Goal: Use online tool/utility: Utilize a website feature to perform a specific function

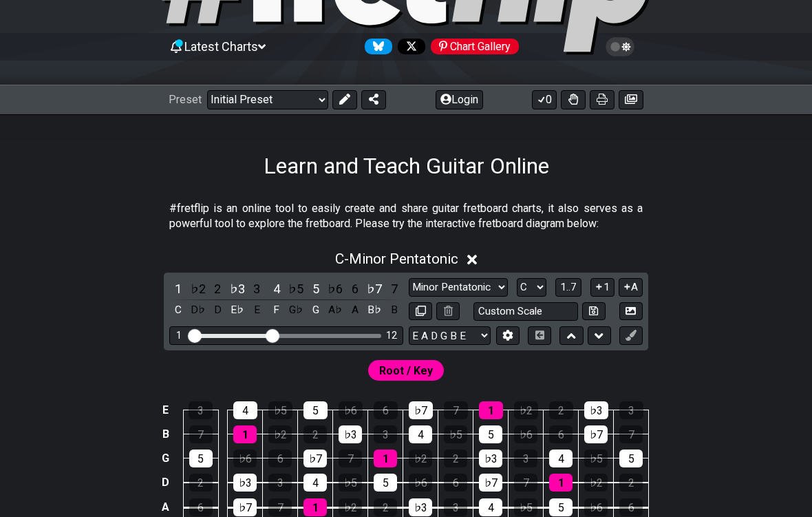
scroll to position [112, 0]
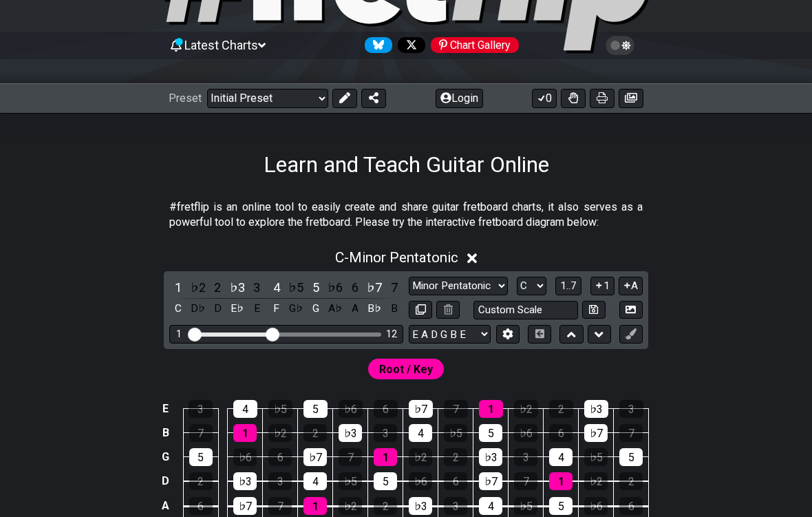
click at [435, 264] on span "C - Minor Pentatonic" at bounding box center [396, 257] width 123 height 17
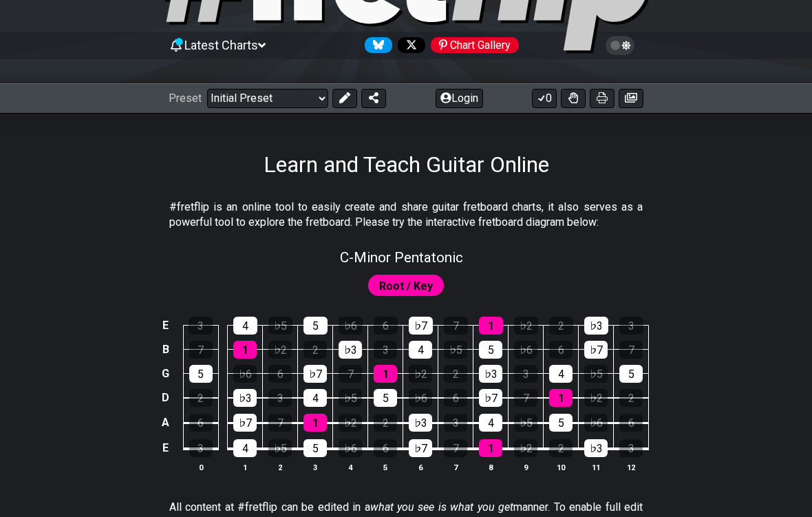
click at [446, 254] on span "C - Minor Pentatonic" at bounding box center [401, 257] width 123 height 17
select select "C"
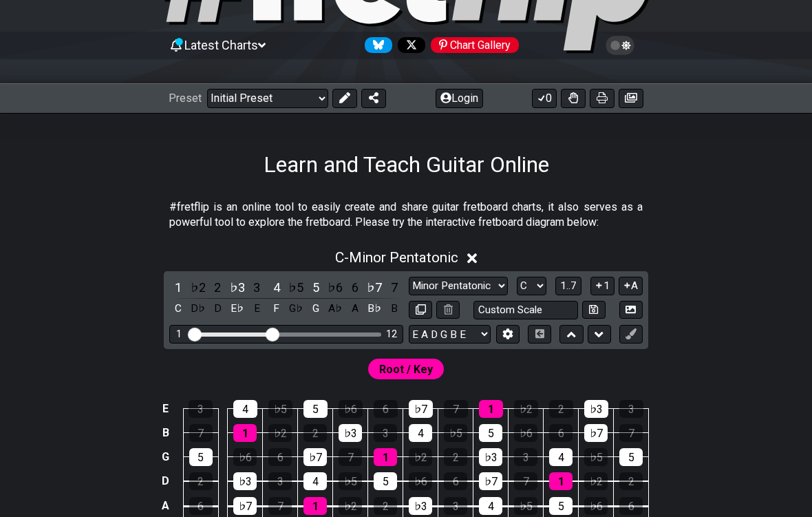
click at [398, 252] on span "C - Minor Pentatonic" at bounding box center [396, 257] width 123 height 17
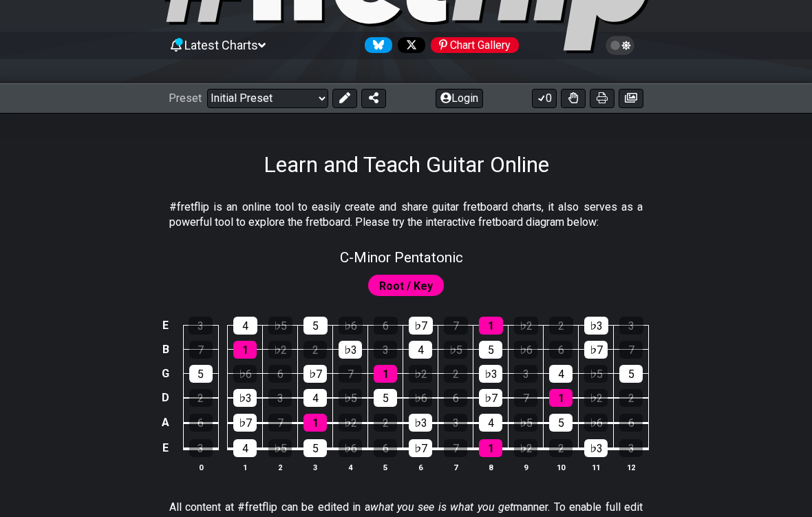
click at [443, 257] on span "C - Minor Pentatonic" at bounding box center [401, 257] width 123 height 17
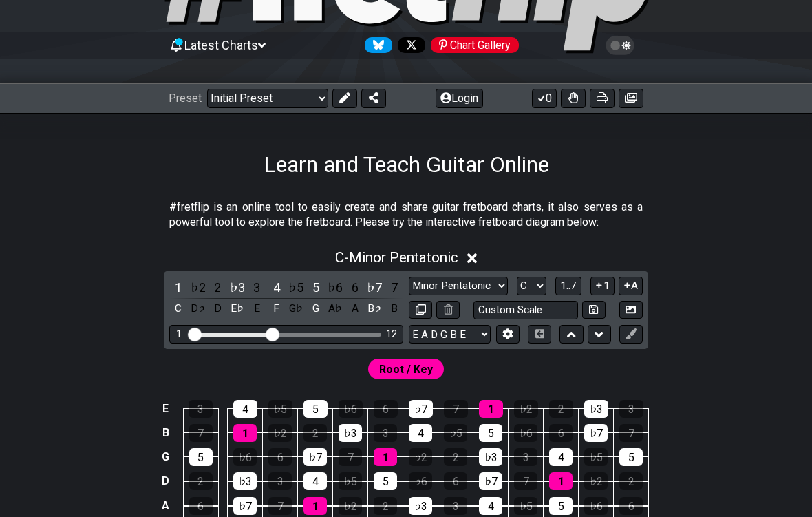
click at [556, 286] on button "1..7" at bounding box center [569, 286] width 26 height 19
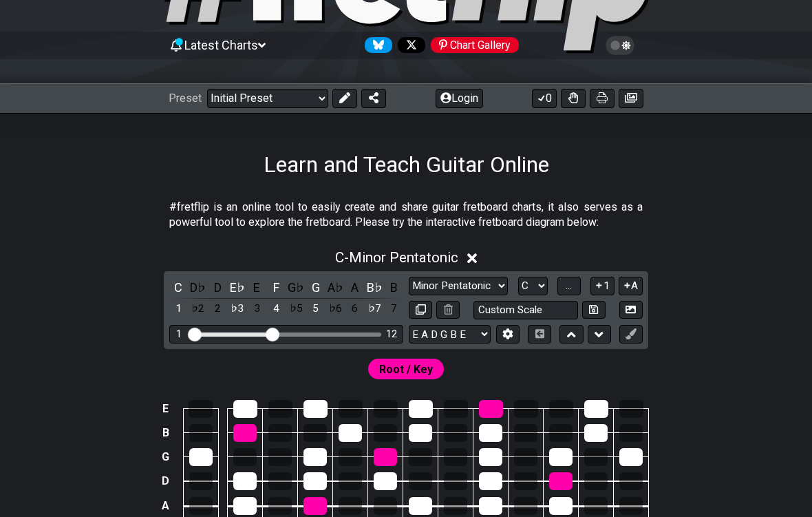
click at [548, 283] on select "A♭ A A♯ B♭ B C C♯ D♭ D D♯ E♭ E F F♯ G♭ G G♯" at bounding box center [533, 286] width 30 height 19
select select "A"
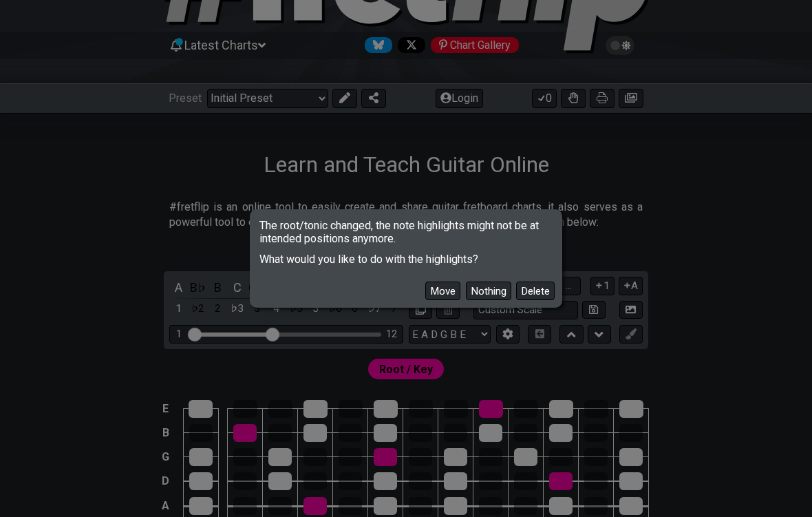
click at [454, 293] on button "Move" at bounding box center [442, 291] width 35 height 19
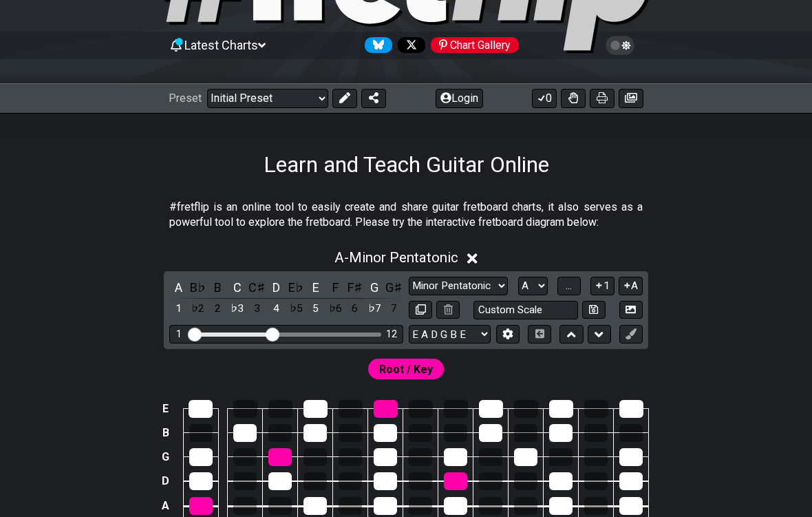
click at [496, 282] on select "Minor Pentatonic Click to edit Minor Pentatonic Major Pentatonic Minor Blues Ma…" at bounding box center [458, 286] width 99 height 19
select select "Major"
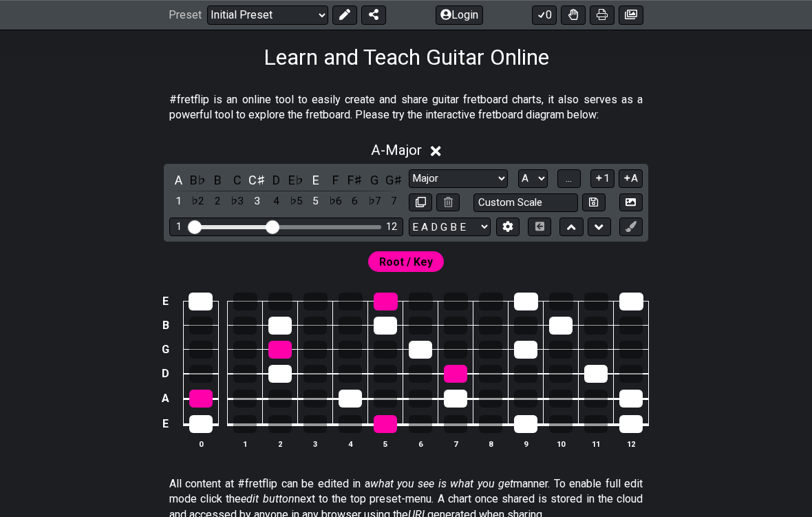
scroll to position [219, 0]
click at [287, 226] on div "Visible fret range" at bounding box center [286, 227] width 191 height 4
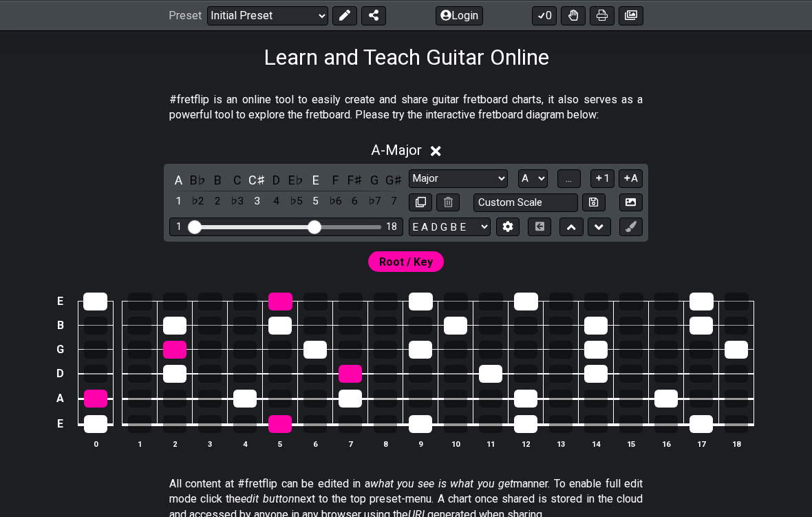
click at [460, 330] on div at bounding box center [455, 326] width 23 height 18
click at [468, 314] on td at bounding box center [456, 314] width 35 height 24
click at [463, 312] on td at bounding box center [456, 314] width 35 height 24
click at [497, 265] on div "Root / Key" at bounding box center [406, 258] width 812 height 33
click at [469, 319] on td at bounding box center [456, 314] width 35 height 24
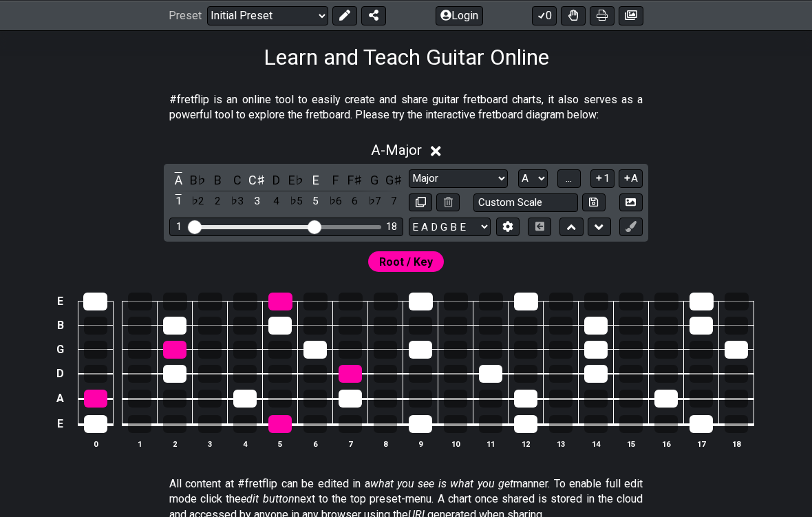
click at [469, 319] on td at bounding box center [456, 314] width 35 height 24
click at [467, 320] on div at bounding box center [455, 326] width 23 height 18
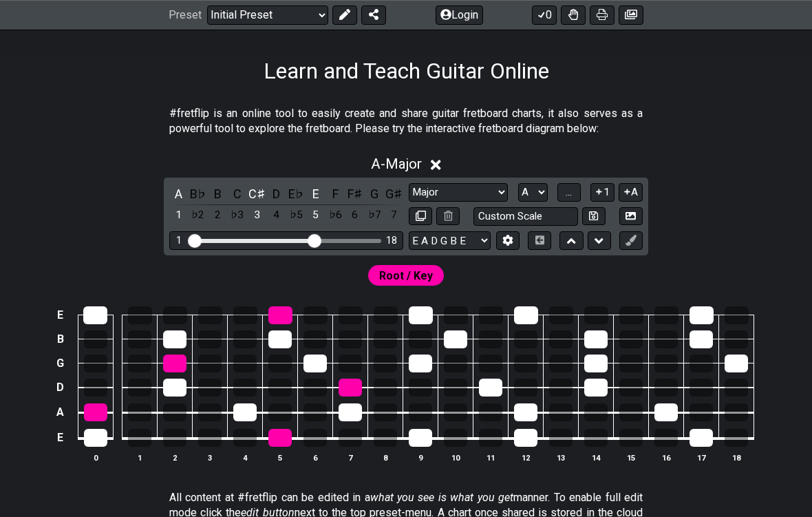
scroll to position [205, 0]
click at [564, 187] on button "A" at bounding box center [631, 192] width 24 height 19
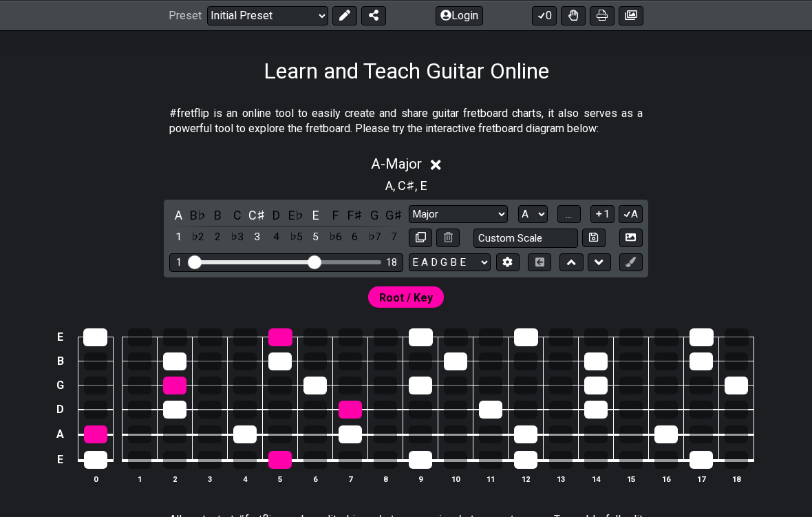
click at [564, 182] on div "A , C♯ , E" at bounding box center [406, 184] width 812 height 22
click at [564, 205] on button "A" at bounding box center [631, 214] width 24 height 19
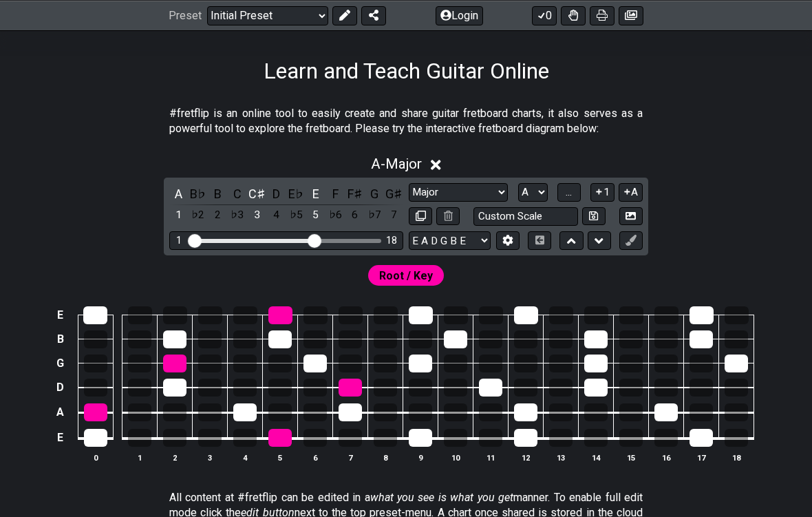
click at [564, 185] on button "A" at bounding box center [631, 192] width 24 height 19
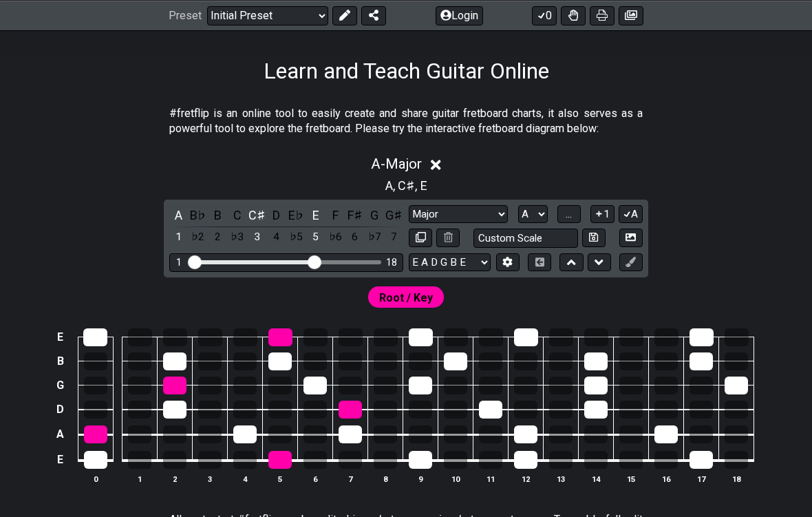
click at [564, 207] on button "A" at bounding box center [631, 214] width 24 height 19
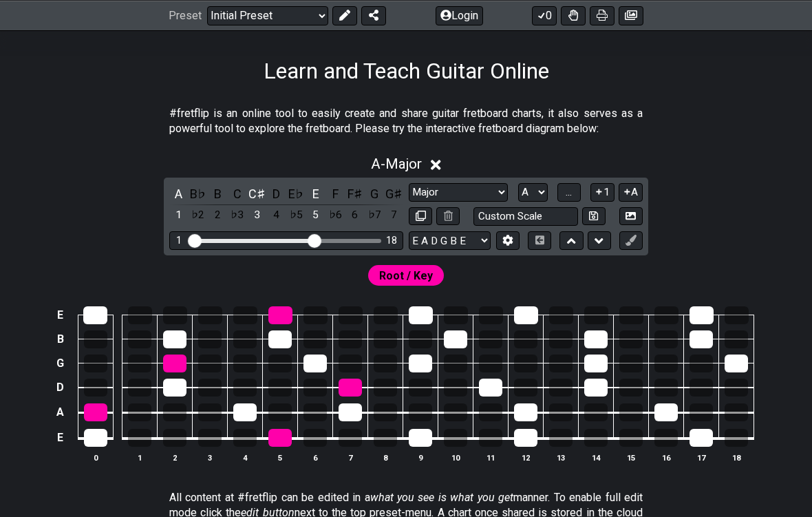
click at [564, 191] on button "A" at bounding box center [631, 192] width 24 height 19
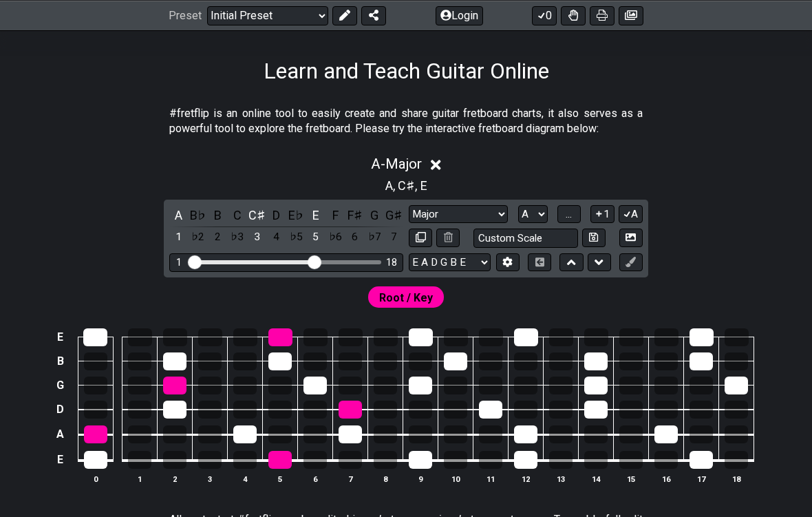
click at [564, 172] on div "A - Major" at bounding box center [406, 159] width 812 height 25
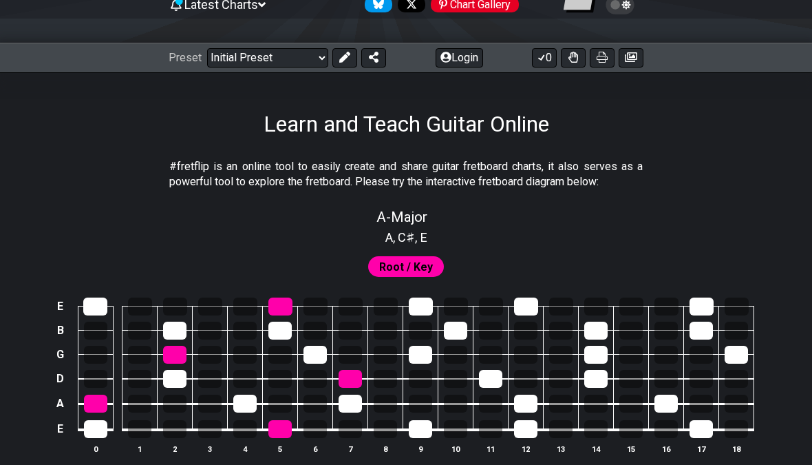
scroll to position [162, 0]
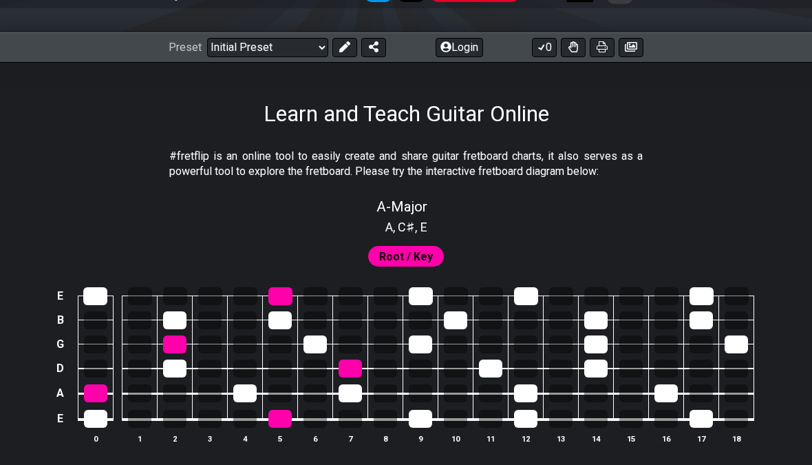
click at [551, 192] on div "A - Major" at bounding box center [406, 202] width 812 height 24
select select "Major"
select select "A"
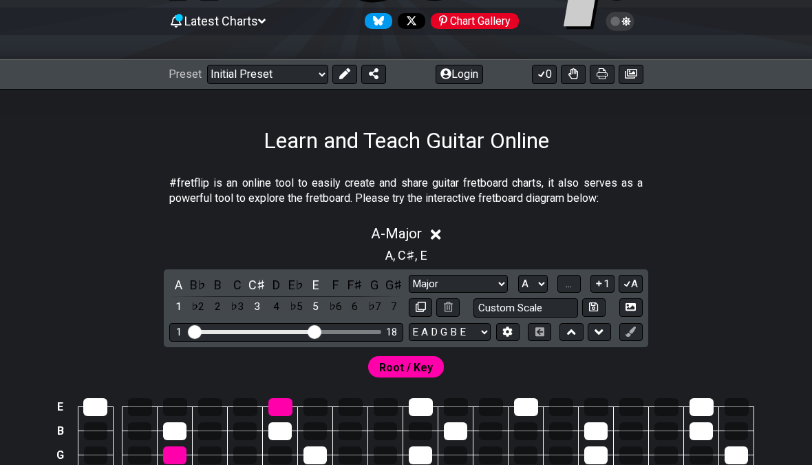
scroll to position [136, 0]
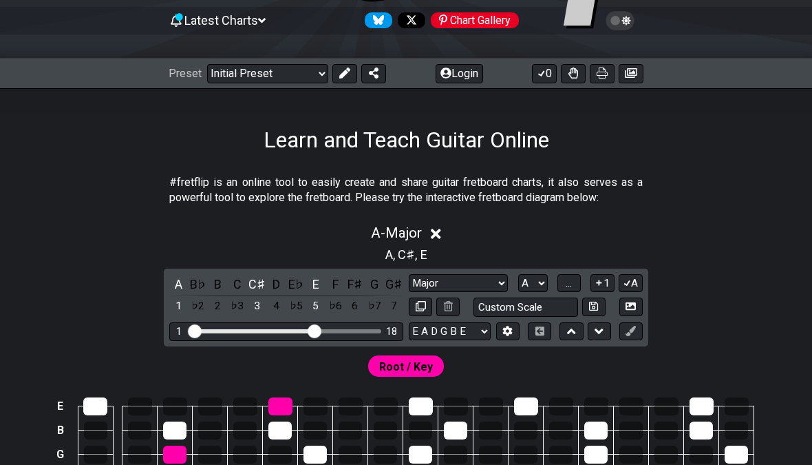
click at [291, 79] on select "Welcome to #fretflip! Initial Preset Custom Preset Minor Pentatonic Major Penta…" at bounding box center [267, 73] width 121 height 19
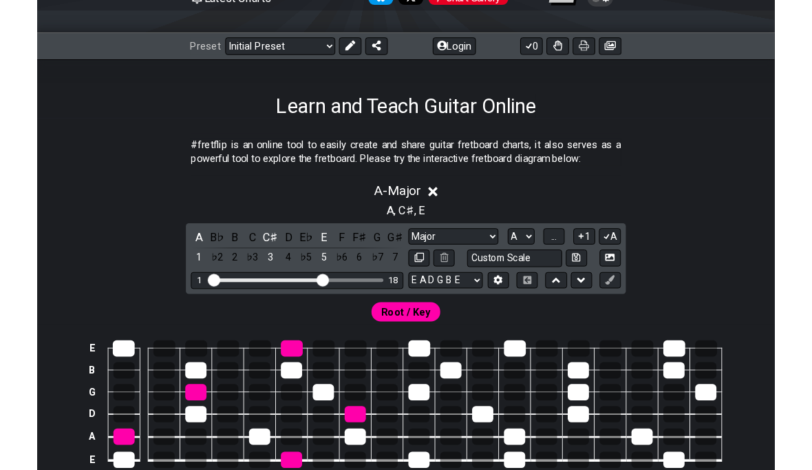
scroll to position [178, 0]
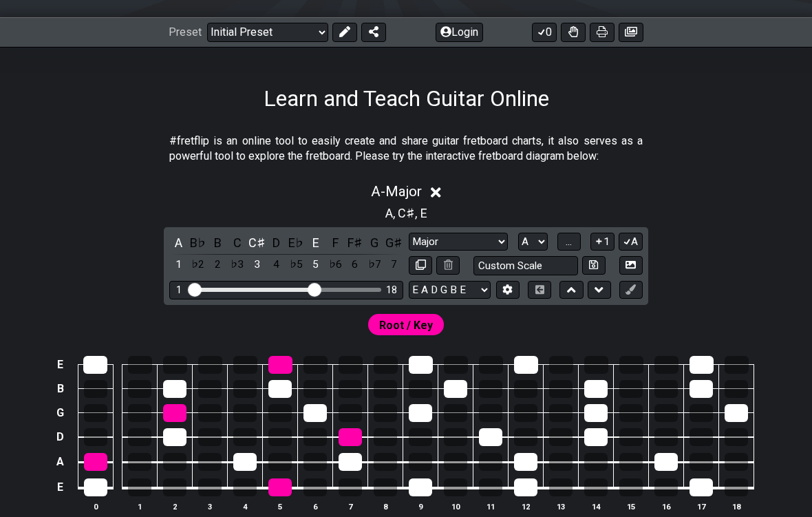
click at [514, 288] on button at bounding box center [507, 290] width 23 height 19
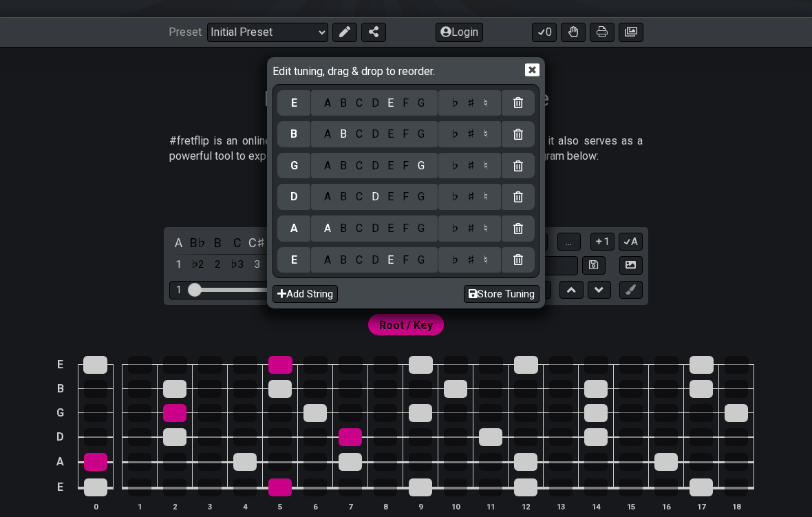
click at [564, 162] on div "Edit tuning, drag & drop to reorder. E A B C D E F G ♭ ♯ ♮ B A B C D E F G ♭ ♯ …" at bounding box center [406, 258] width 812 height 517
click at [538, 72] on icon at bounding box center [532, 69] width 14 height 13
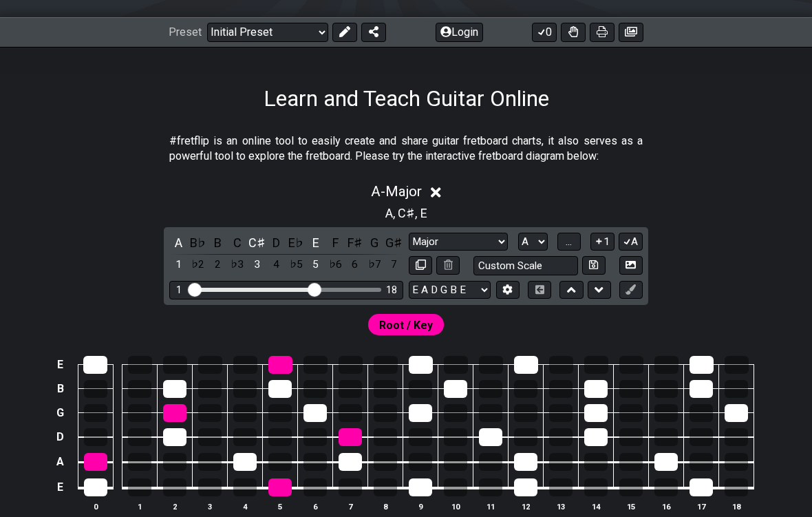
click at [564, 197] on div "A - Major" at bounding box center [406, 187] width 812 height 25
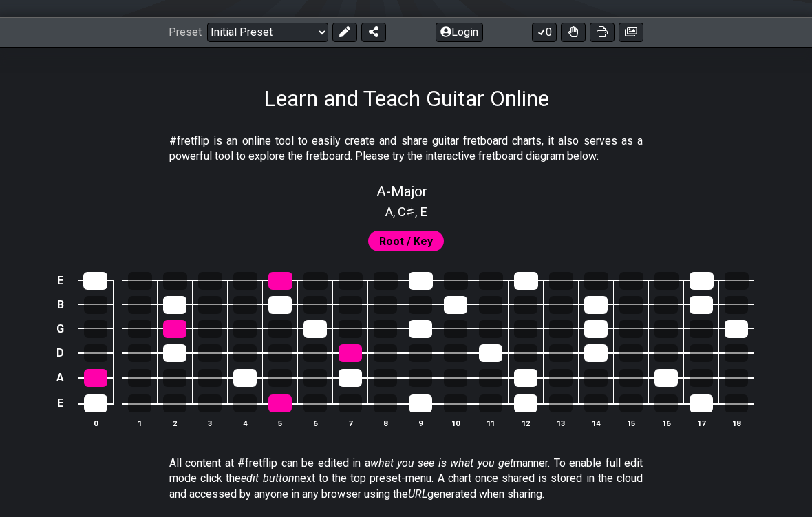
click at [564, 215] on div "A , C♯ , E" at bounding box center [406, 211] width 812 height 22
click at [564, 178] on div "A - Major" at bounding box center [406, 187] width 812 height 24
select select "Major"
select select "A"
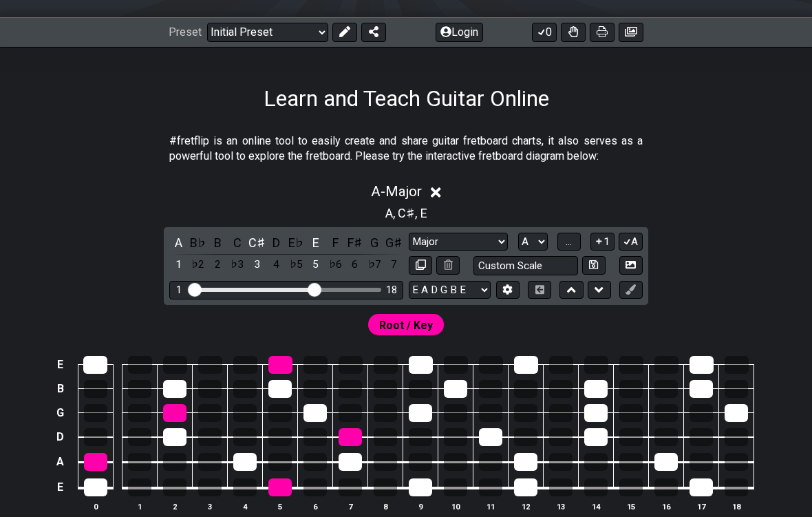
click at [564, 177] on div "A - Major" at bounding box center [406, 187] width 812 height 25
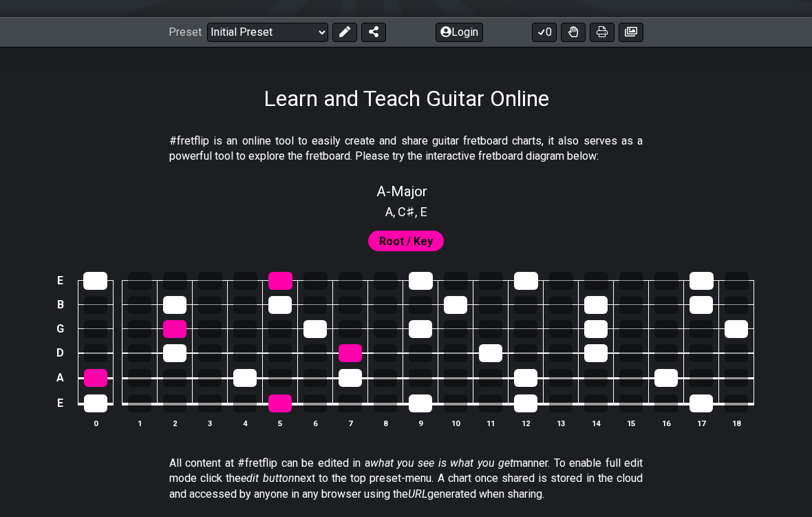
click at [564, 190] on div "A - Major" at bounding box center [406, 187] width 812 height 24
select select "Major"
select select "A"
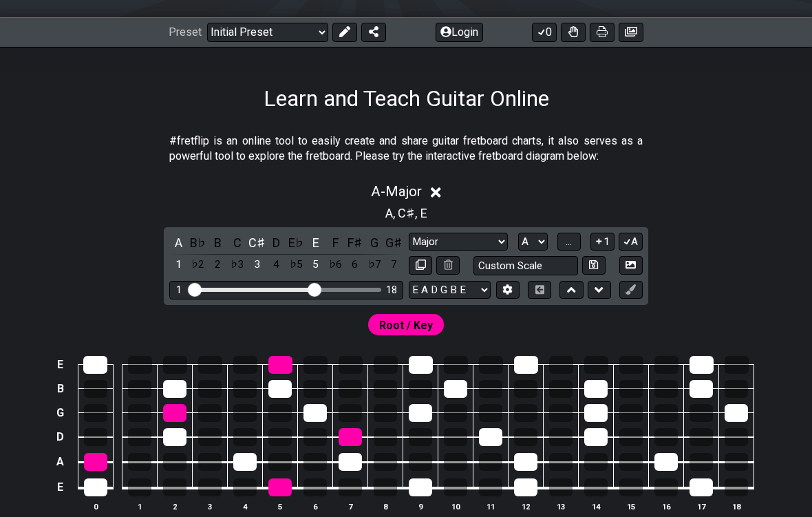
click at [548, 242] on select "A♭ A A♯ B♭ B C C♯ D♭ D D♯ E♭ E F F♯ G♭ G G♯" at bounding box center [533, 242] width 30 height 19
click at [425, 266] on button at bounding box center [420, 265] width 23 height 19
select select "Major"
select select "A"
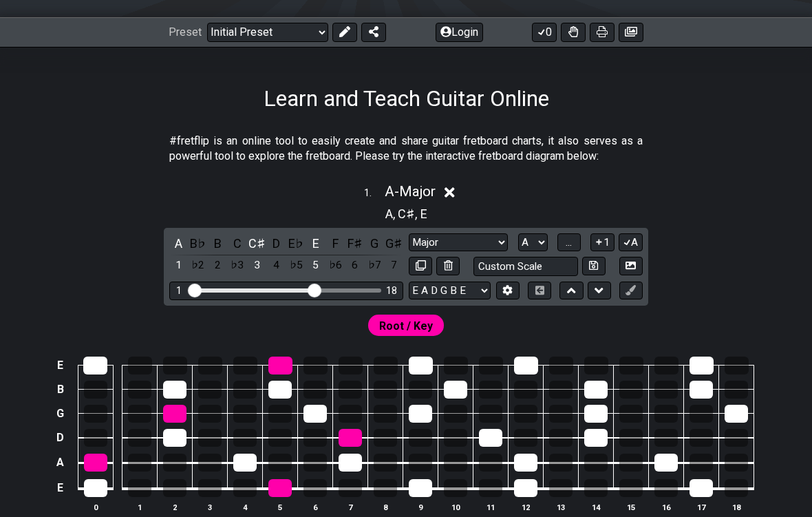
click at [425, 267] on button at bounding box center [420, 266] width 23 height 19
select select "Major"
select select "A"
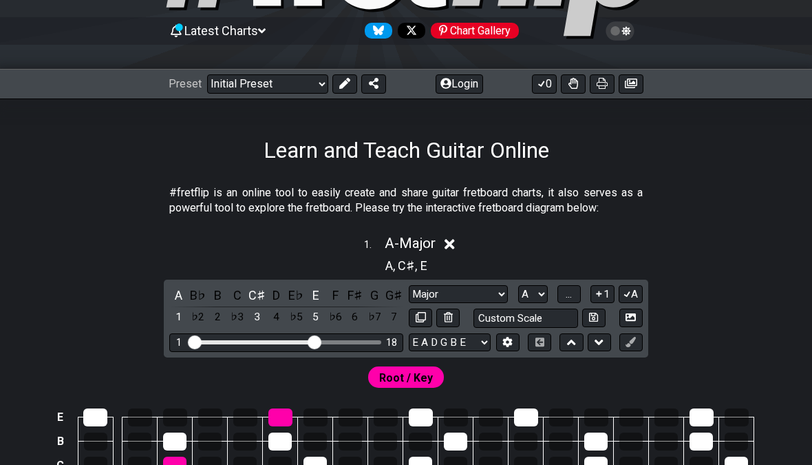
scroll to position [126, 0]
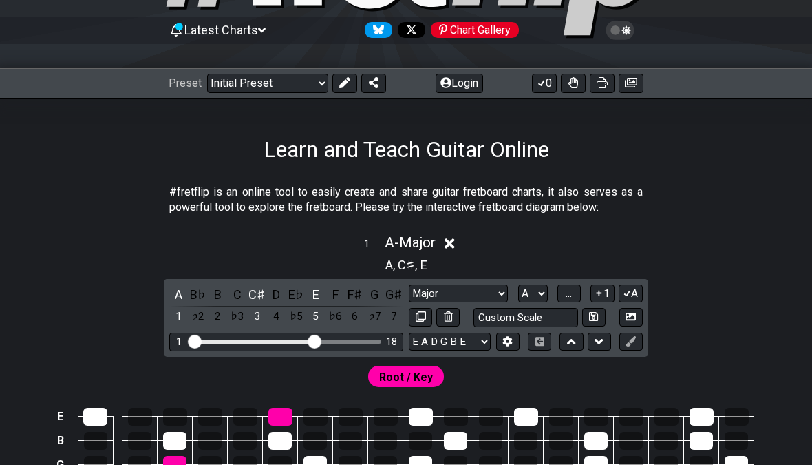
click at [351, 77] on button at bounding box center [345, 83] width 25 height 19
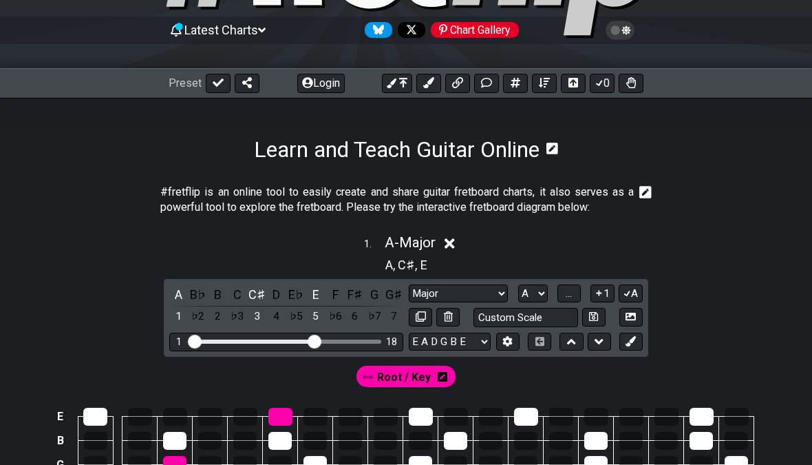
click at [398, 76] on button at bounding box center [397, 83] width 30 height 19
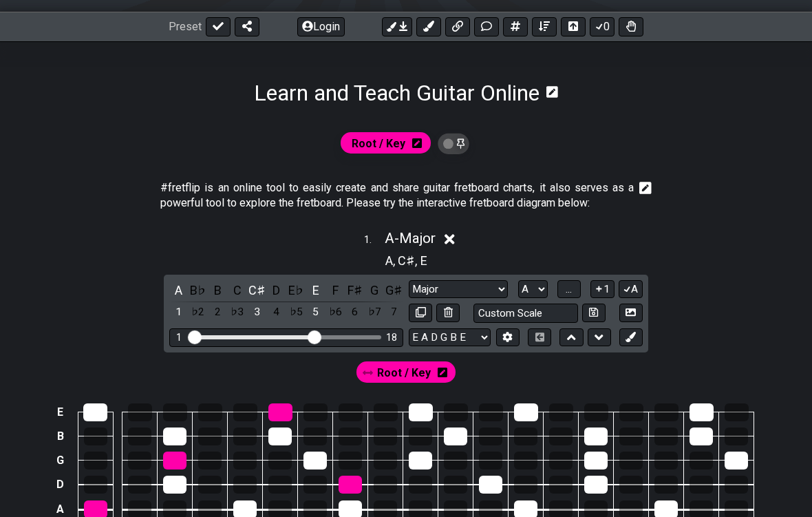
scroll to position [202, 0]
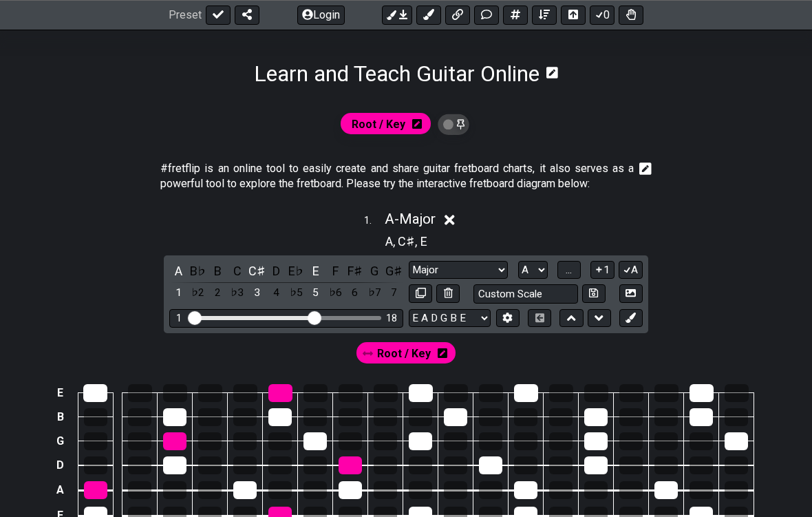
click at [564, 272] on button "1" at bounding box center [602, 271] width 23 height 19
click at [564, 270] on button "A" at bounding box center [631, 270] width 24 height 19
click at [564, 273] on button "1" at bounding box center [602, 270] width 23 height 19
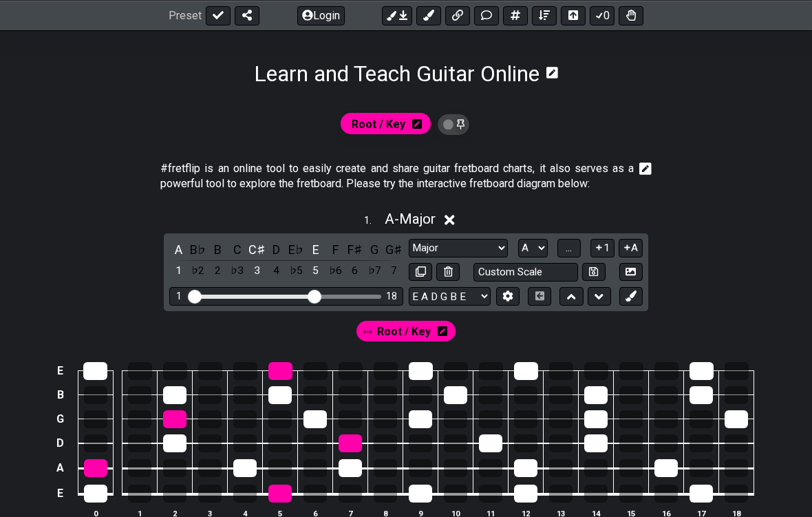
click at [564, 253] on button "1" at bounding box center [602, 248] width 23 height 19
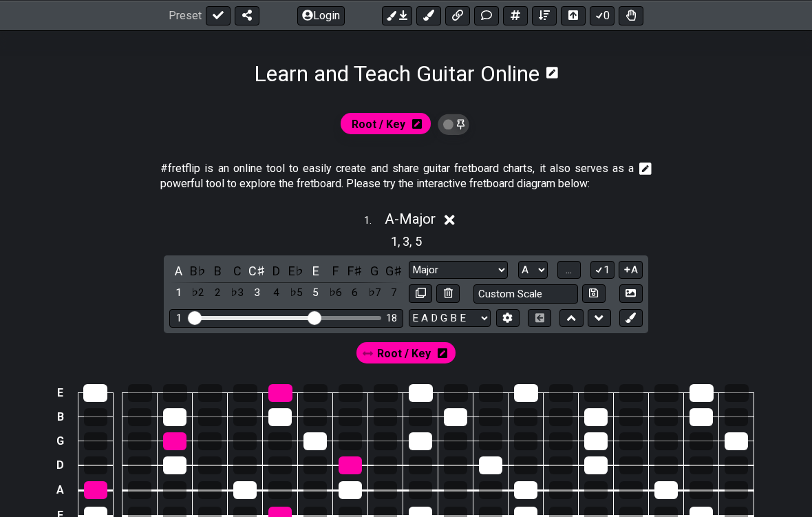
click at [564, 315] on button at bounding box center [631, 318] width 23 height 19
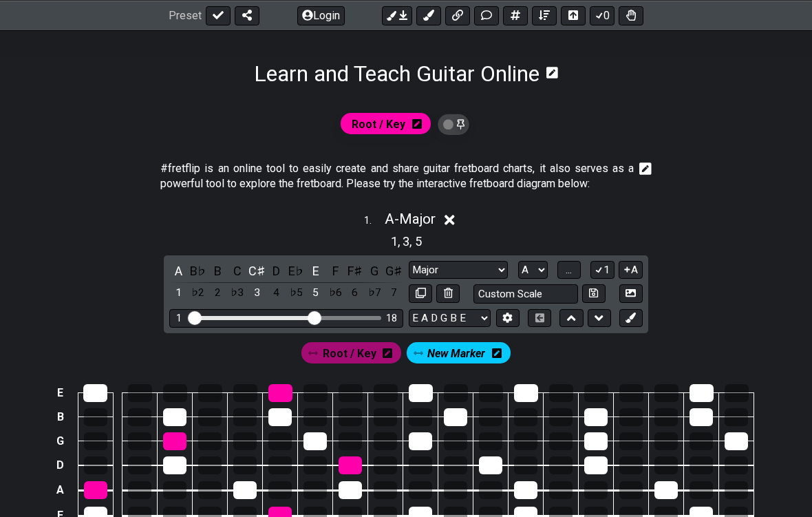
click at [564, 240] on div "1 , 3 , 5" at bounding box center [406, 240] width 812 height 22
click at [564, 262] on div "1 . A - Major 1 , 3 , 5 A B♭ B C C♯ D E♭ E F F♯ G G♯ 1 ♭2 2 ♭3 3 4 ♭5 5 ♭6 6 ♭7…" at bounding box center [406, 380] width 812 height 357
click at [564, 262] on button "A" at bounding box center [631, 270] width 24 height 19
click at [564, 316] on button at bounding box center [631, 318] width 23 height 19
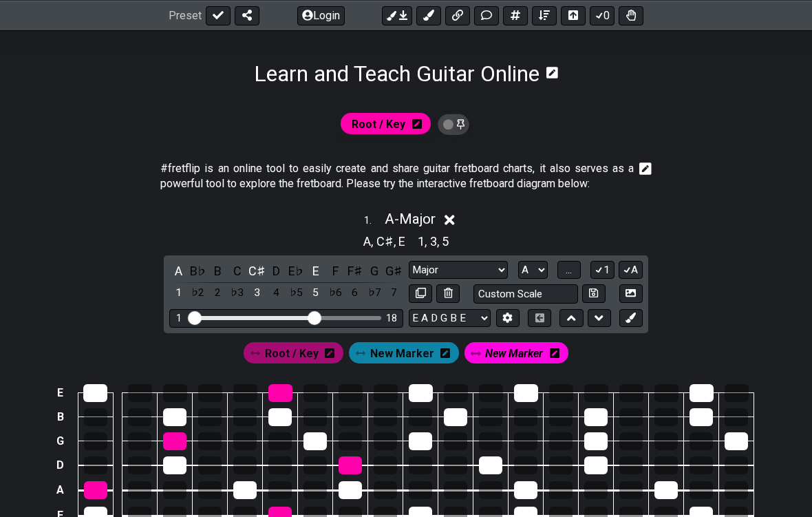
click at [564, 318] on button at bounding box center [631, 318] width 23 height 19
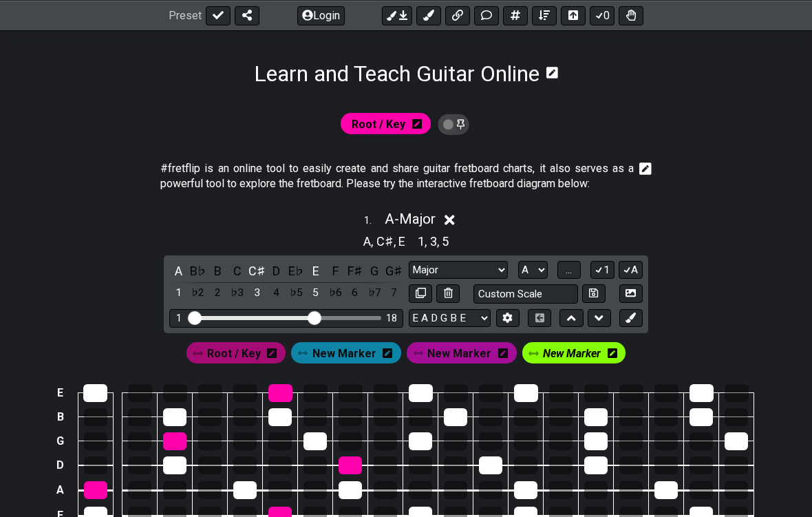
click at [564, 318] on button at bounding box center [631, 318] width 23 height 19
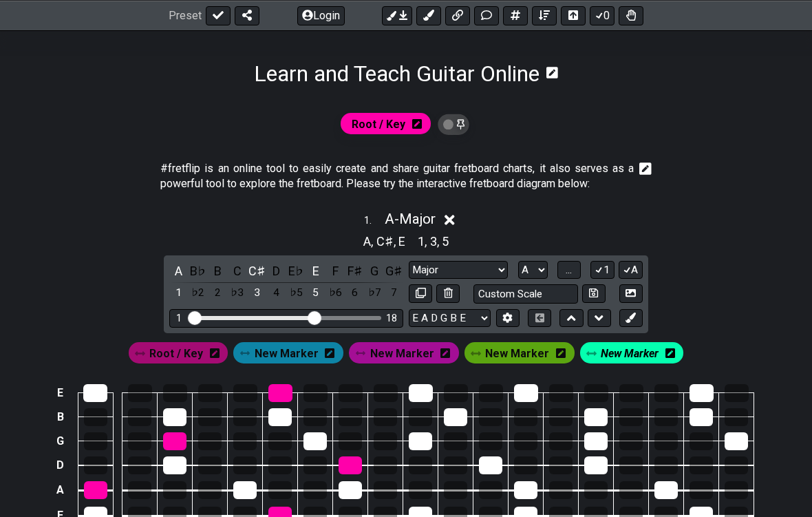
click at [564, 282] on div "1 . A - Major A , C♯ , E 1 , 3 , 5 A B♭ B C C♯ D E♭ E F F♯ G G♯ 1 ♭2 2 ♭3 3 4 ♭…" at bounding box center [406, 380] width 812 height 357
click at [564, 315] on button at bounding box center [631, 318] width 23 height 19
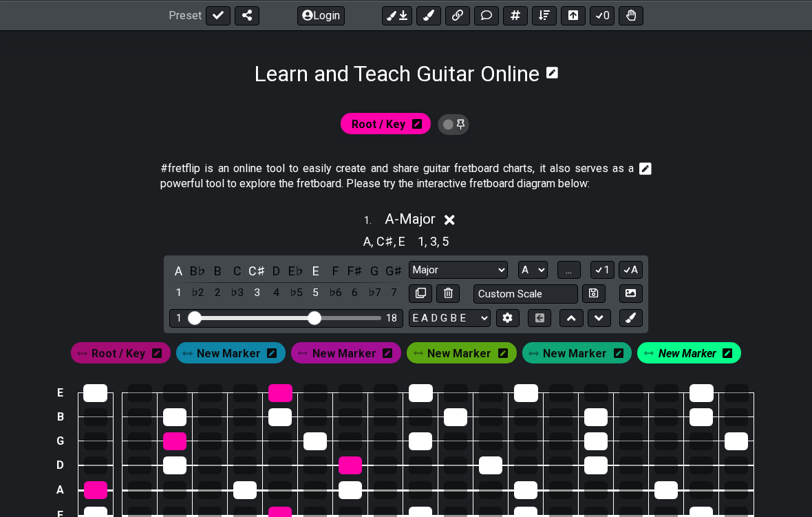
click at [564, 315] on button at bounding box center [631, 318] width 23 height 19
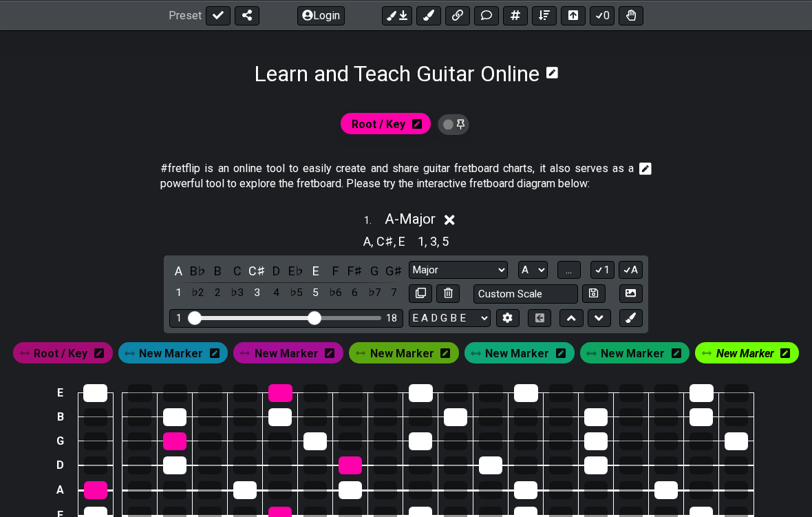
click at [554, 311] on div "E A D G B E E A D G B E E A D G B E B E A D F♯ B A D G C E A D A D G B E E♭ A♭ …" at bounding box center [526, 318] width 234 height 19
click at [512, 319] on icon at bounding box center [508, 318] width 10 height 10
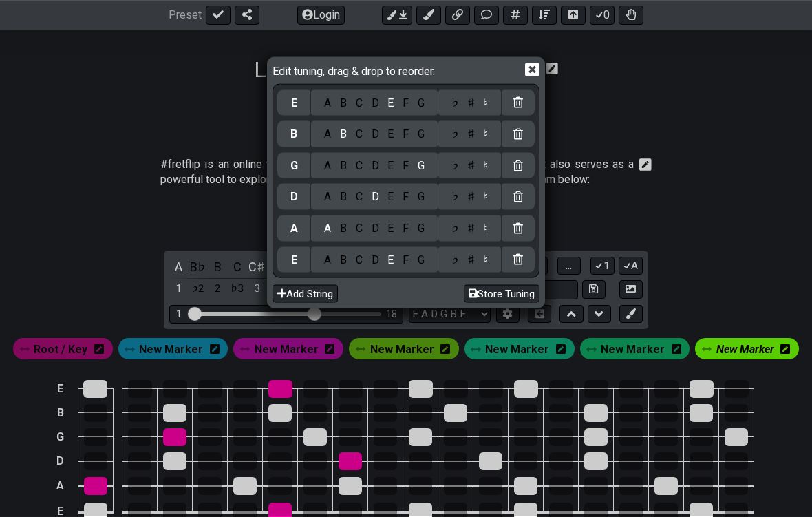
click at [540, 72] on icon at bounding box center [532, 69] width 14 height 13
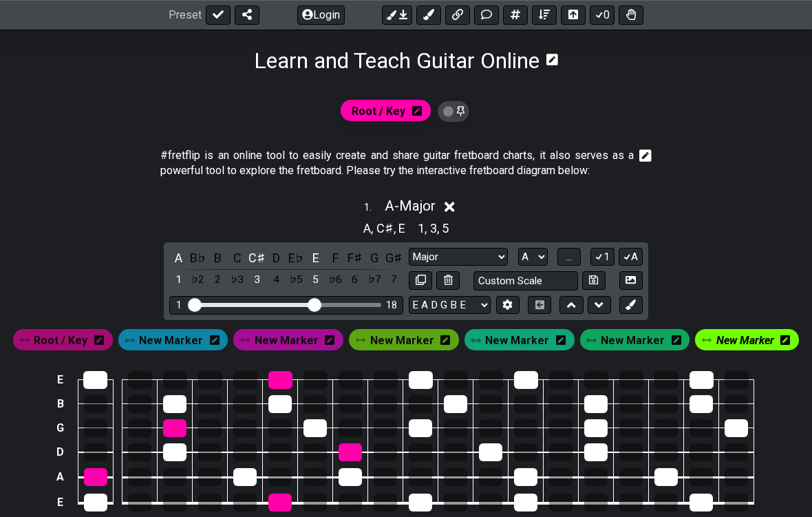
scroll to position [269, 0]
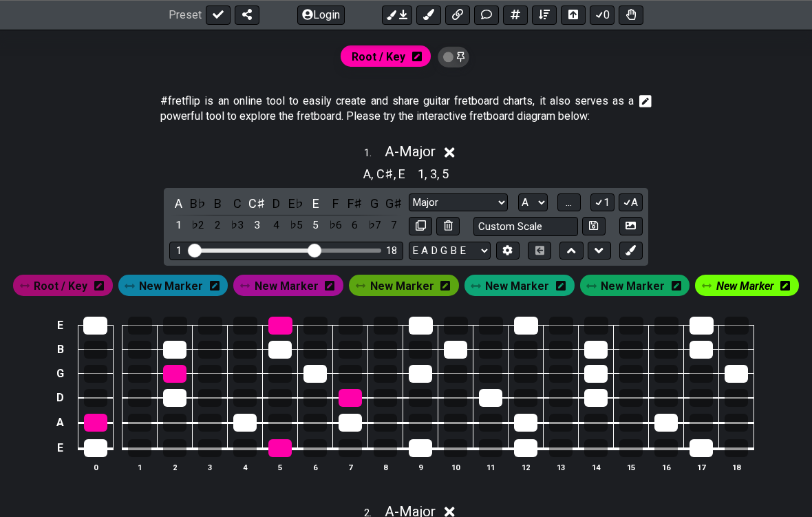
click at [564, 197] on span "..." at bounding box center [569, 203] width 6 height 12
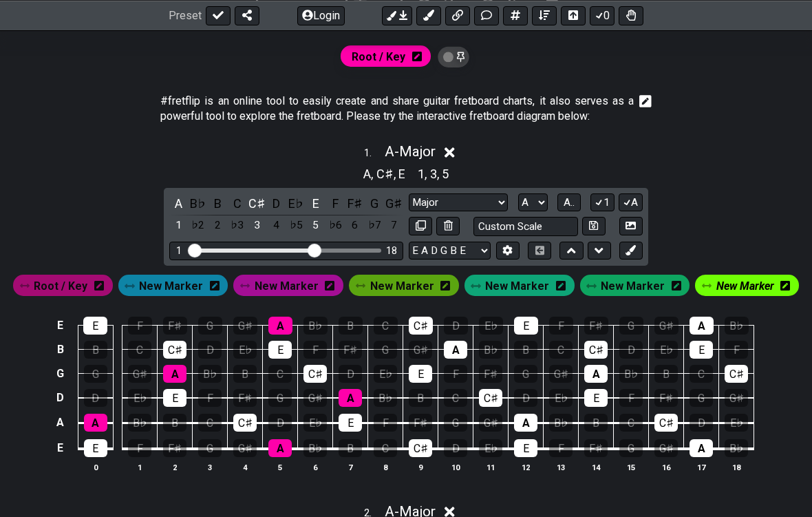
click at [474, 349] on td "F" at bounding box center [456, 361] width 35 height 24
click at [472, 338] on td "A" at bounding box center [456, 337] width 35 height 24
click at [300, 285] on span "New Marker" at bounding box center [287, 286] width 64 height 20
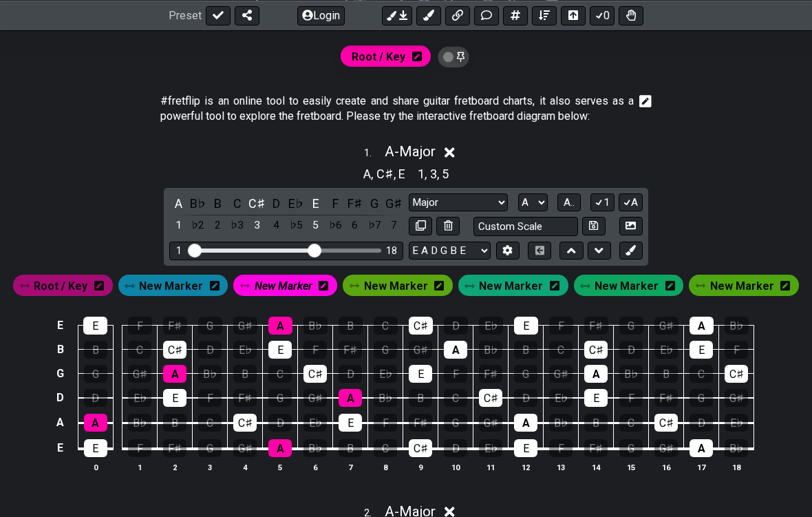
click at [467, 350] on div "A" at bounding box center [455, 350] width 23 height 18
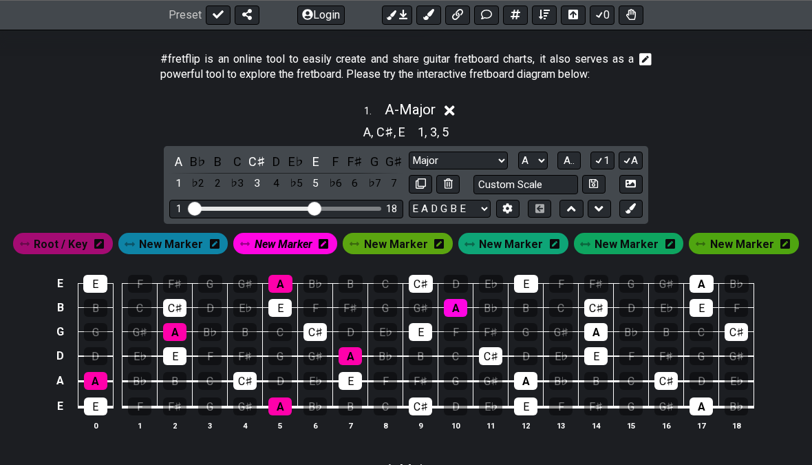
scroll to position [311, 0]
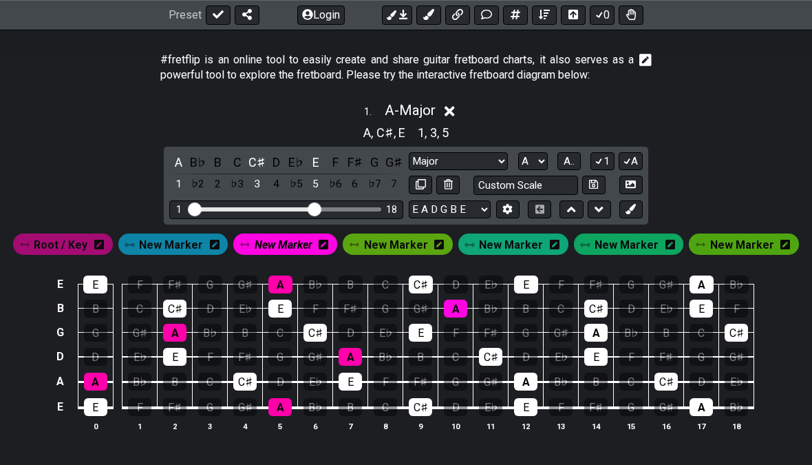
click at [564, 296] on td "C♯" at bounding box center [596, 296] width 35 height 24
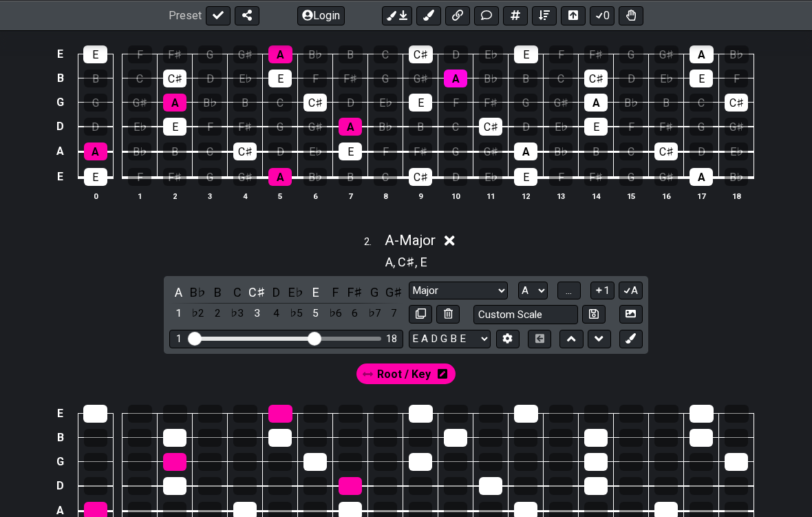
scroll to position [545, 0]
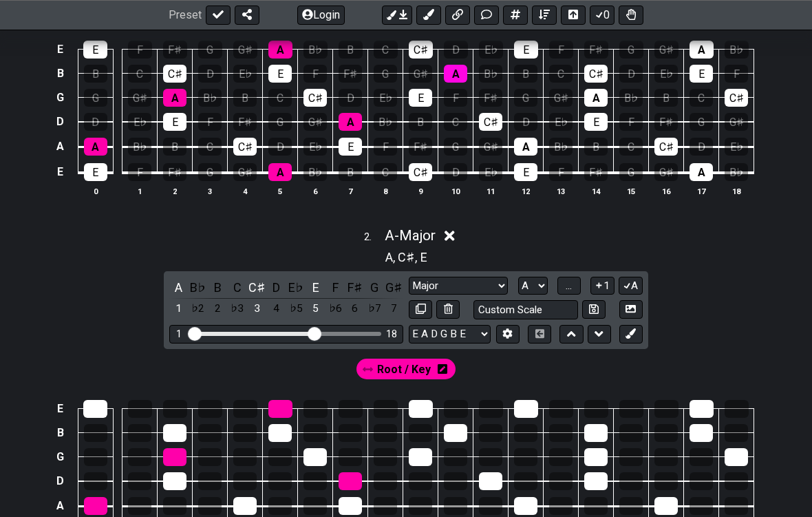
click at [470, 425] on td at bounding box center [456, 421] width 35 height 24
click at [432, 359] on div "Root / Key" at bounding box center [407, 369] width 100 height 21
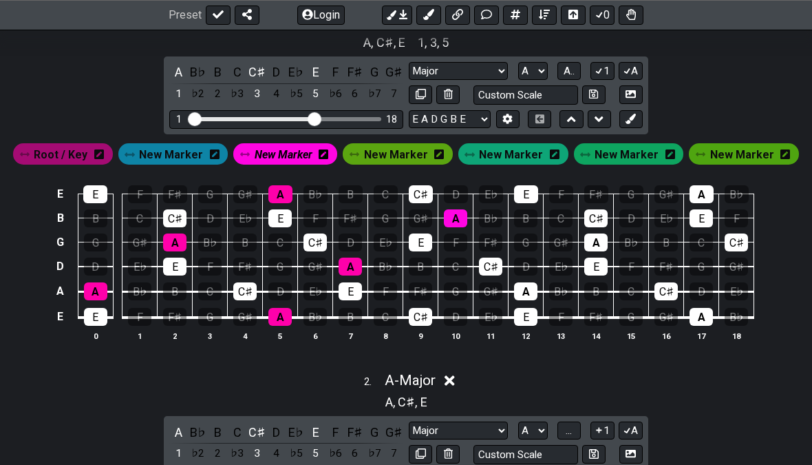
scroll to position [401, 0]
click at [545, 114] on icon at bounding box center [540, 118] width 10 height 9
click at [564, 110] on button at bounding box center [571, 119] width 23 height 19
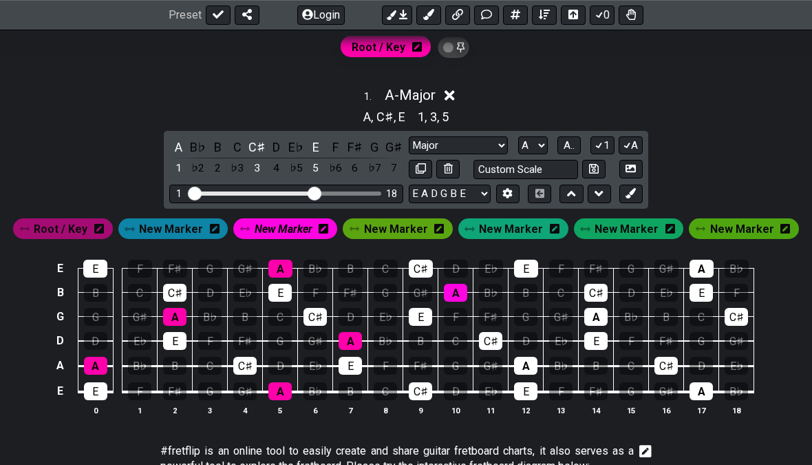
scroll to position [272, 0]
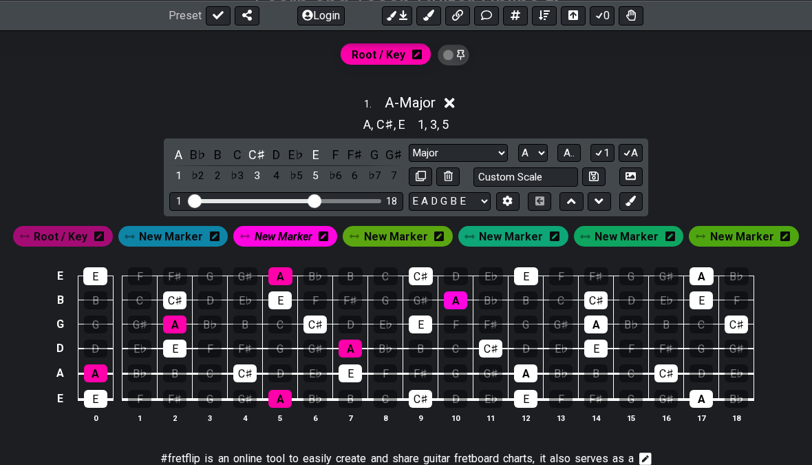
click at [564, 182] on button at bounding box center [593, 176] width 23 height 19
select select "Custom Scale"
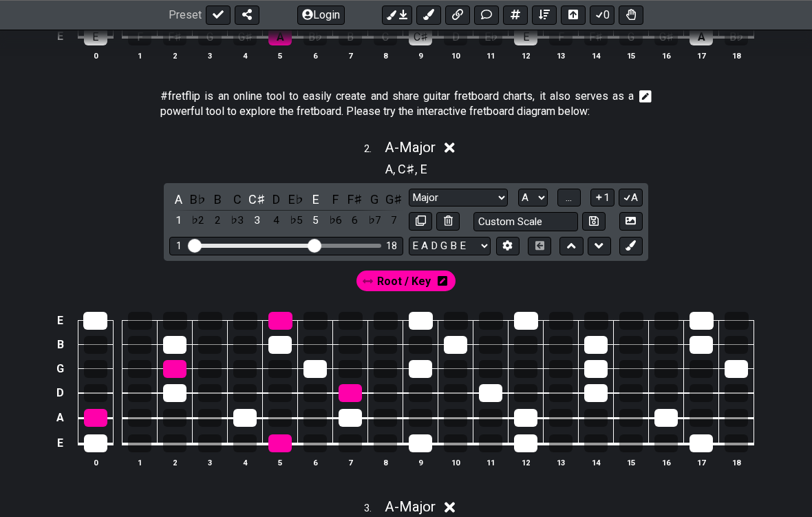
scroll to position [633, 0]
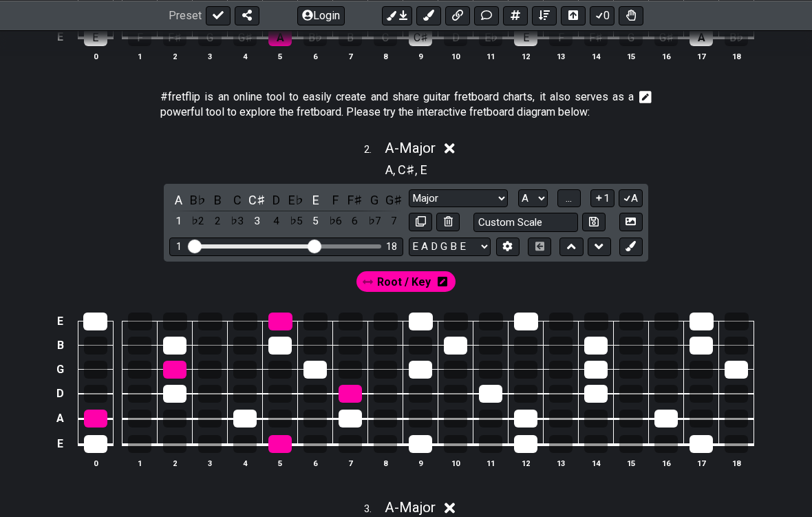
click at [475, 345] on td at bounding box center [491, 357] width 35 height 24
click at [468, 337] on td at bounding box center [456, 333] width 35 height 24
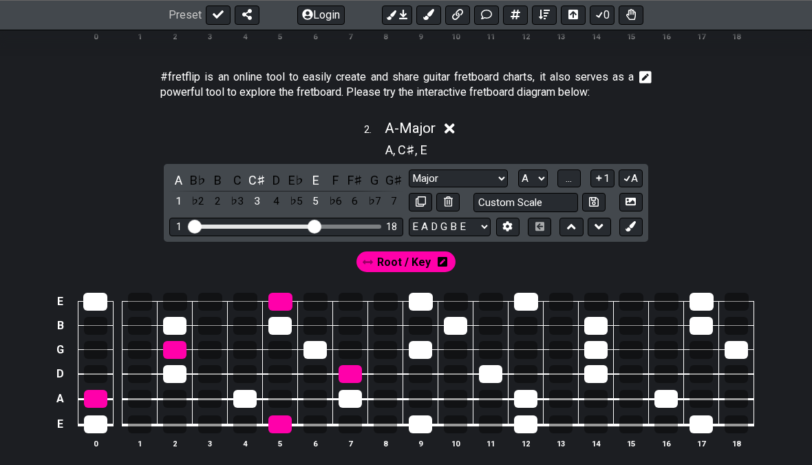
scroll to position [653, 0]
click at [564, 171] on button "A" at bounding box center [631, 178] width 24 height 19
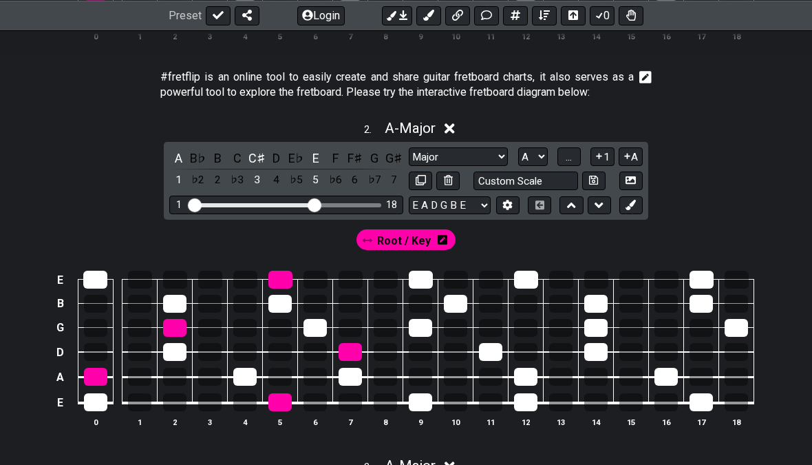
click at [564, 162] on button "1" at bounding box center [602, 156] width 23 height 19
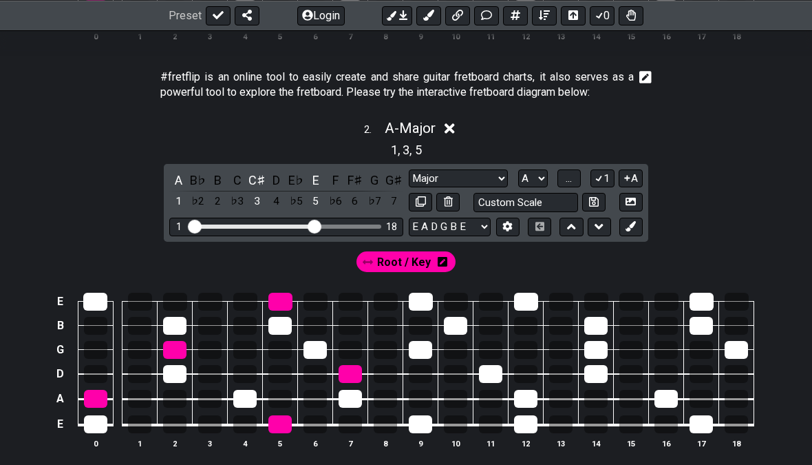
click at [564, 163] on div "2 . A - Major 1 , 3 , 5 A B♭ B C C♯ D E♭ E F F♯ G G♯ 1 ♭2 2 ♭3 3 4 ♭5 5 ♭6 6 ♭7…" at bounding box center [406, 290] width 812 height 357
click at [564, 175] on button "..." at bounding box center [569, 178] width 23 height 19
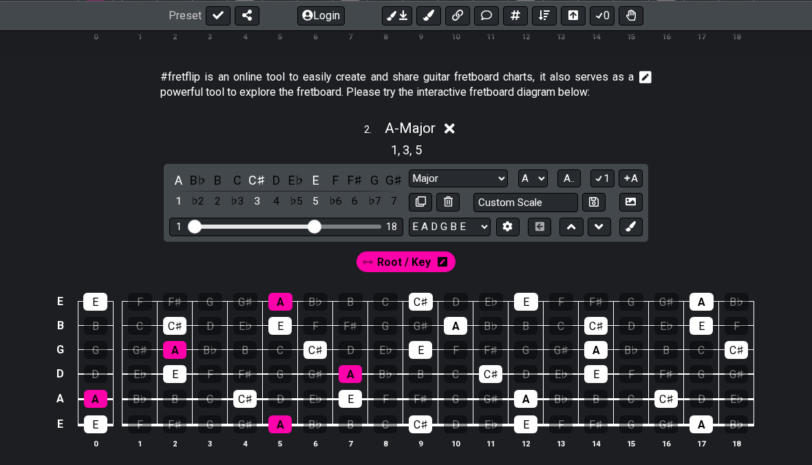
click at [564, 149] on div "1 , 3 , 5" at bounding box center [406, 149] width 812 height 22
click at [564, 177] on button "1" at bounding box center [602, 178] width 23 height 19
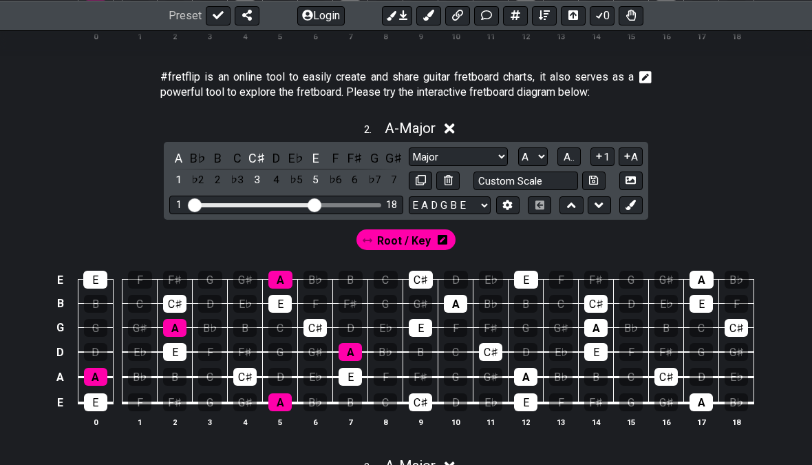
click at [564, 154] on button "1" at bounding box center [602, 156] width 23 height 19
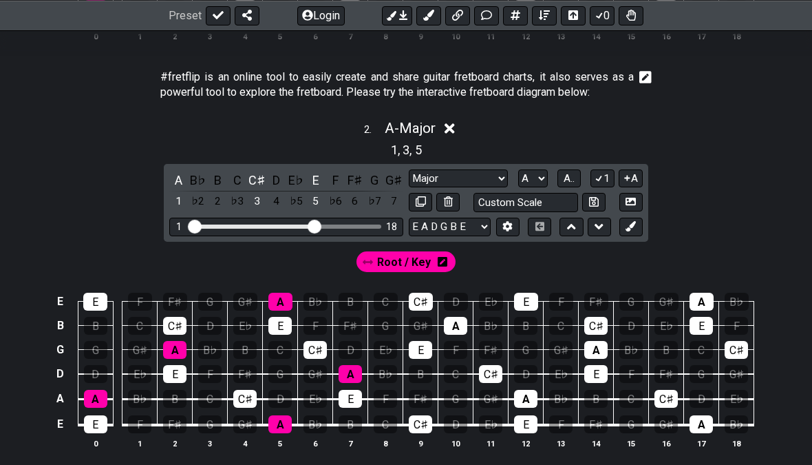
click at [564, 175] on button "A.." at bounding box center [569, 178] width 23 height 19
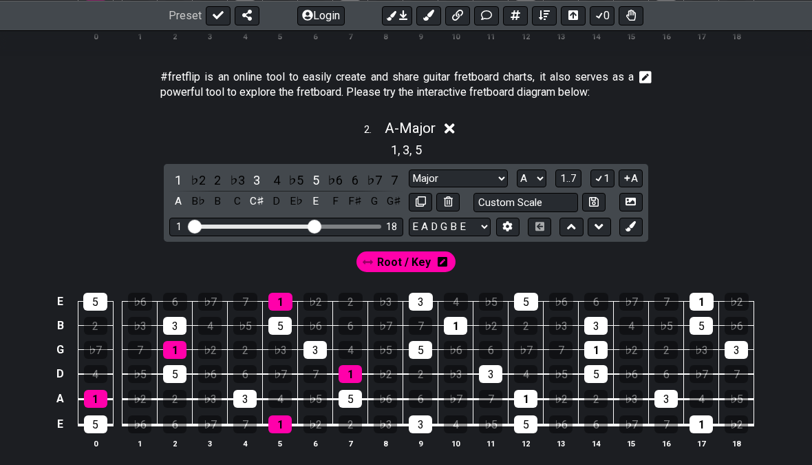
click at [564, 178] on button "1..7" at bounding box center [569, 178] width 26 height 19
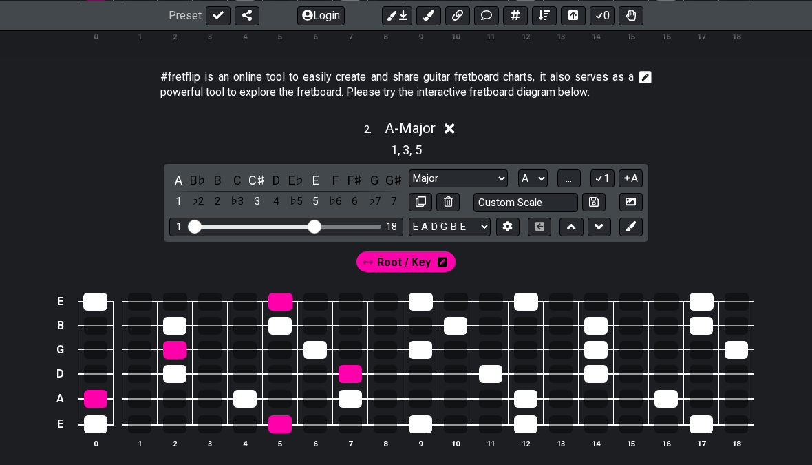
click at [564, 169] on button "1" at bounding box center [602, 178] width 23 height 19
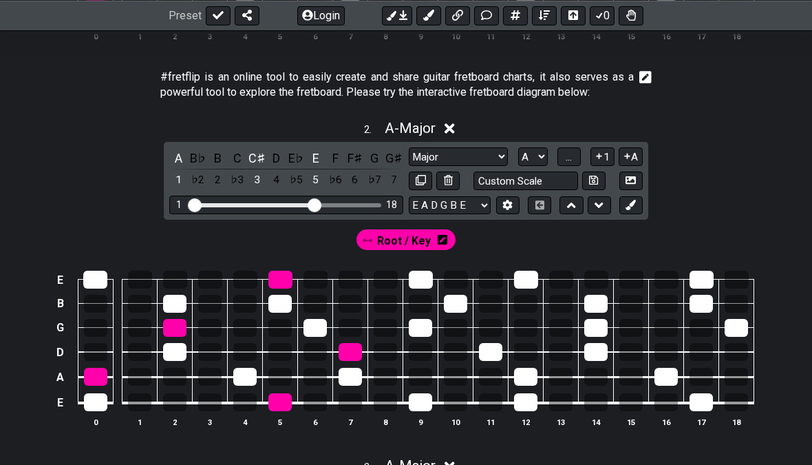
click at [564, 160] on button "..." at bounding box center [569, 156] width 23 height 19
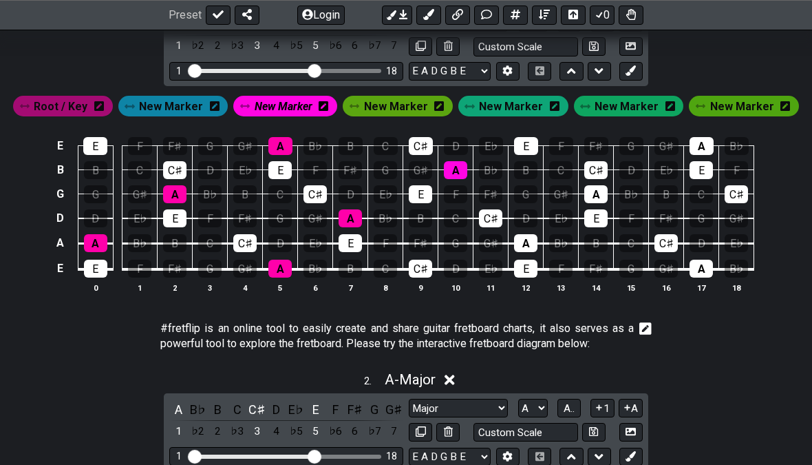
scroll to position [398, 0]
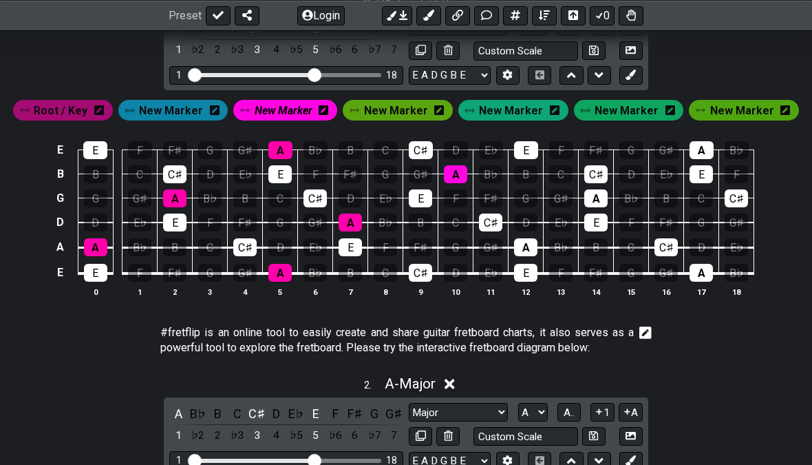
click at [564, 307] on div "E E F F♯ G G♯ A B♭ B C C♯ D E♭ E F F♯ G G♯ A B♭ B B C C♯ D E♭ E F F♯ G G♯ A B♭ …" at bounding box center [406, 219] width 812 height 193
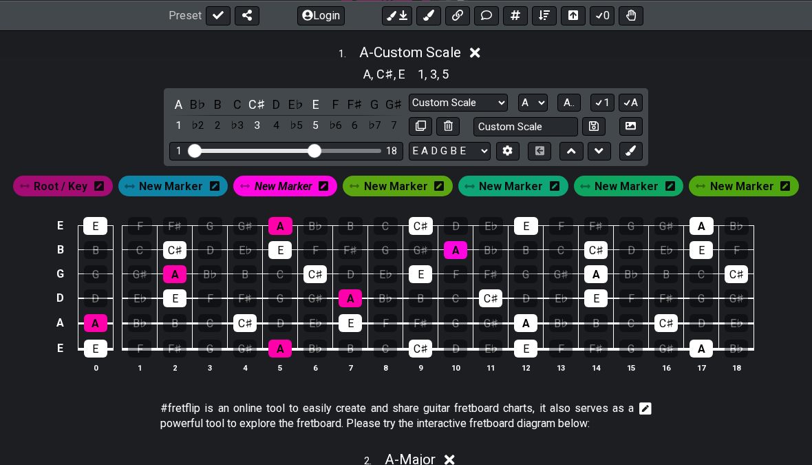
scroll to position [322, 0]
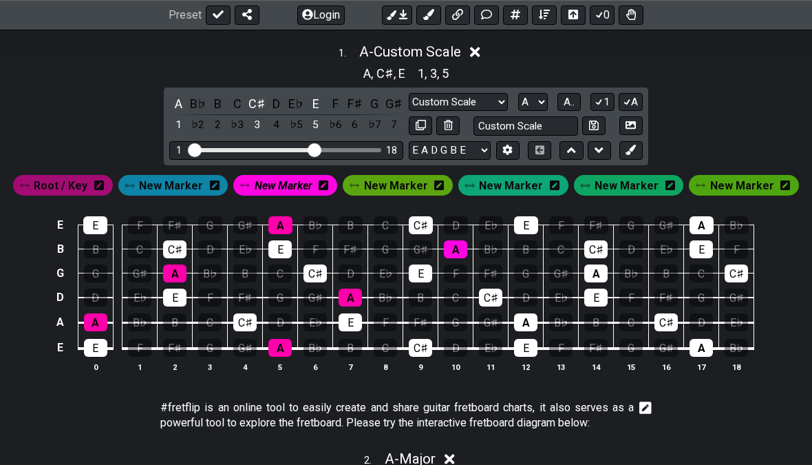
click at [518, 94] on select "A♭ A A♯ B♭ B C C♯ D♭ D D♯ E♭ E F F♯ G♭ G G♯" at bounding box center [533, 103] width 30 height 19
select select "B"
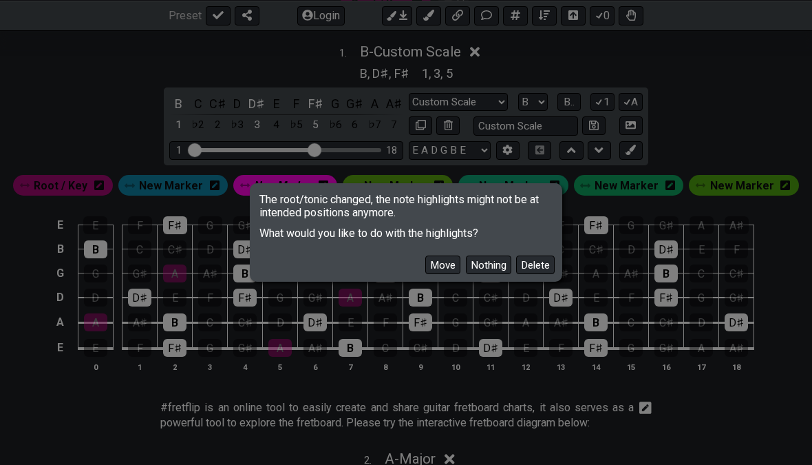
click at [494, 274] on button "Nothing" at bounding box center [488, 264] width 45 height 19
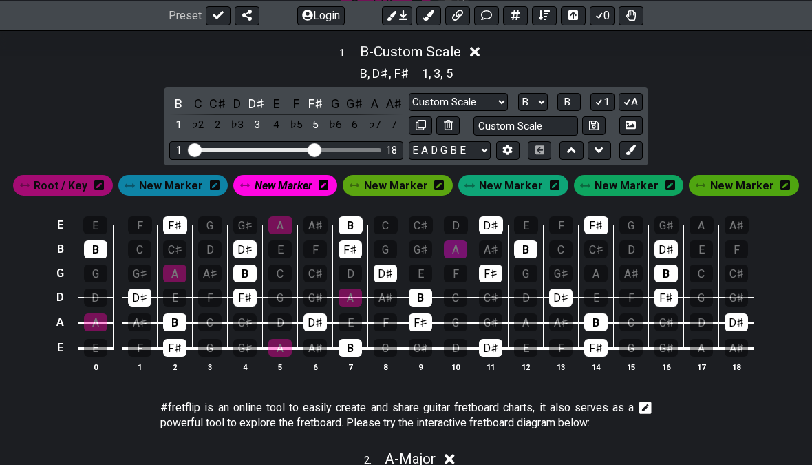
click at [496, 93] on select "Minor Pentatonic Custom Scale Minor Pentatonic Major Pentatonic Minor Blues Maj…" at bounding box center [458, 102] width 99 height 19
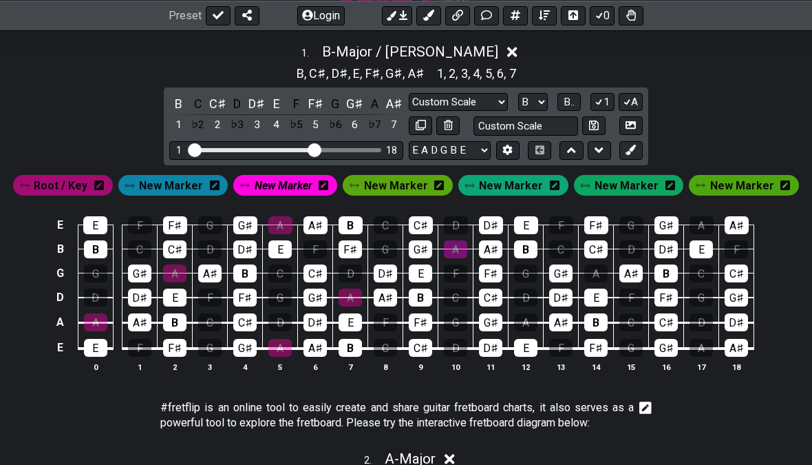
click at [498, 100] on select "Minor Pentatonic Custom Scale Minor Pentatonic Major Pentatonic Minor Blues Maj…" at bounding box center [458, 102] width 99 height 19
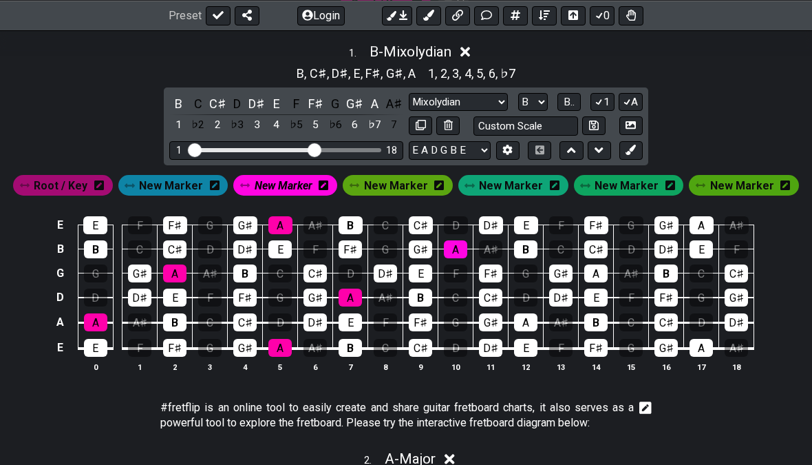
click at [504, 98] on select "Minor Pentatonic Custom Scale Minor Pentatonic Major Pentatonic Minor Blues Maj…" at bounding box center [458, 102] width 99 height 19
select select "Major"
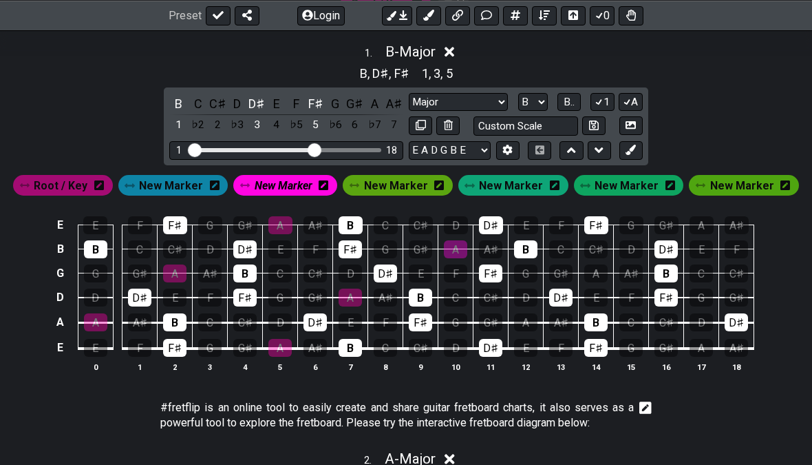
click at [505, 97] on select "Minor Pentatonic Custom Scale Minor Pentatonic Major Pentatonic Minor Blues Maj…" at bounding box center [458, 102] width 99 height 19
click at [564, 93] on button "B.." at bounding box center [569, 102] width 23 height 19
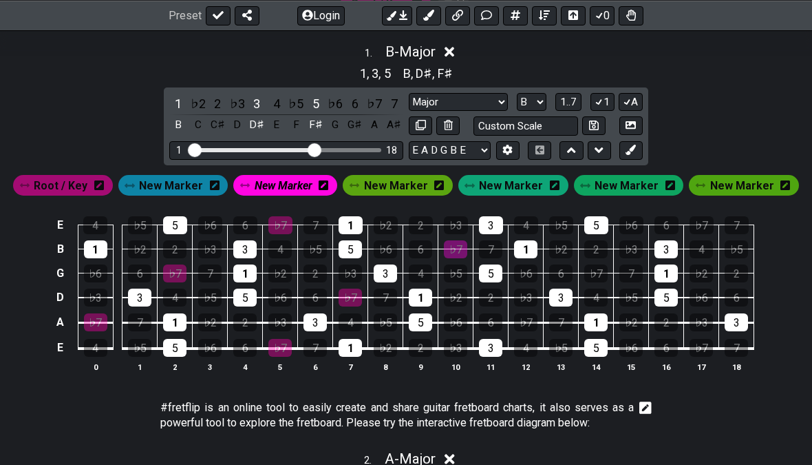
click at [564, 101] on button "1..7" at bounding box center [569, 102] width 26 height 19
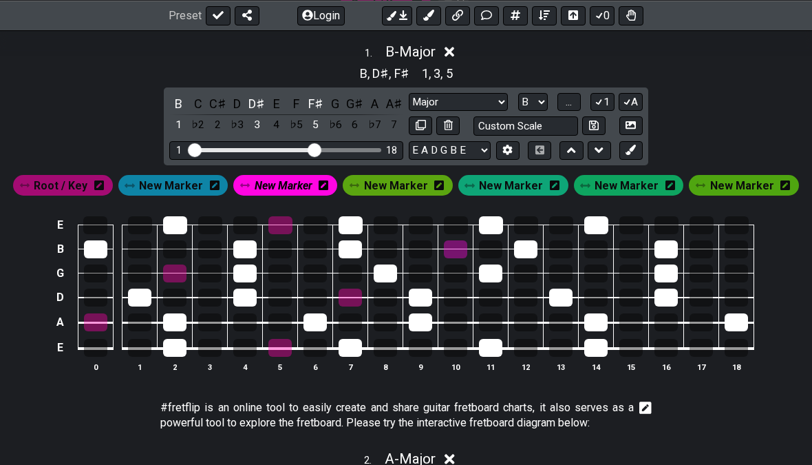
click at [564, 99] on button "..." at bounding box center [569, 102] width 23 height 19
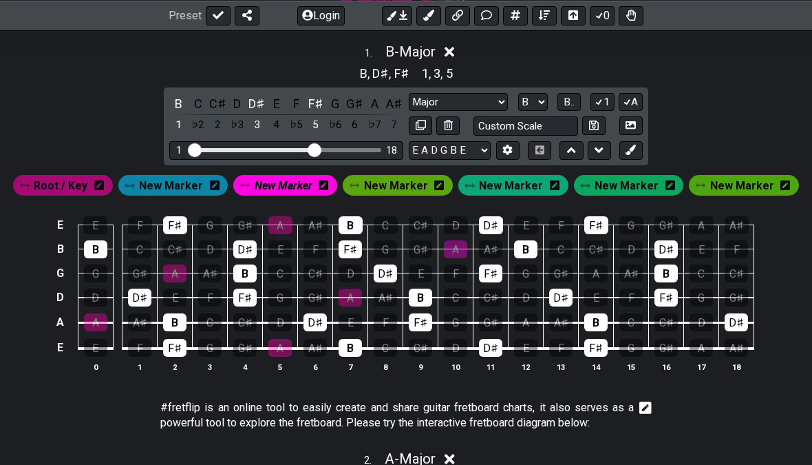
click at [564, 96] on button "A" at bounding box center [631, 102] width 24 height 19
click at [564, 96] on button "1" at bounding box center [602, 102] width 23 height 19
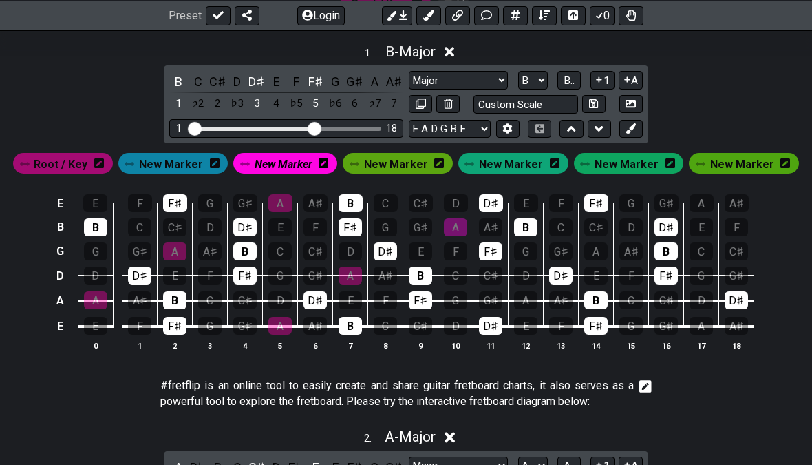
click at [564, 80] on div "1 . B - Major B C C♯ D D♯ E F F♯ G G♯ A A♯ 1 ♭2 2 ♭3 3 4 ♭5 5 ♭6 6 ♭7 7 Minor P…" at bounding box center [406, 202] width 812 height 335
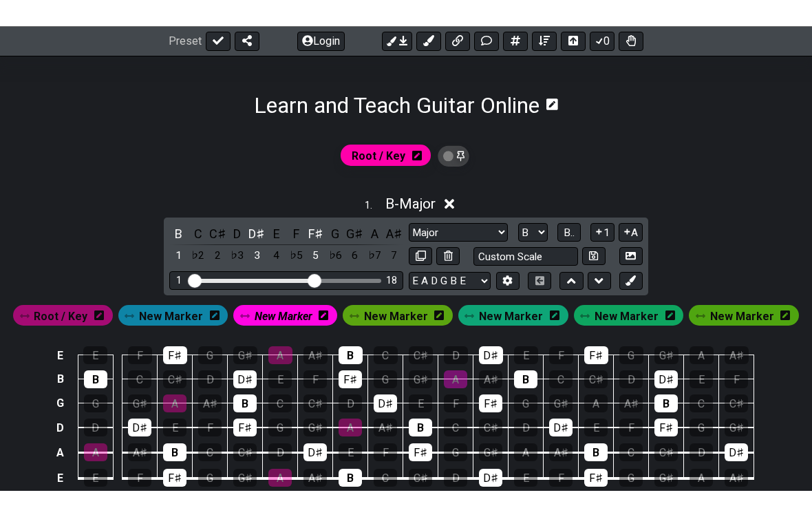
scroll to position [212, 0]
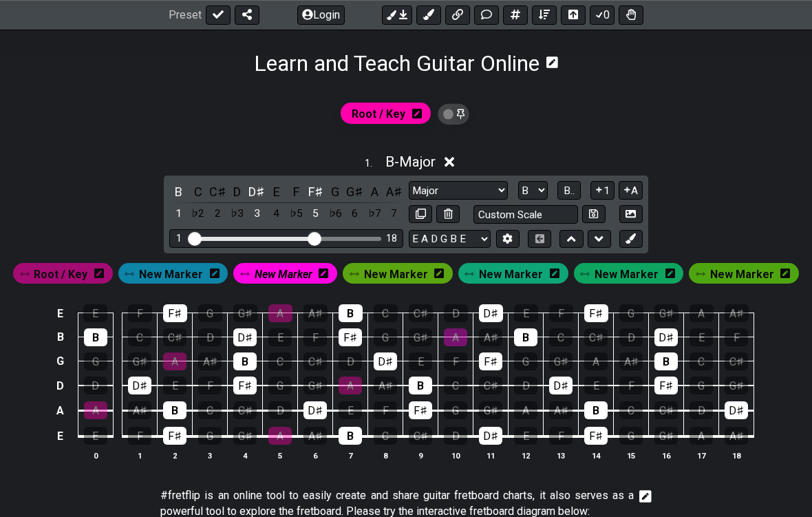
click at [429, 160] on span "B - Major" at bounding box center [411, 162] width 50 height 17
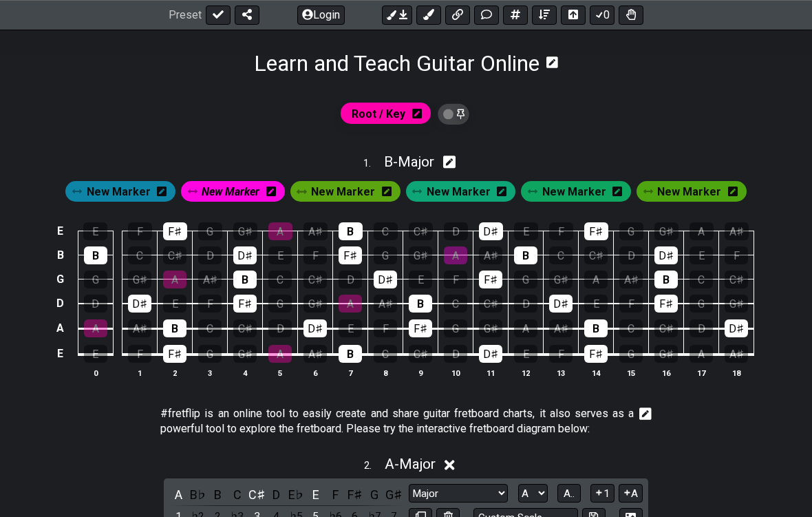
scroll to position [213, 0]
click at [463, 164] on div "1 . B - Major" at bounding box center [406, 158] width 812 height 26
select select "Major"
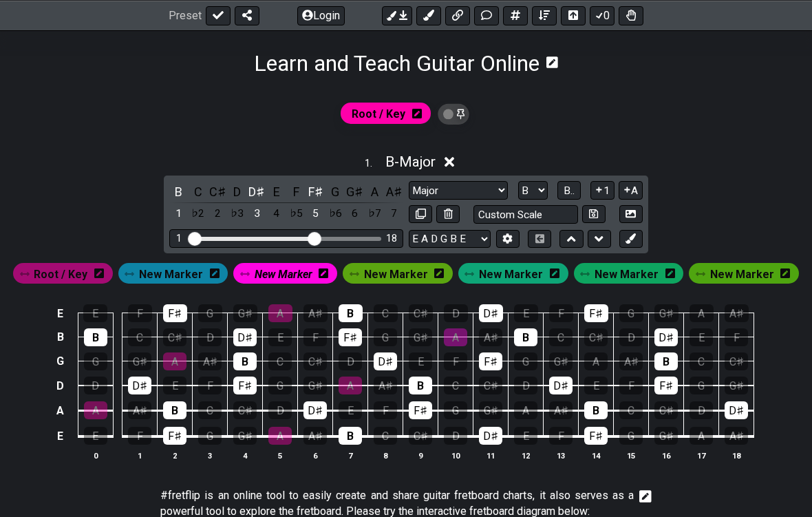
click at [505, 185] on select "Minor Pentatonic Custom Scale Minor Pentatonic Major Pentatonic Minor Blues Maj…" at bounding box center [458, 190] width 99 height 19
click at [548, 187] on select "A♭ A A♯ B♭ B C C♯ D♭ D D♯ E♭ E F F♯ G♭ G G♯" at bounding box center [533, 190] width 30 height 19
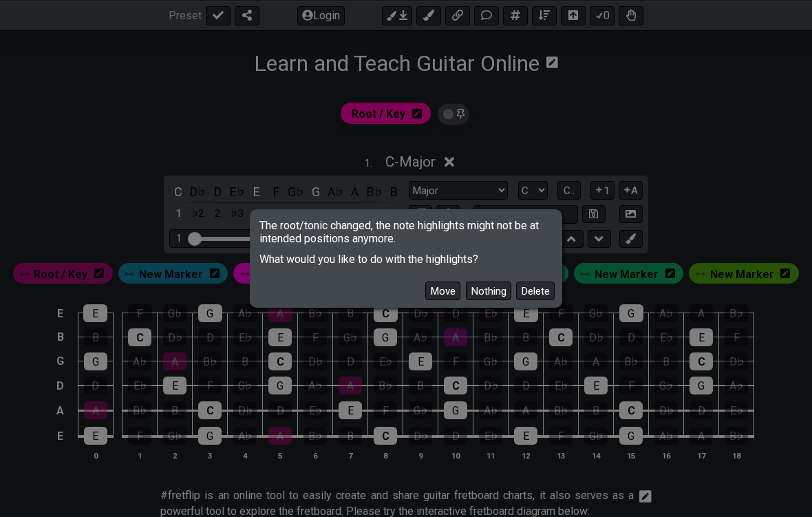
click at [459, 293] on button "Move" at bounding box center [442, 291] width 35 height 19
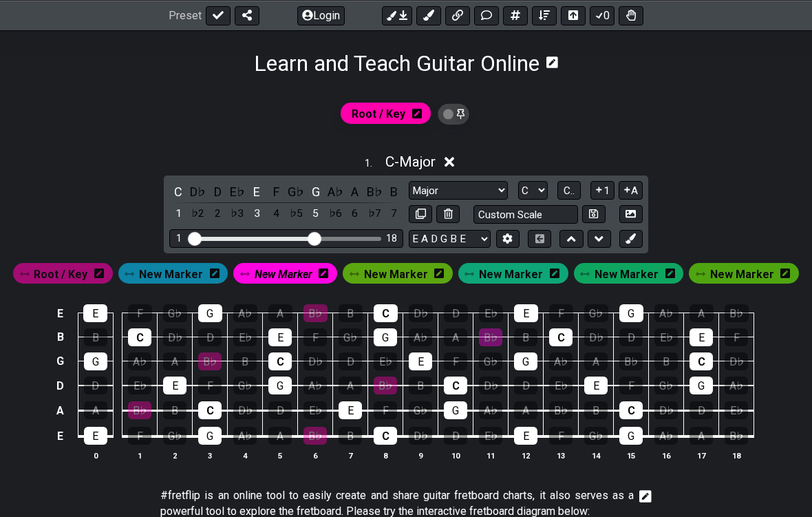
click at [541, 189] on select "A♭ A A♯ B♭ B C C♯ D♭ D D♯ E♭ E F F♯ G♭ G G♯" at bounding box center [533, 190] width 30 height 19
select select "A"
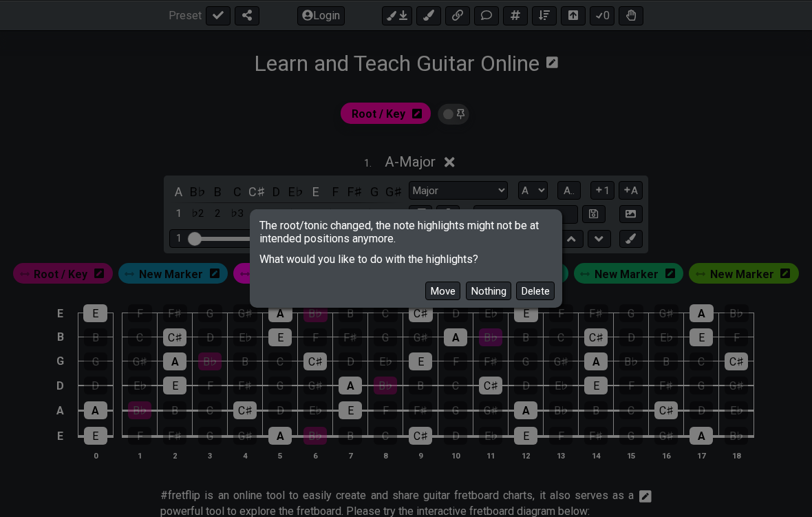
click at [456, 297] on button "Move" at bounding box center [442, 291] width 35 height 19
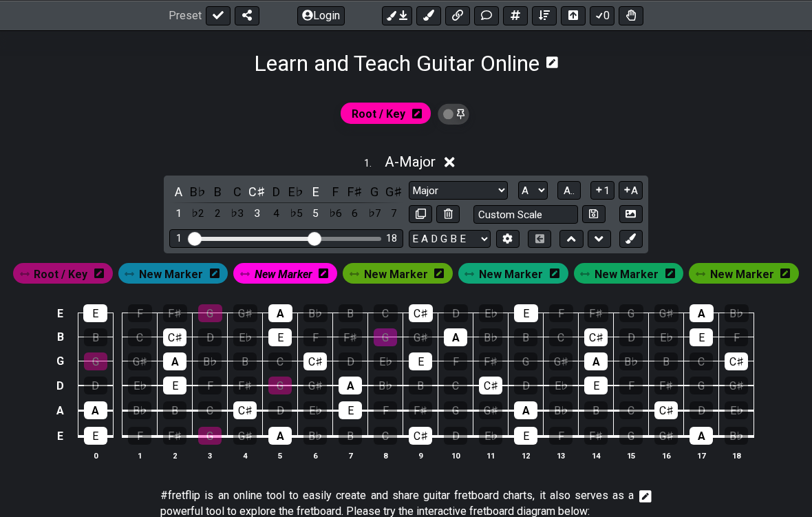
click at [383, 104] on span "Root / Key" at bounding box center [379, 114] width 54 height 20
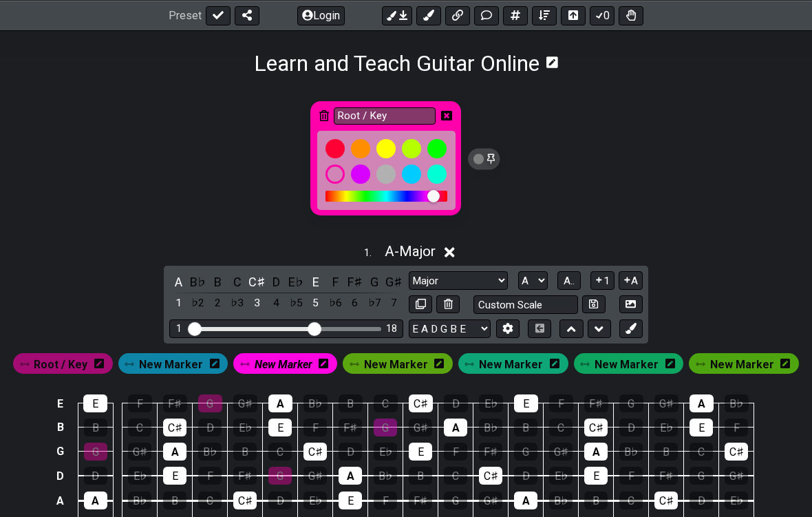
click at [536, 200] on div "Root / Key" at bounding box center [406, 164] width 812 height 143
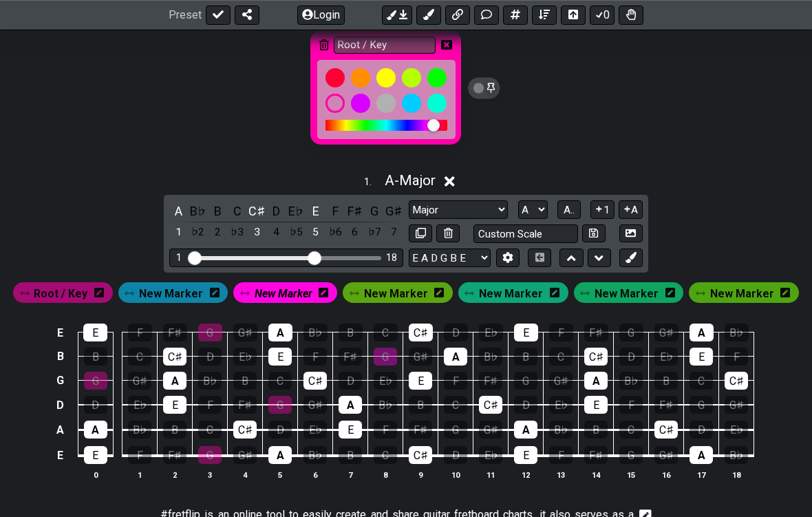
scroll to position [285, 0]
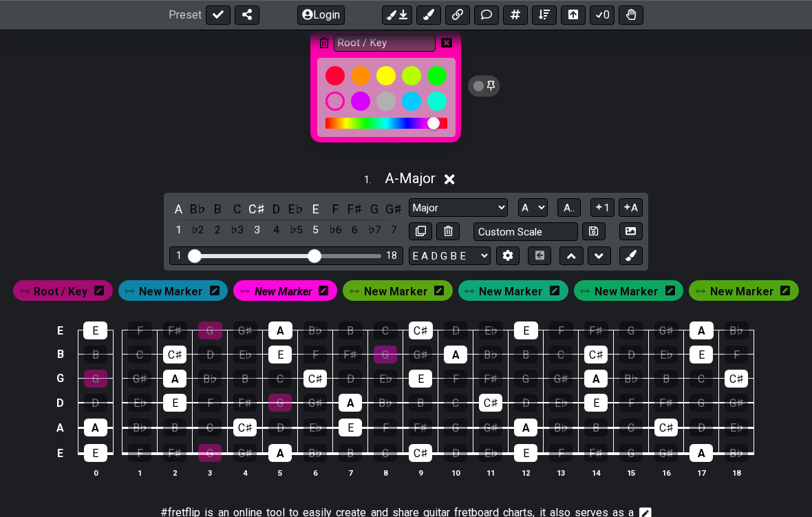
click at [564, 137] on div "Root / Key" at bounding box center [406, 92] width 812 height 143
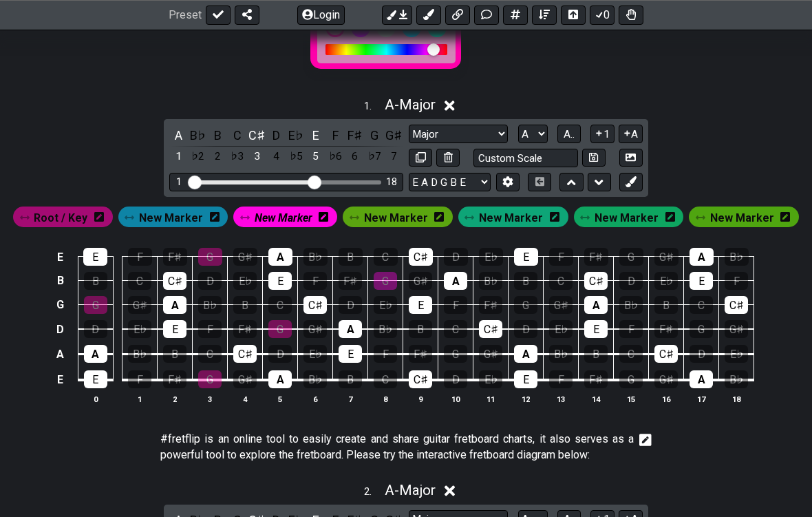
scroll to position [359, 0]
click at [564, 153] on button at bounding box center [593, 158] width 23 height 19
select select "Custom Scale"
click at [563, 157] on input "Custom Scale" at bounding box center [526, 158] width 105 height 19
click at [564, 71] on div "Root / Key" at bounding box center [406, 17] width 812 height 143
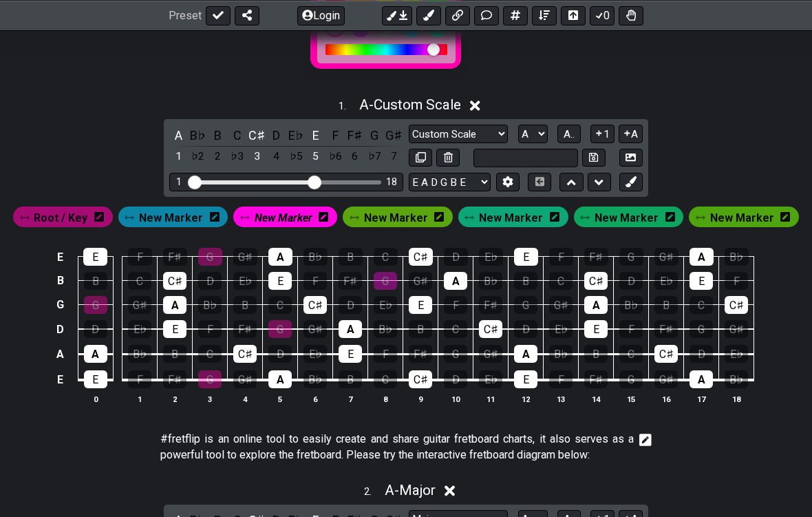
type input "Custom Scale"
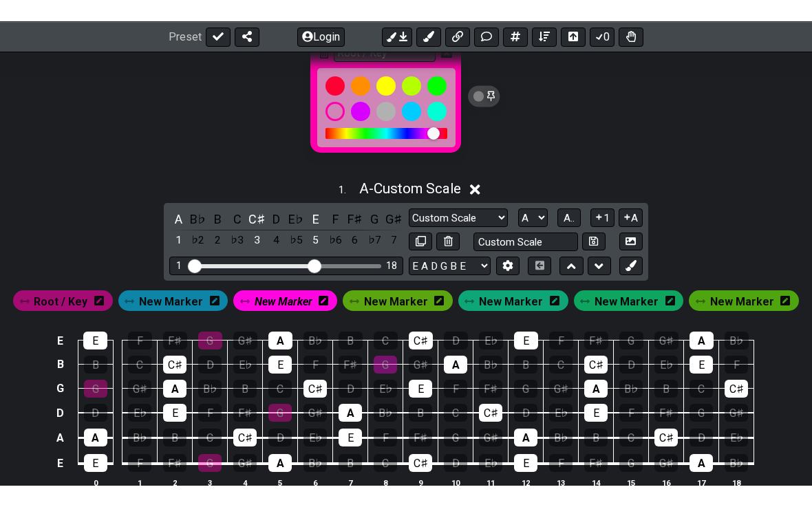
scroll to position [296, 0]
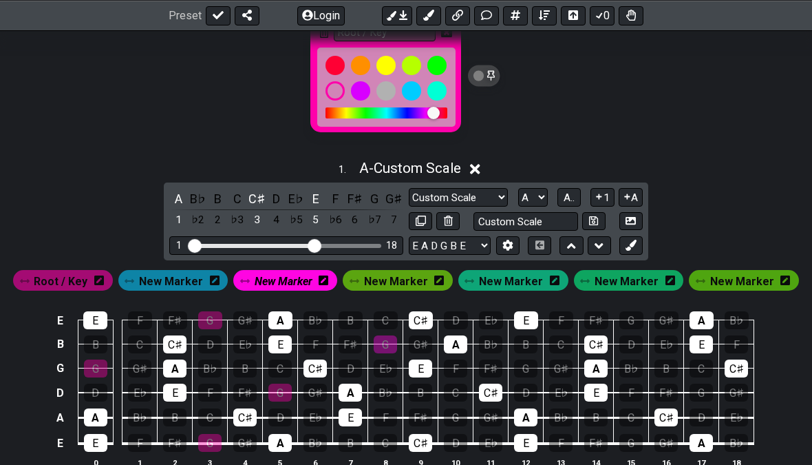
click at [489, 63] on span at bounding box center [484, 74] width 34 height 23
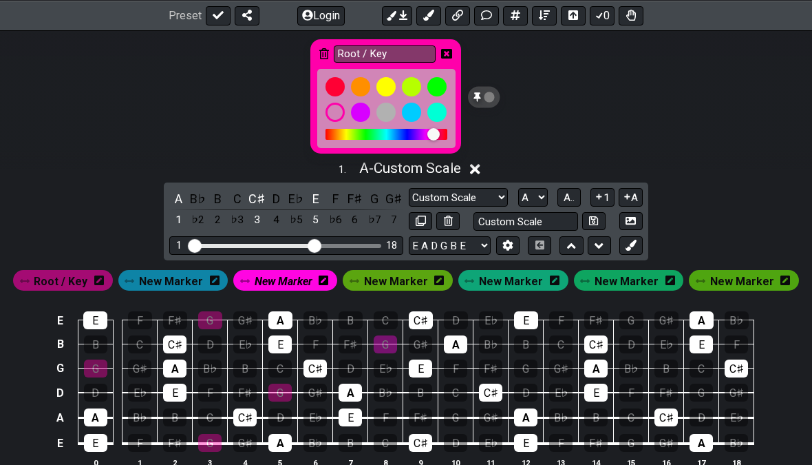
click at [495, 75] on div "Root / Key" at bounding box center [406, 101] width 812 height 143
click at [541, 140] on div "Root / Key" at bounding box center [406, 101] width 812 height 143
click at [450, 56] on icon at bounding box center [446, 53] width 11 height 10
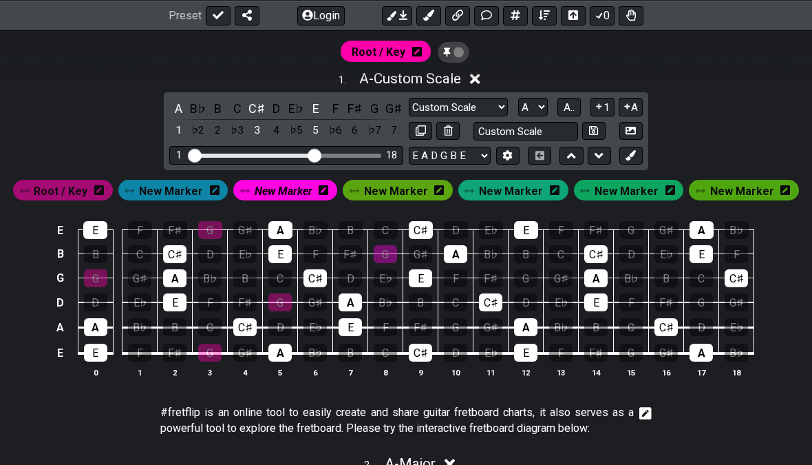
click at [564, 115] on button "1" at bounding box center [602, 107] width 23 height 19
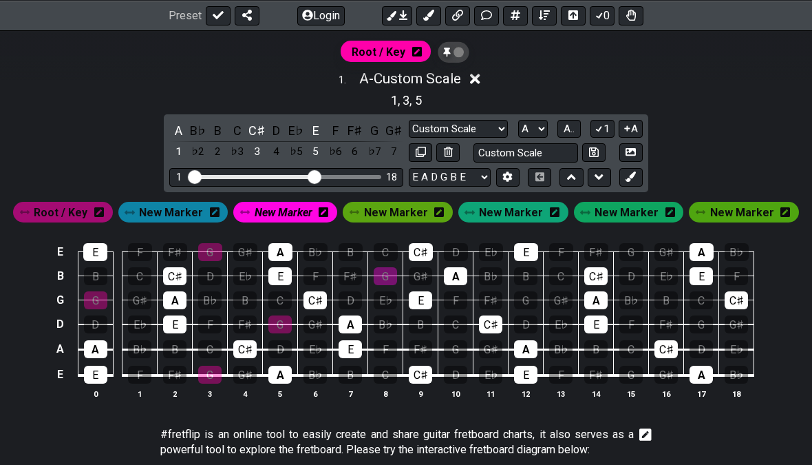
click at [564, 64] on div "Root / Key" at bounding box center [406, 56] width 812 height 52
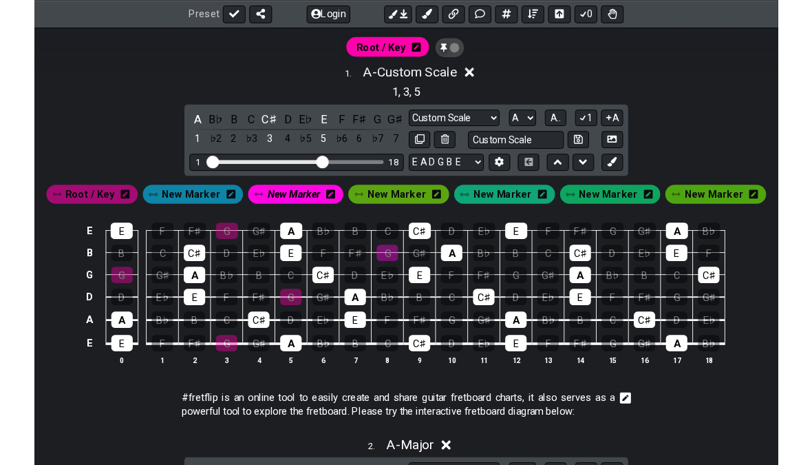
scroll to position [295, 0]
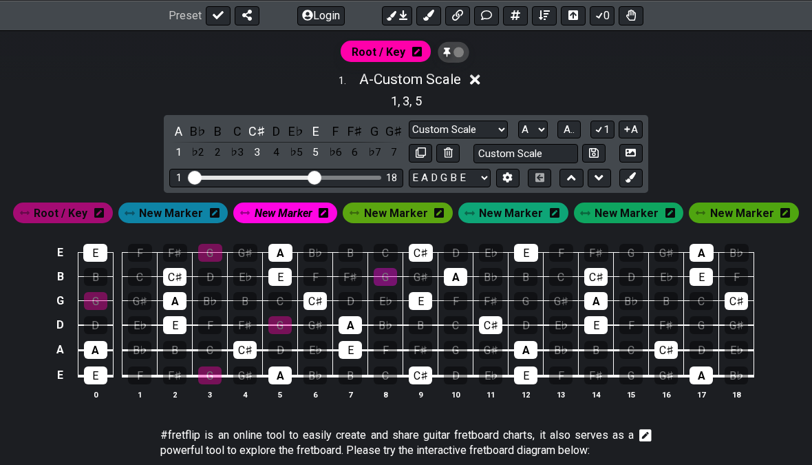
click at [564, 144] on button at bounding box center [631, 153] width 23 height 19
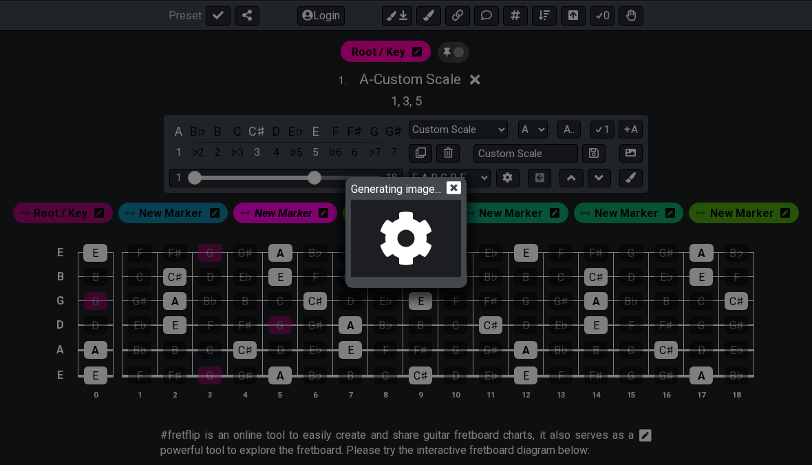
click at [460, 195] on icon at bounding box center [454, 187] width 14 height 14
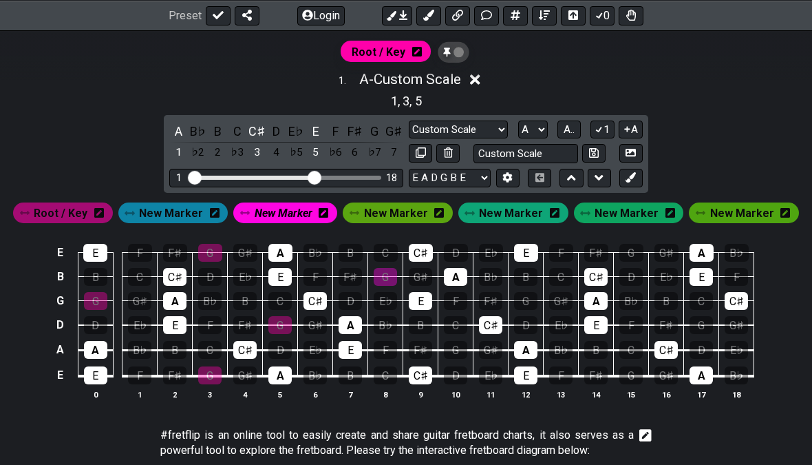
click at [413, 54] on icon at bounding box center [417, 51] width 10 height 10
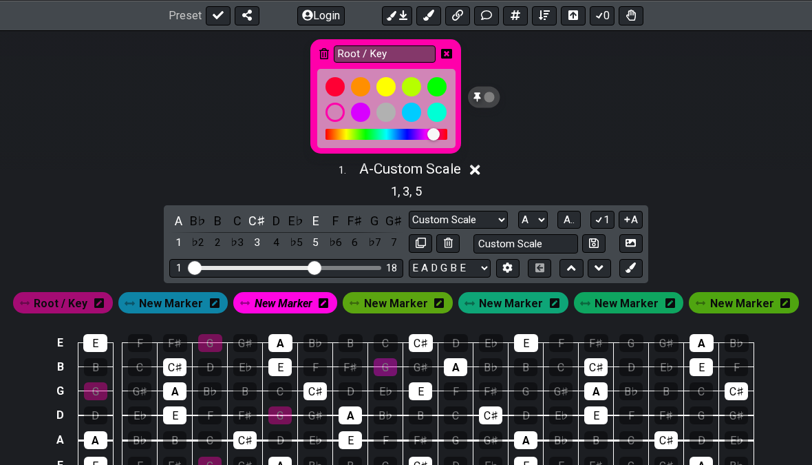
click at [424, 49] on input "Root / Key" at bounding box center [385, 53] width 102 height 17
click at [461, 44] on div "Root / Key" at bounding box center [406, 101] width 812 height 143
click at [488, 168] on div "Root / Key" at bounding box center [406, 101] width 812 height 143
click at [522, 243] on input "Custom Scale" at bounding box center [526, 243] width 105 height 19
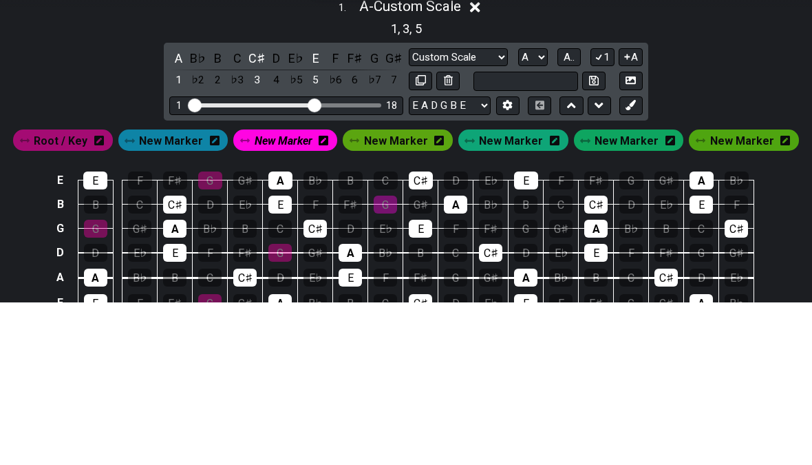
click at [564, 152] on div "1 . A - Custom Scale 1 , 3 , 5 A B♭ B C C♯ D E♭ E F F♯ G G♯ 1 ♭2 2 ♭3 3 4 ♭5 5 …" at bounding box center [406, 330] width 812 height 357
type input "Custom Scale"
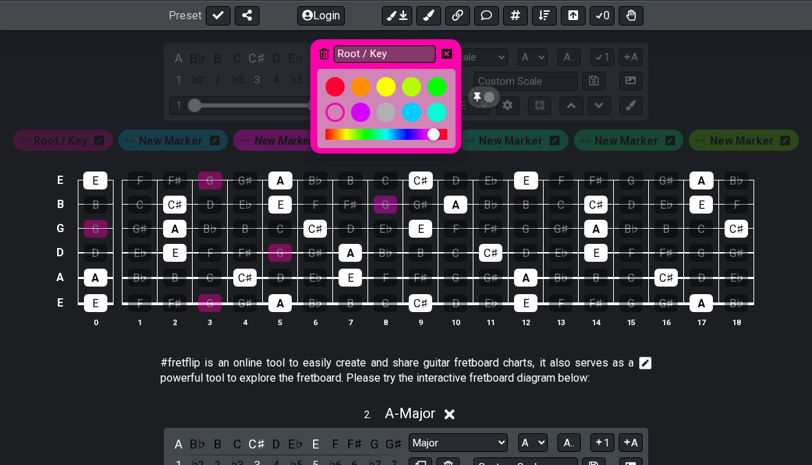
click at [451, 48] on icon at bounding box center [446, 53] width 11 height 11
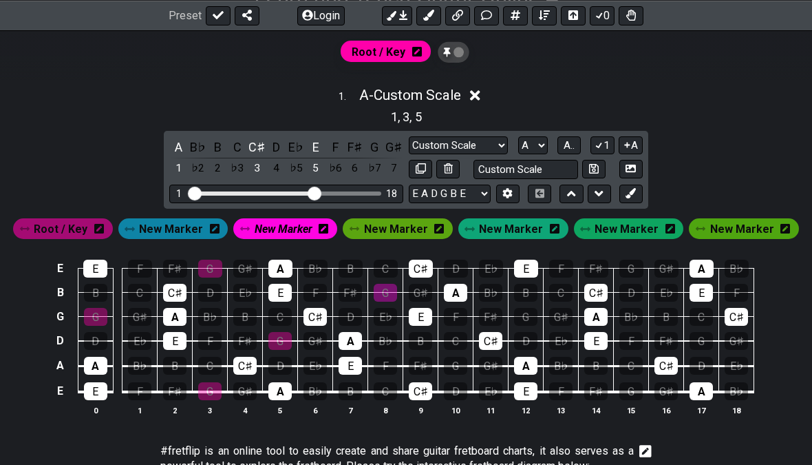
scroll to position [280, 0]
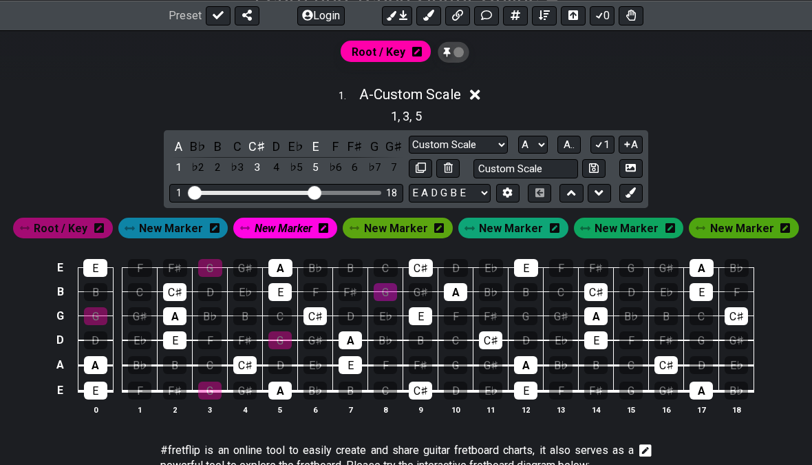
click at [476, 149] on select "Minor Pentatonic Custom Scale Minor Pentatonic Major Pentatonic Minor Blues Maj…" at bounding box center [458, 145] width 99 height 19
select select "Major"
click at [476, 188] on select "E A D G B E E A D G B E E A D G B E B E A D F♯ B A D G C E A D A D G B E E♭ A♭ …" at bounding box center [450, 193] width 82 height 19
click at [414, 48] on icon at bounding box center [417, 51] width 10 height 10
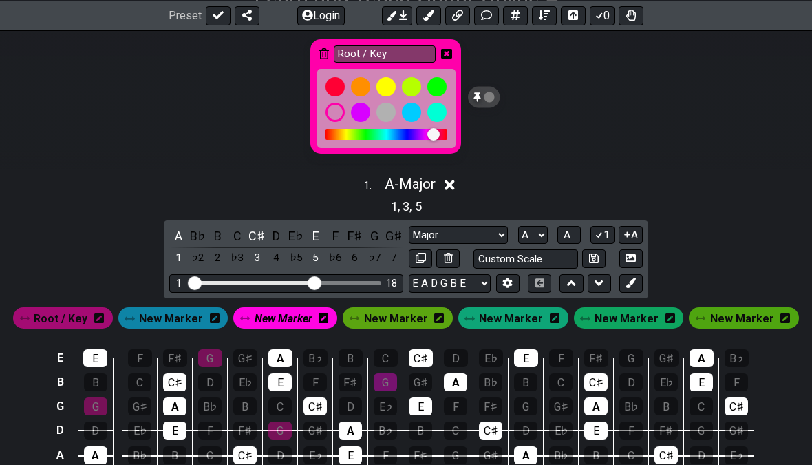
click at [531, 153] on div "Root / Key" at bounding box center [406, 101] width 812 height 143
click at [498, 156] on div "Root / Key" at bounding box center [406, 101] width 812 height 143
click at [452, 46] on icon at bounding box center [446, 54] width 11 height 20
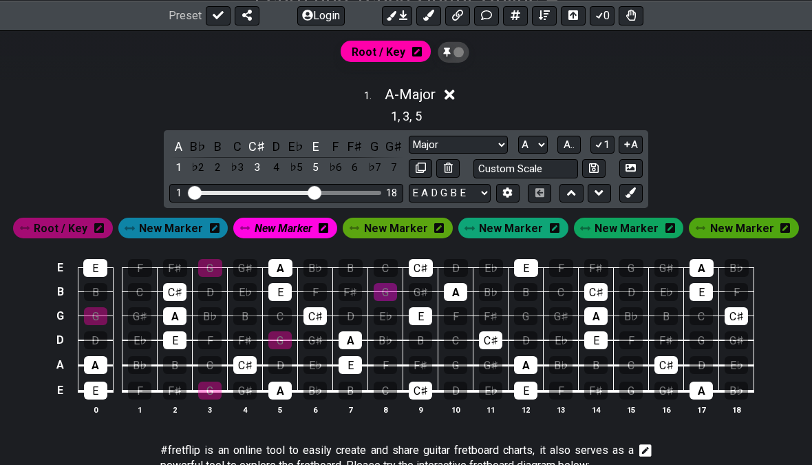
click at [516, 118] on div "1 , 3 , 5" at bounding box center [406, 115] width 812 height 22
click at [488, 138] on select "Minor Pentatonic Custom Scale Minor Pentatonic Major Pentatonic Minor Blues Maj…" at bounding box center [458, 145] width 99 height 19
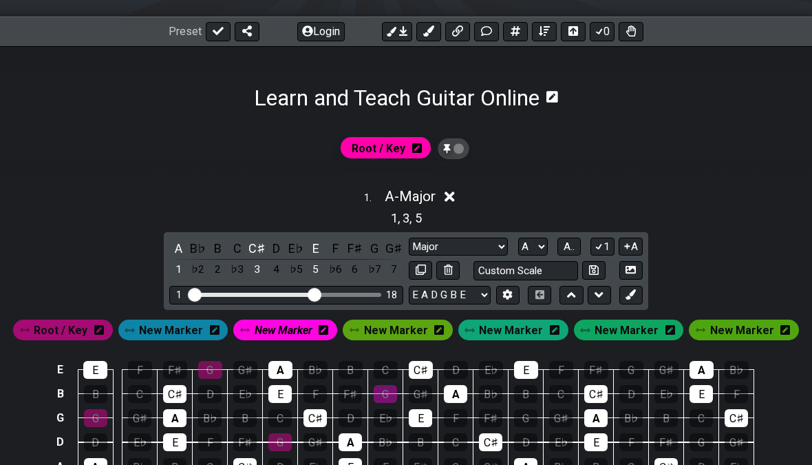
scroll to position [173, 0]
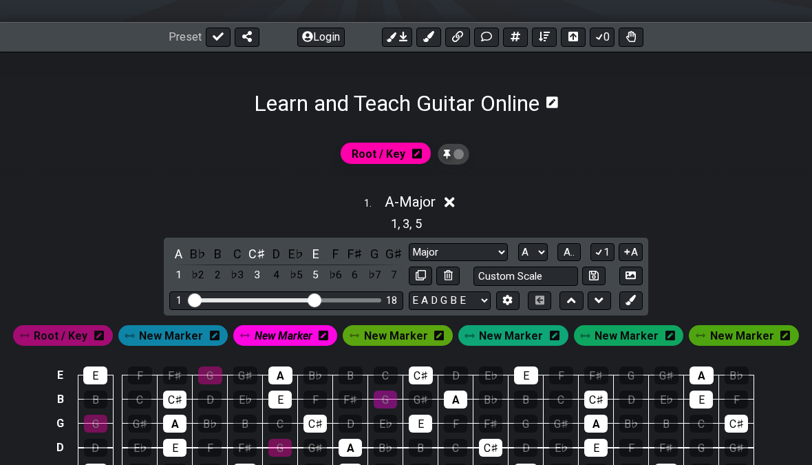
click at [564, 32] on button at bounding box center [631, 37] width 25 height 19
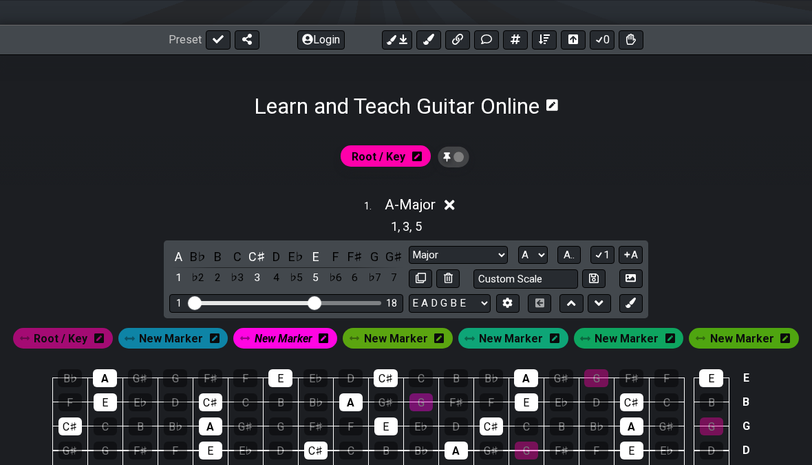
scroll to position [170, 0]
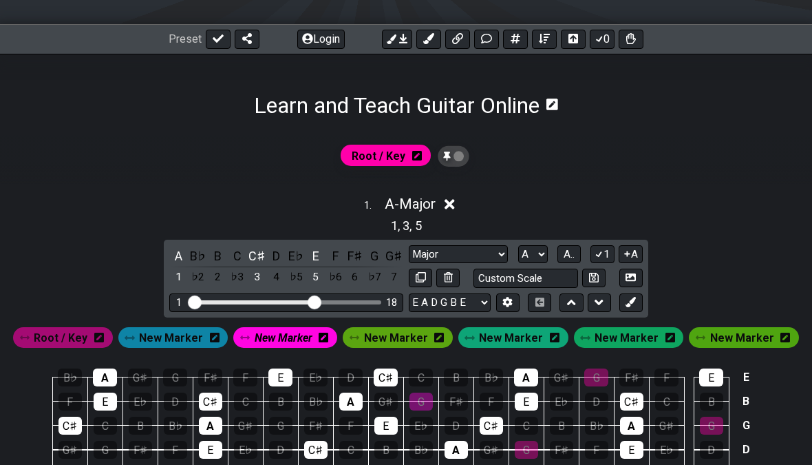
click at [564, 30] on button at bounding box center [631, 39] width 25 height 19
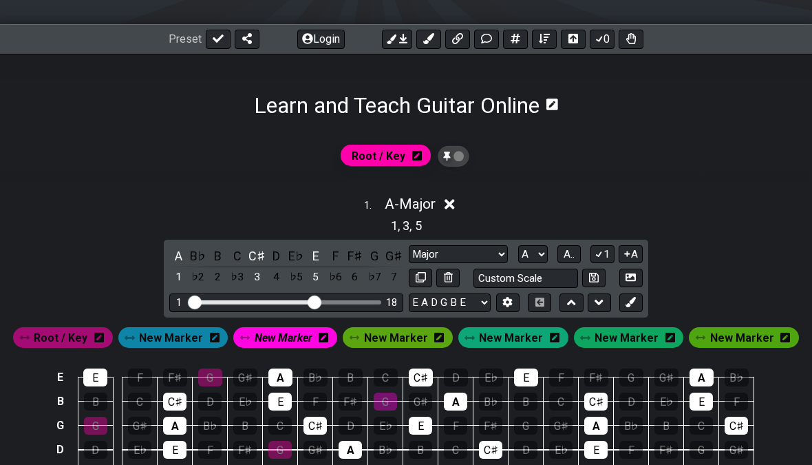
click at [564, 25] on div "Preset Login 0" at bounding box center [406, 39] width 812 height 30
click at [564, 41] on icon at bounding box center [632, 38] width 10 height 11
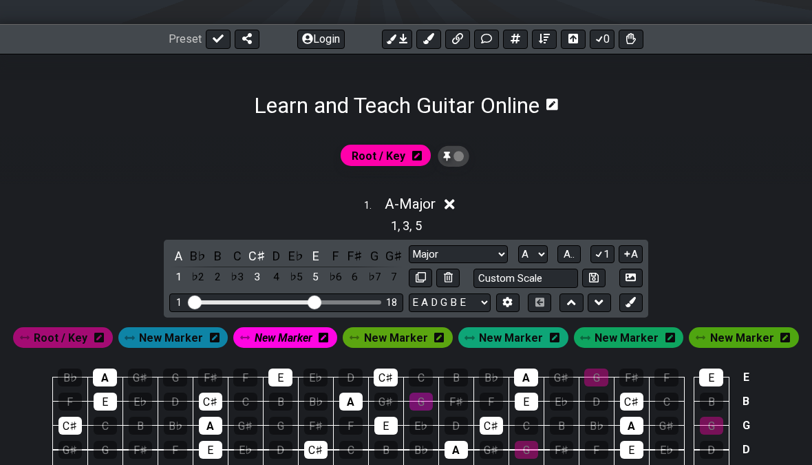
click at [564, 39] on button at bounding box center [631, 39] width 25 height 19
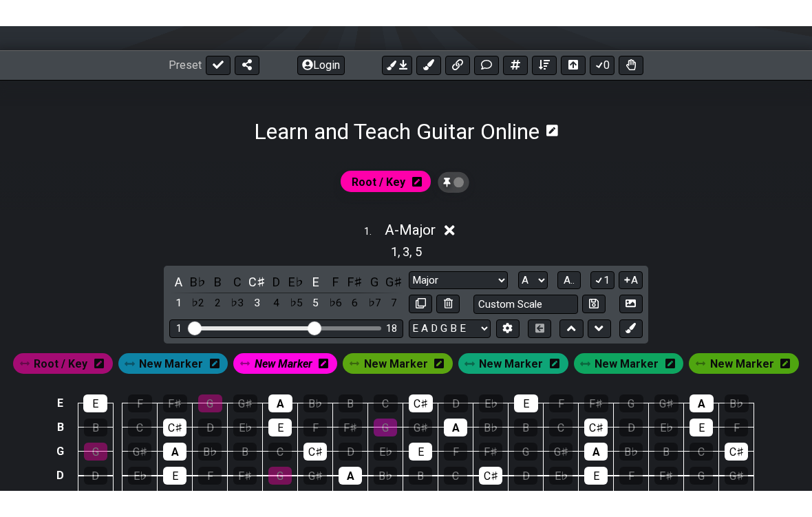
scroll to position [183, 0]
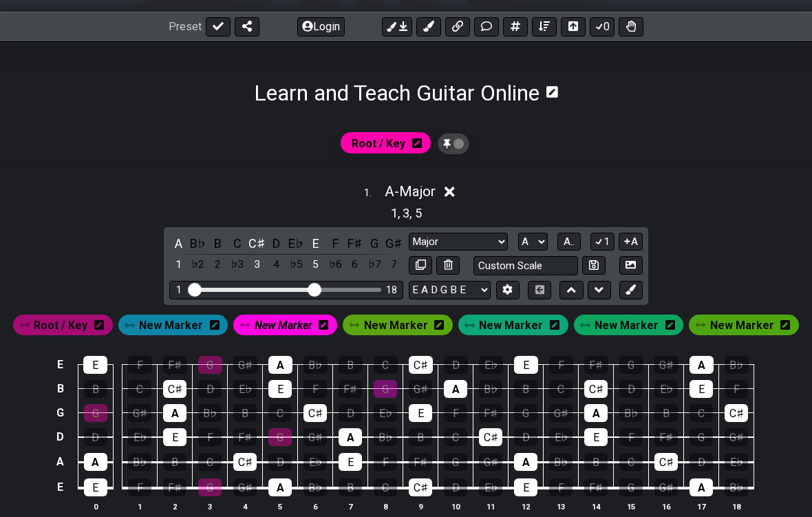
click at [514, 273] on input "Custom Scale" at bounding box center [526, 265] width 105 height 19
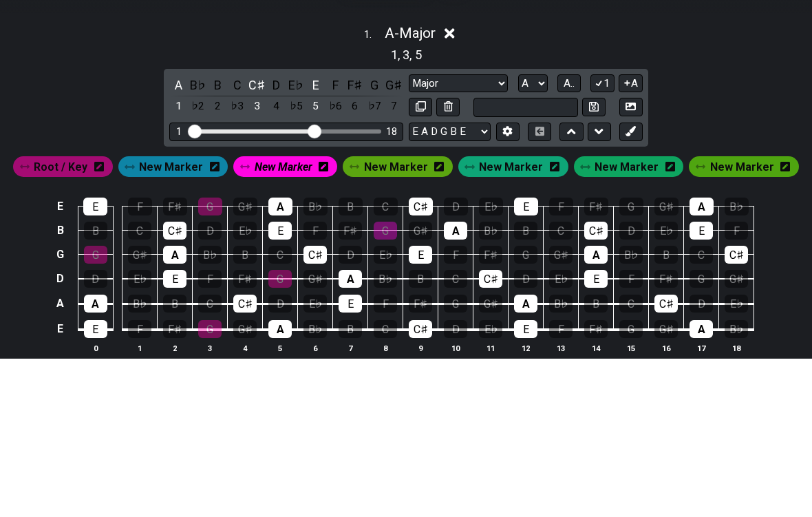
click at [564, 175] on div "1 . A - Major" at bounding box center [406, 188] width 812 height 26
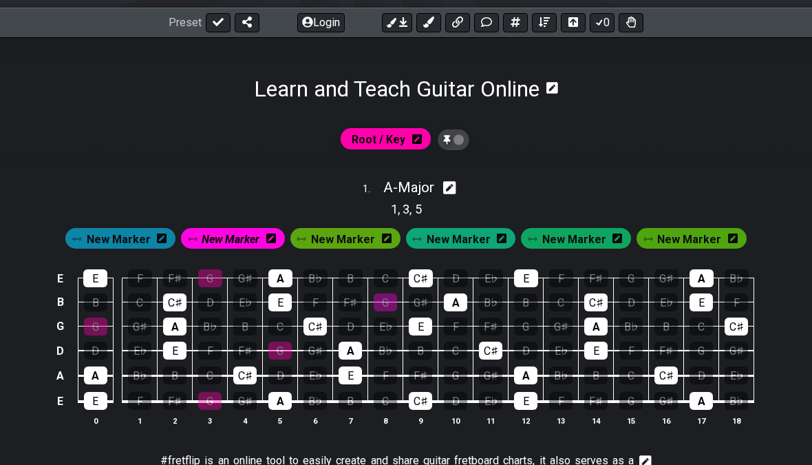
scroll to position [186, 0]
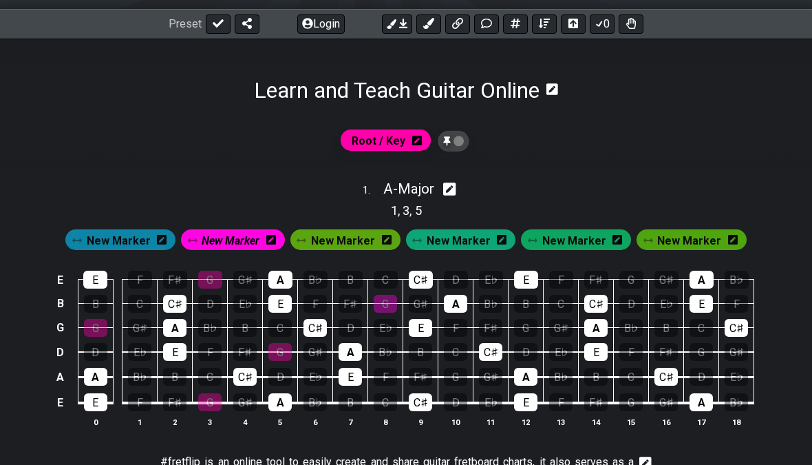
click at [408, 23] on button at bounding box center [397, 23] width 30 height 19
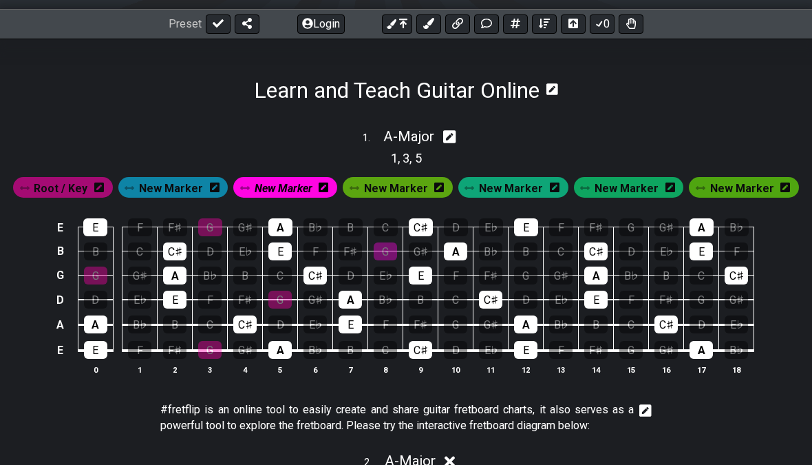
click at [408, 26] on button at bounding box center [397, 23] width 30 height 19
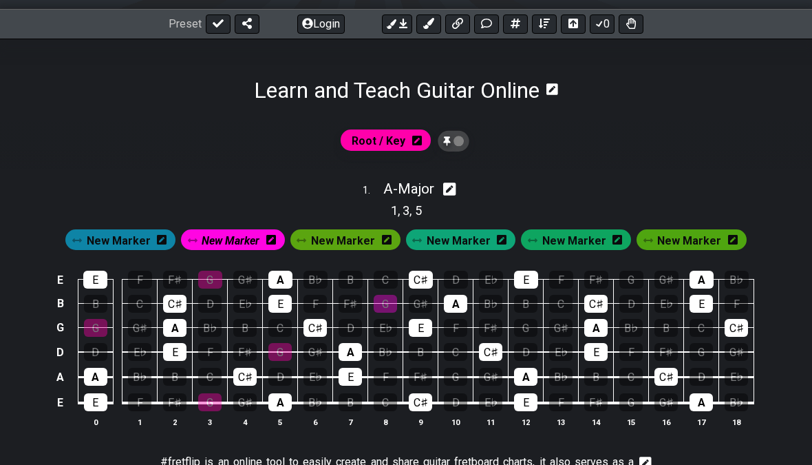
click at [439, 22] on button at bounding box center [429, 23] width 25 height 19
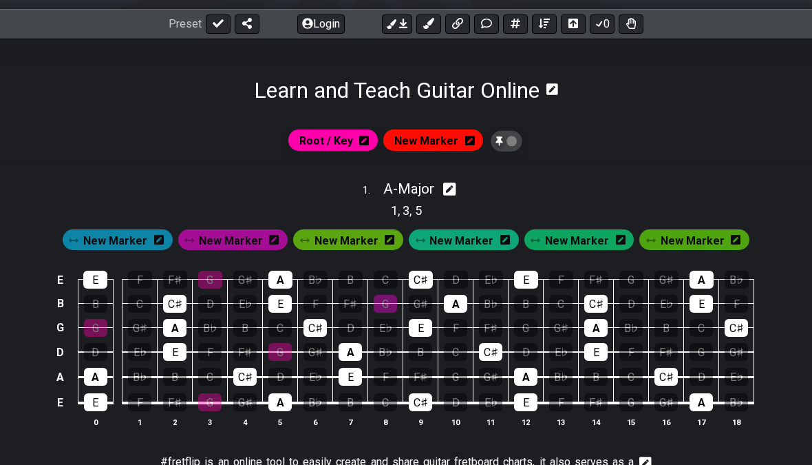
click at [454, 19] on icon at bounding box center [457, 23] width 11 height 11
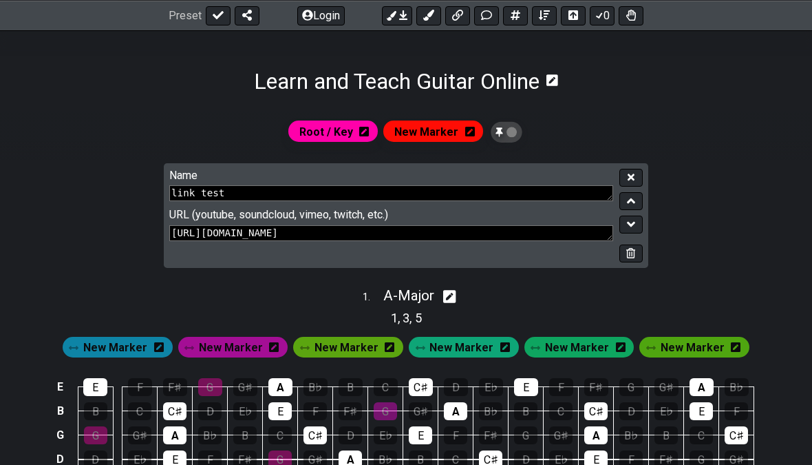
click at [445, 19] on button at bounding box center [457, 15] width 25 height 19
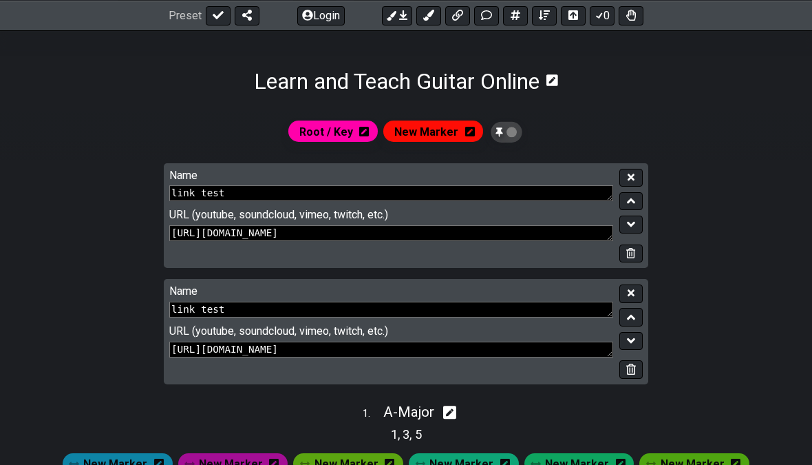
click at [353, 127] on span "Root / Key" at bounding box center [326, 132] width 54 height 20
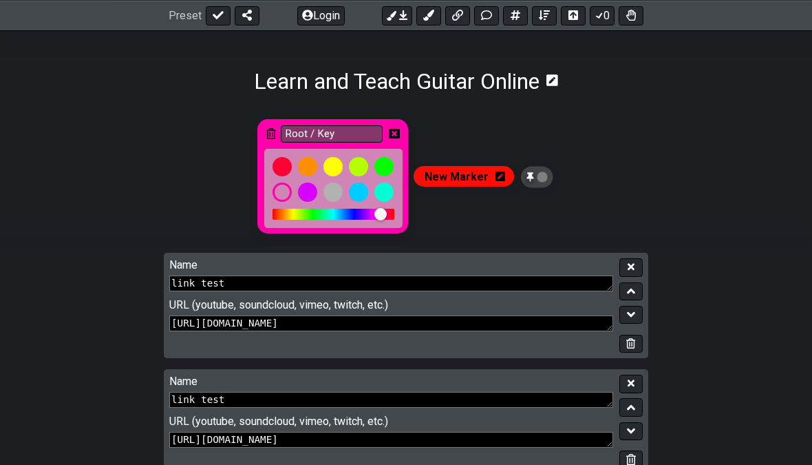
click at [400, 130] on icon at bounding box center [394, 134] width 11 height 10
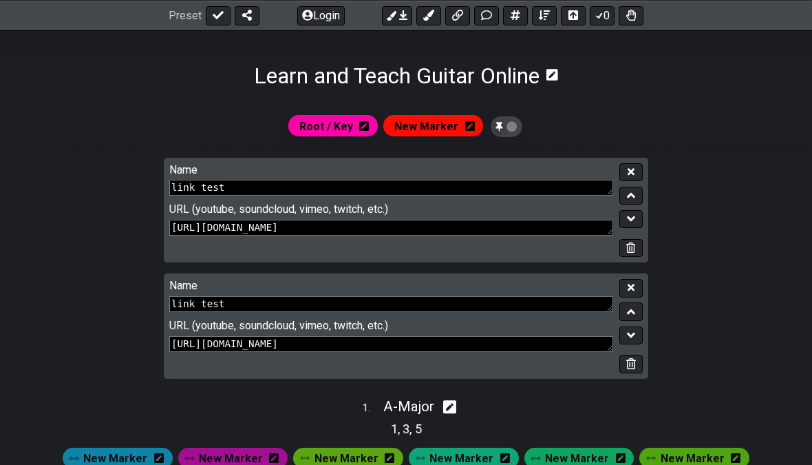
scroll to position [198, 0]
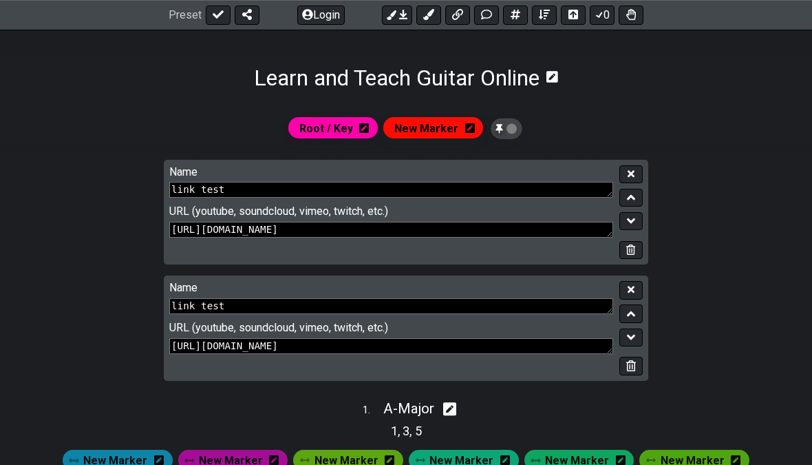
click at [527, 6] on button at bounding box center [515, 15] width 25 height 19
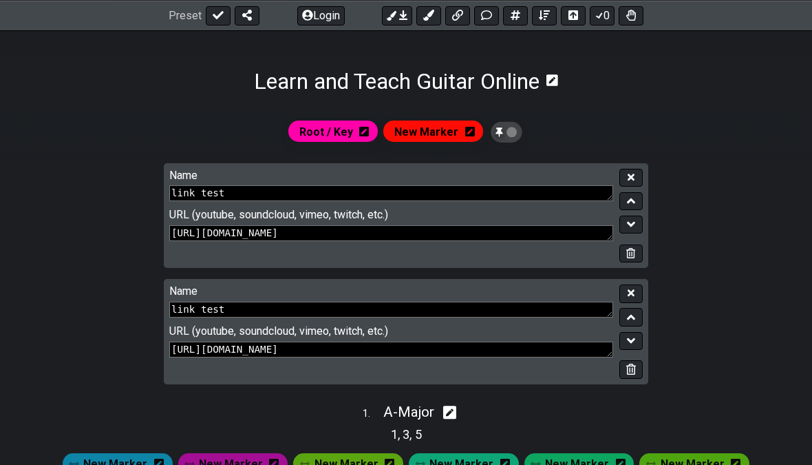
select select "Major"
select select "A"
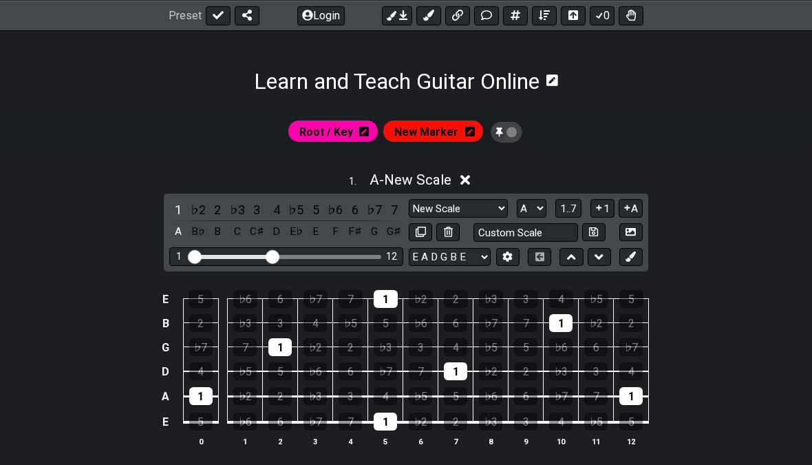
click at [554, 8] on button at bounding box center [544, 15] width 25 height 19
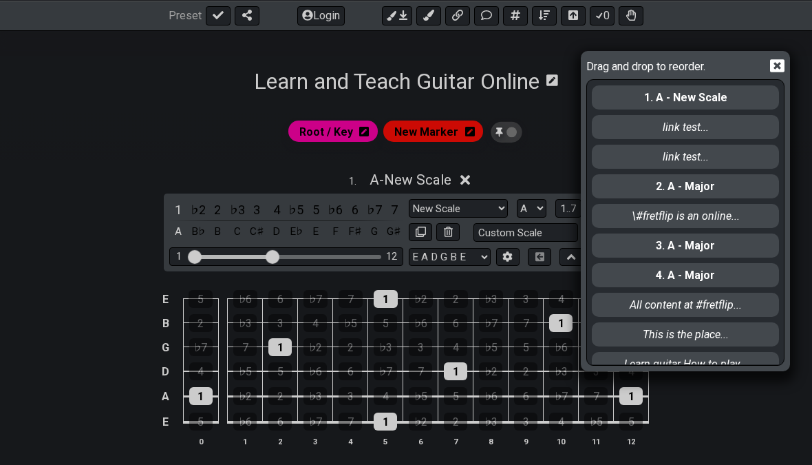
click at [544, 39] on div "Drag and drop to reorder. 1. A - New Scale link test... link test... 2. A - Maj…" at bounding box center [406, 232] width 812 height 465
click at [547, 44] on div "Drag and drop to reorder. 1. A - New Scale link test... link test... 2. A - Maj…" at bounding box center [406, 232] width 812 height 465
click at [564, 58] on div "Drag and drop to reorder. 1. A - New Scale link test... link test... 2. A - Maj…" at bounding box center [685, 211] width 209 height 320
click at [564, 57] on div "Drag and drop to reorder. 1. A - New Scale link test... link test... 2. A - Maj…" at bounding box center [685, 211] width 209 height 320
click at [564, 63] on icon at bounding box center [777, 66] width 14 height 13
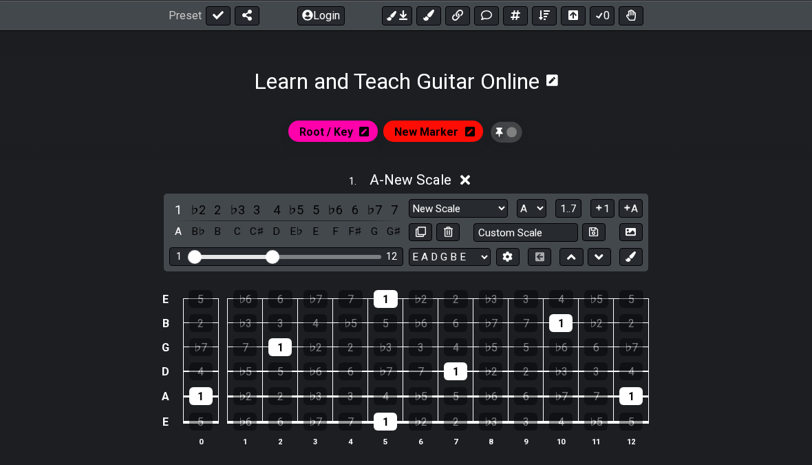
click at [564, 15] on button "0" at bounding box center [602, 15] width 25 height 19
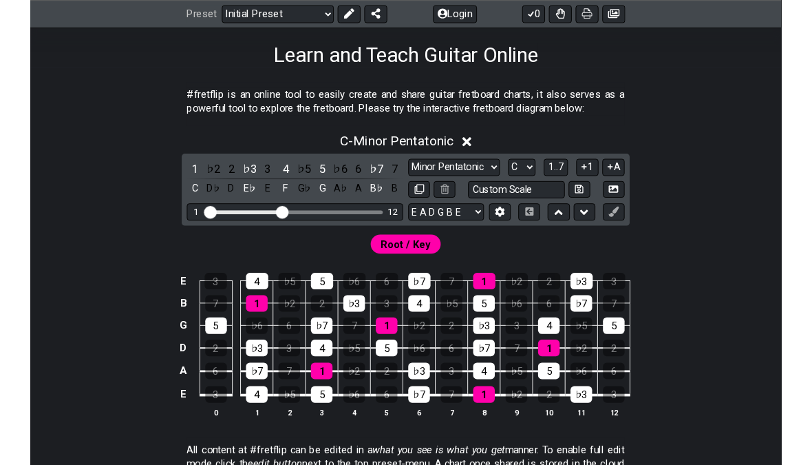
scroll to position [218, 0]
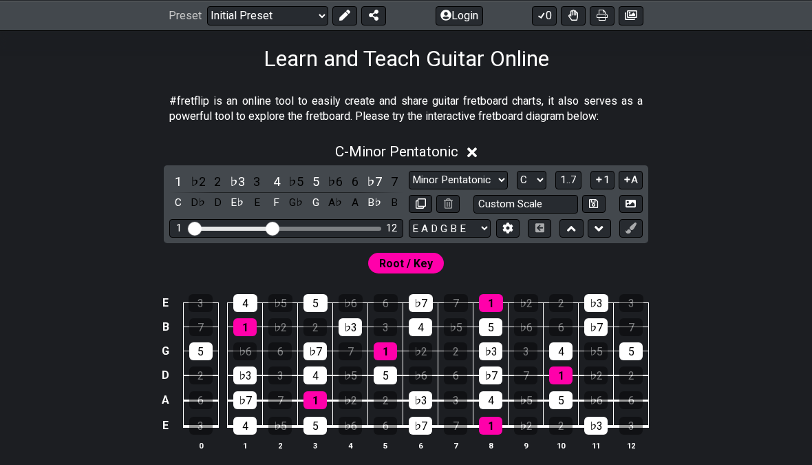
click at [546, 176] on select "A♭ A A♯ B♭ B C C♯ D♭ D D♯ E♭ E F F♯ G♭ G G♯" at bounding box center [532, 180] width 30 height 19
select select "A"
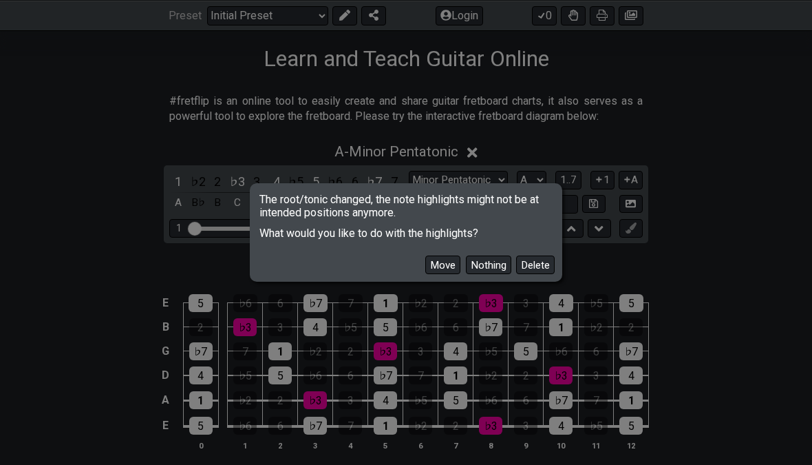
click at [454, 269] on button "Move" at bounding box center [442, 264] width 35 height 19
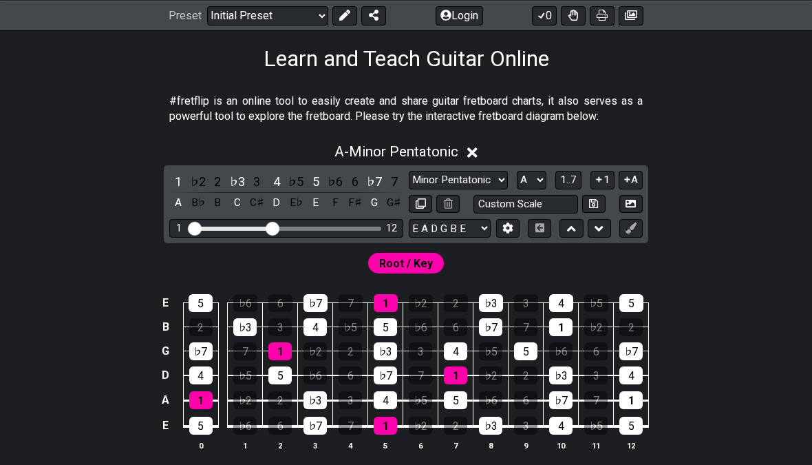
click at [476, 173] on select "Minor Pentatonic Click to edit Minor Pentatonic Major Pentatonic Minor Blues Ma…" at bounding box center [458, 180] width 99 height 19
select select "Phrygian"
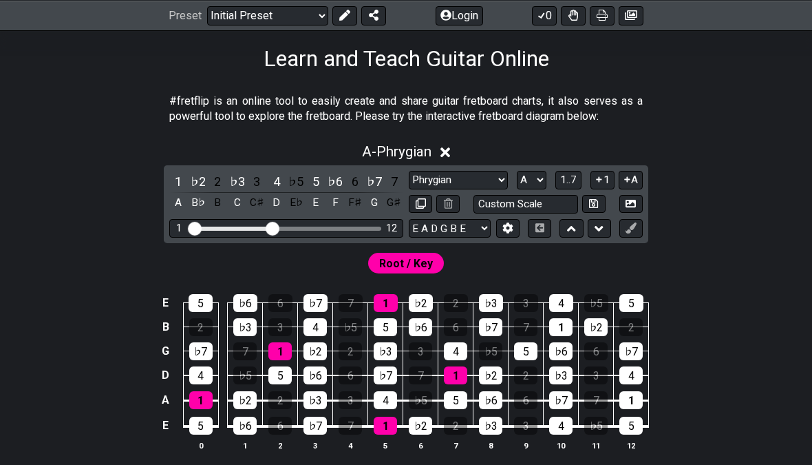
click at [437, 158] on div "A - Phrygian" at bounding box center [406, 147] width 812 height 25
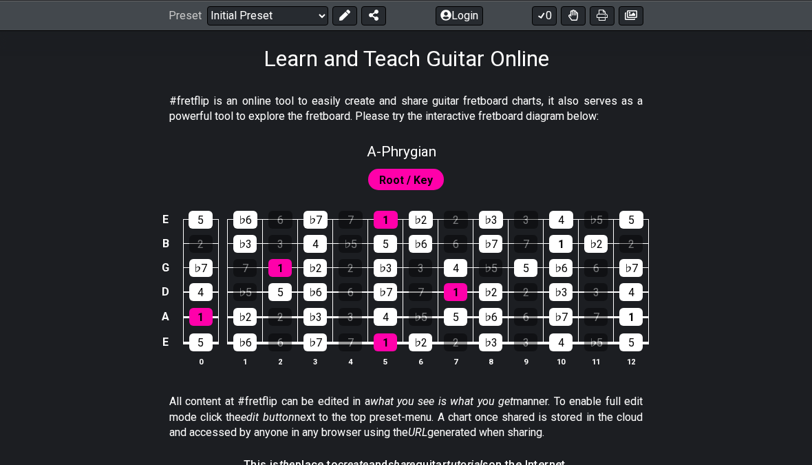
click at [431, 147] on span "A - Phrygian" at bounding box center [402, 151] width 70 height 17
select select "Phrygian"
select select "A"
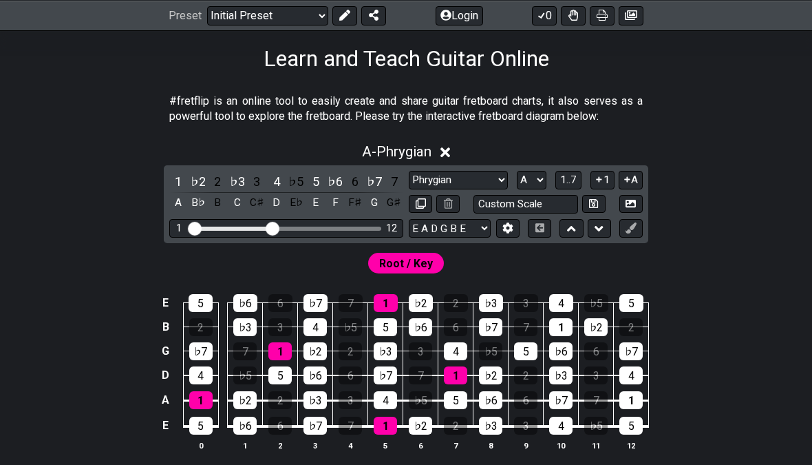
click at [457, 149] on div "A - Phrygian" at bounding box center [406, 147] width 812 height 25
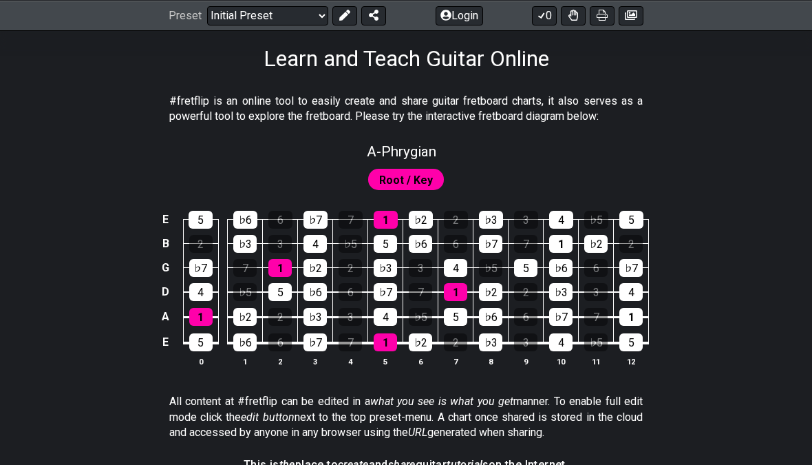
click at [431, 171] on span "Root / Key" at bounding box center [406, 180] width 54 height 20
click at [436, 143] on span "A - Phrygian" at bounding box center [402, 151] width 70 height 17
select select "Phrygian"
select select "A"
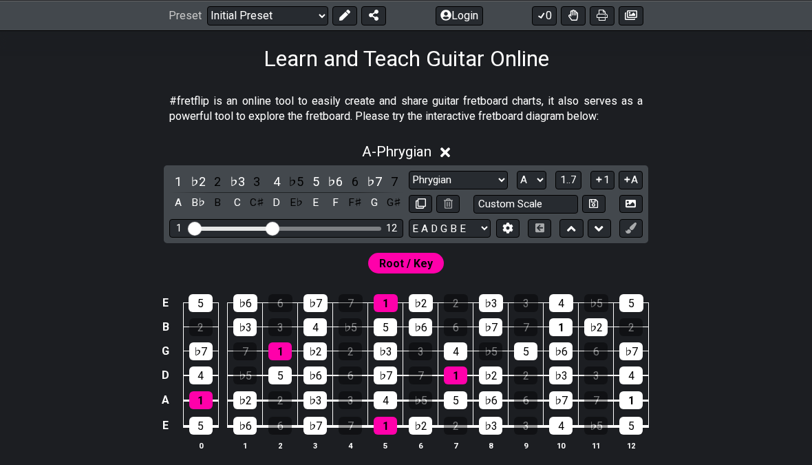
click at [498, 175] on select "Minor Pentatonic Click to edit Minor Pentatonic Major Pentatonic Minor Blues Ma…" at bounding box center [458, 180] width 99 height 19
select select "Major"
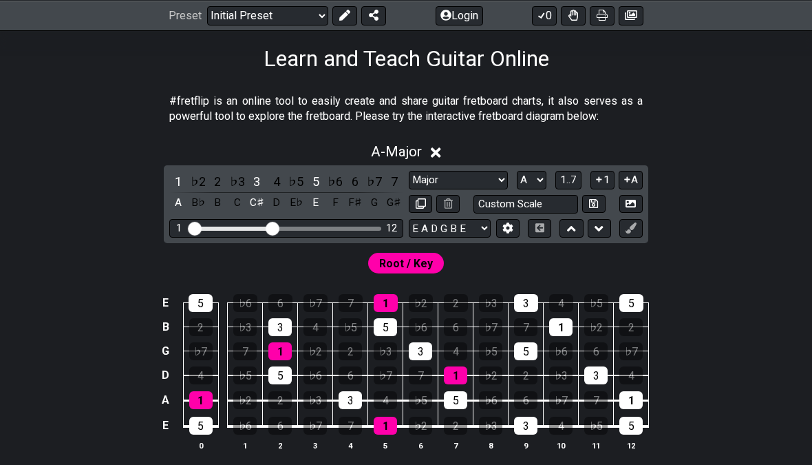
click at [568, 326] on div "1" at bounding box center [560, 327] width 23 height 18
click at [562, 327] on div "1" at bounding box center [560, 327] width 23 height 18
click at [440, 263] on div "Root / Key" at bounding box center [406, 263] width 76 height 21
click at [568, 318] on div "1" at bounding box center [560, 327] width 23 height 18
click at [571, 326] on div "1" at bounding box center [560, 327] width 23 height 18
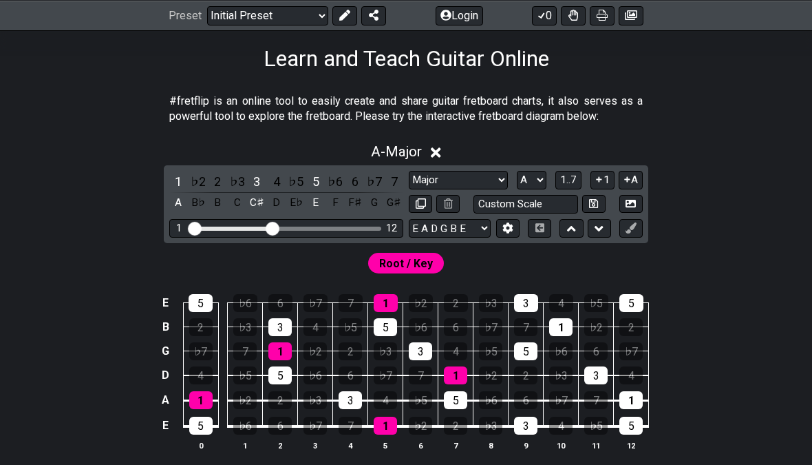
click at [428, 260] on span "Root / Key" at bounding box center [406, 263] width 54 height 20
click at [574, 320] on td "1" at bounding box center [561, 315] width 35 height 24
click at [555, 331] on div "1" at bounding box center [560, 327] width 23 height 18
click at [573, 325] on div "1" at bounding box center [560, 327] width 23 height 18
click at [641, 200] on button at bounding box center [631, 204] width 23 height 19
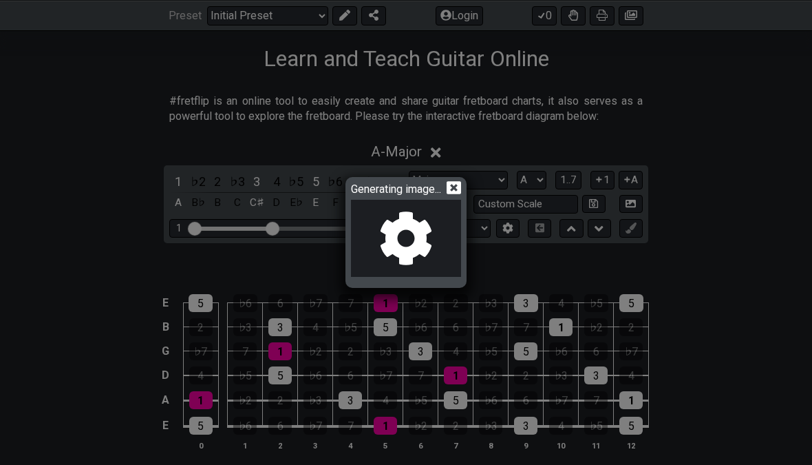
click at [474, 201] on div "Generating image..." at bounding box center [406, 232] width 812 height 465
click at [467, 189] on div "Generating image..." at bounding box center [406, 232] width 121 height 111
click at [461, 189] on icon at bounding box center [454, 187] width 14 height 14
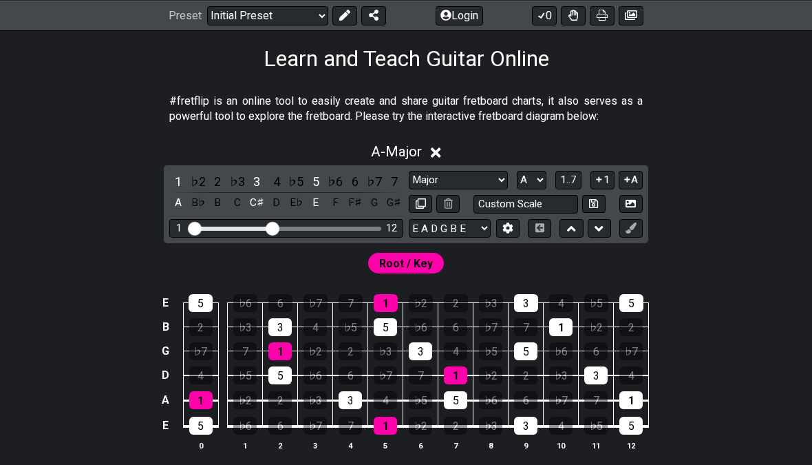
click at [640, 219] on button at bounding box center [631, 228] width 23 height 19
click at [642, 224] on button at bounding box center [631, 228] width 23 height 19
click at [571, 328] on div "1" at bounding box center [560, 327] width 23 height 18
click at [578, 319] on td "1" at bounding box center [561, 315] width 35 height 24
click at [574, 318] on td "1" at bounding box center [561, 315] width 35 height 24
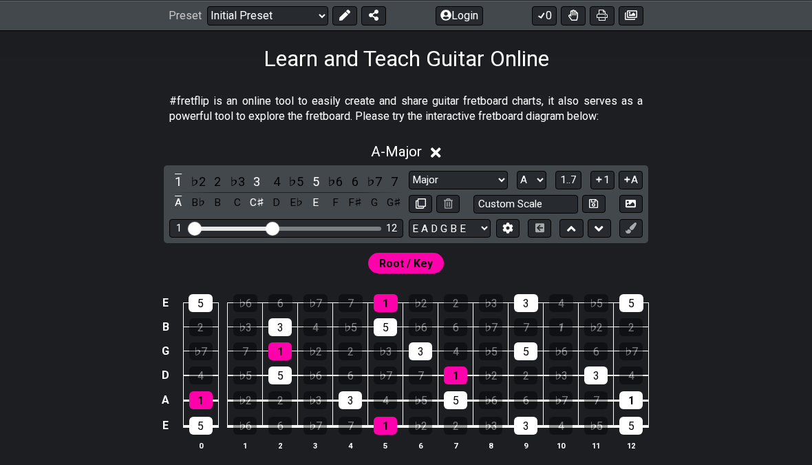
click at [633, 223] on icon at bounding box center [631, 227] width 10 height 10
click at [566, 322] on div "1" at bounding box center [560, 327] width 23 height 18
click at [610, 185] on button "1" at bounding box center [602, 180] width 23 height 19
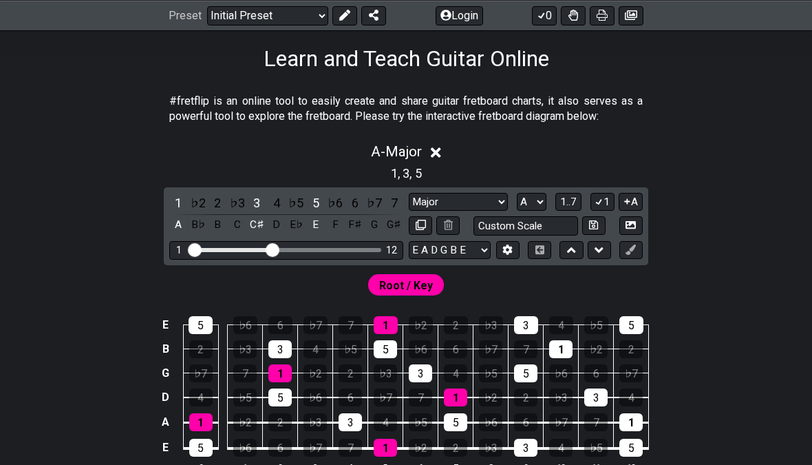
click at [640, 193] on button "A" at bounding box center [631, 202] width 24 height 19
click at [580, 198] on button "1..7" at bounding box center [569, 202] width 26 height 19
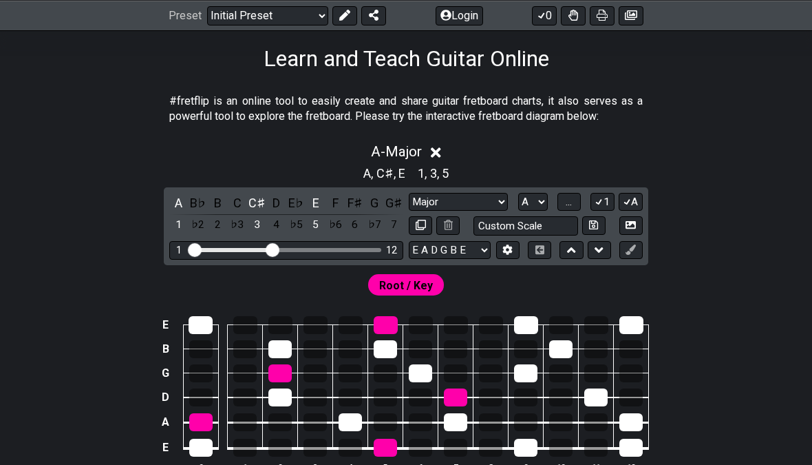
click at [578, 202] on button "..." at bounding box center [569, 202] width 23 height 19
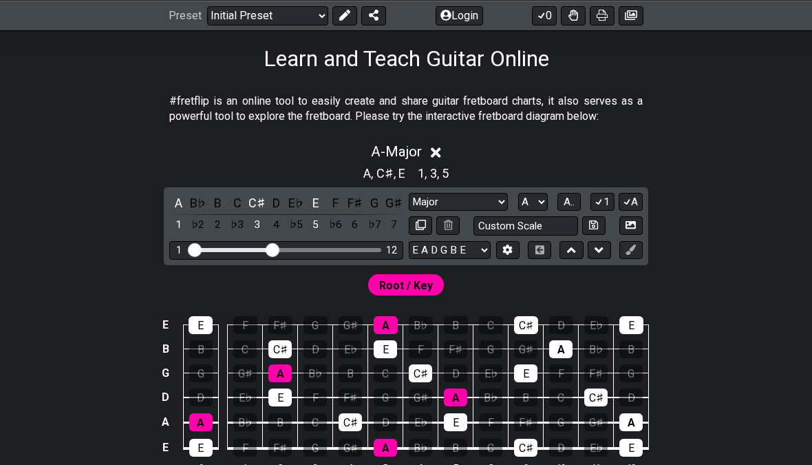
click at [582, 176] on div "A , C♯ , E 1 , 3 , 5" at bounding box center [406, 172] width 812 height 22
click at [575, 200] on span "A.." at bounding box center [569, 202] width 11 height 12
click at [422, 149] on span "A - Major" at bounding box center [396, 151] width 51 height 17
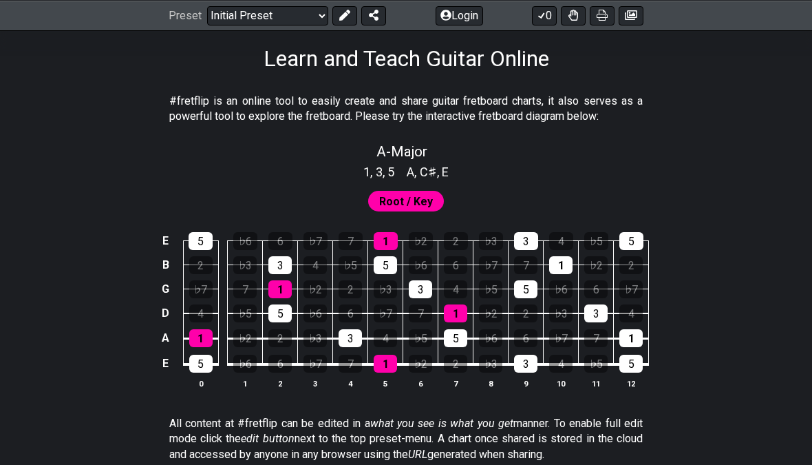
click at [431, 151] on div "A - Major" at bounding box center [406, 147] width 812 height 24
select select "Major"
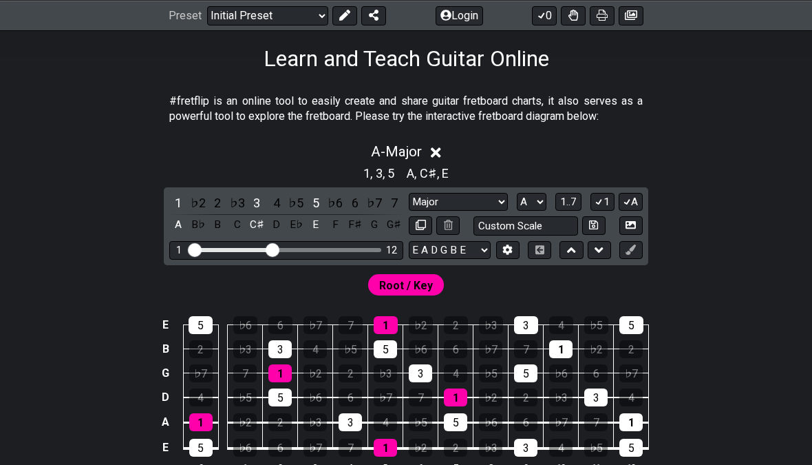
click at [552, 195] on div "Minor Pentatonic Click to edit Minor Pentatonic Major Pentatonic Minor Blues Ma…" at bounding box center [526, 202] width 234 height 19
click at [546, 196] on select "A♭ A A♯ B♭ B C C♯ D♭ D D♯ E♭ E F F♯ G♭ G G♯" at bounding box center [532, 202] width 30 height 19
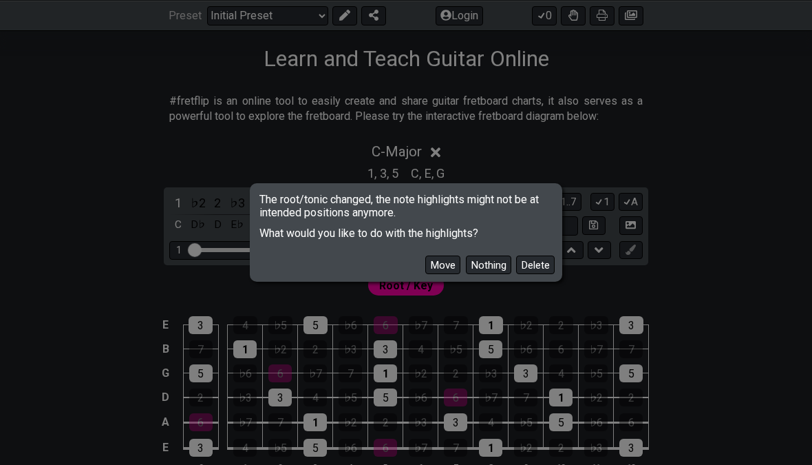
click at [494, 260] on div "Move Nothing Delete" at bounding box center [406, 260] width 308 height 40
click at [448, 274] on button "Move" at bounding box center [442, 264] width 35 height 19
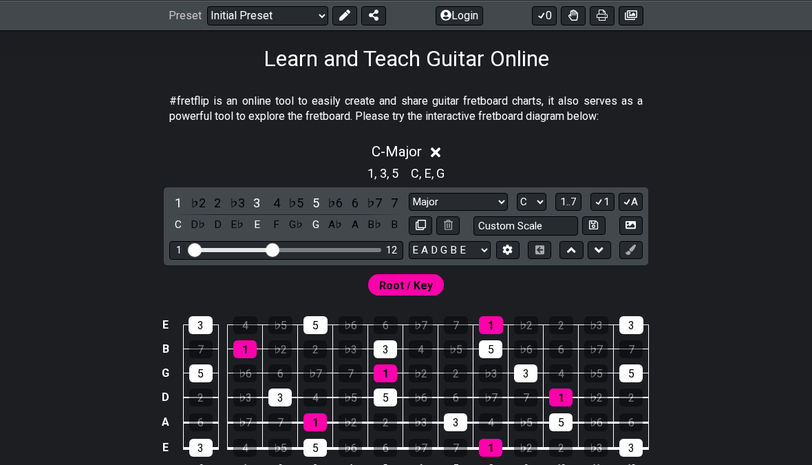
click at [543, 199] on select "A♭ A A♯ B♭ B C C♯ D♭ D D♯ E♭ E F F♯ G♭ G G♯" at bounding box center [532, 202] width 30 height 19
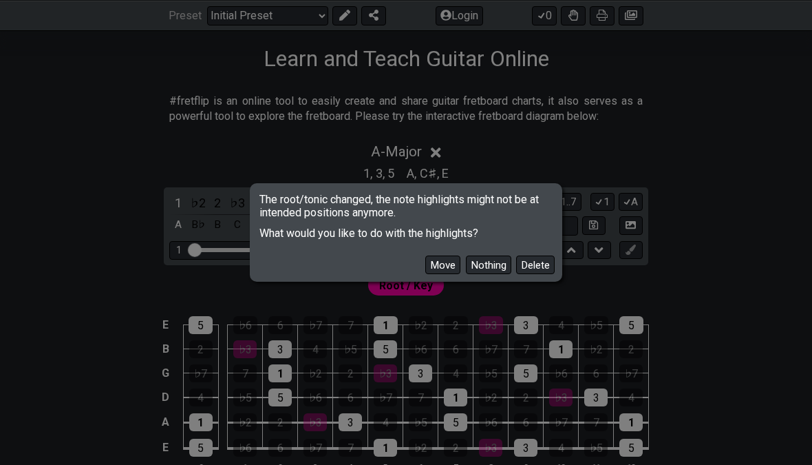
click at [451, 260] on div "Move Nothing Delete" at bounding box center [406, 260] width 308 height 40
click at [449, 266] on button "Move" at bounding box center [442, 264] width 35 height 19
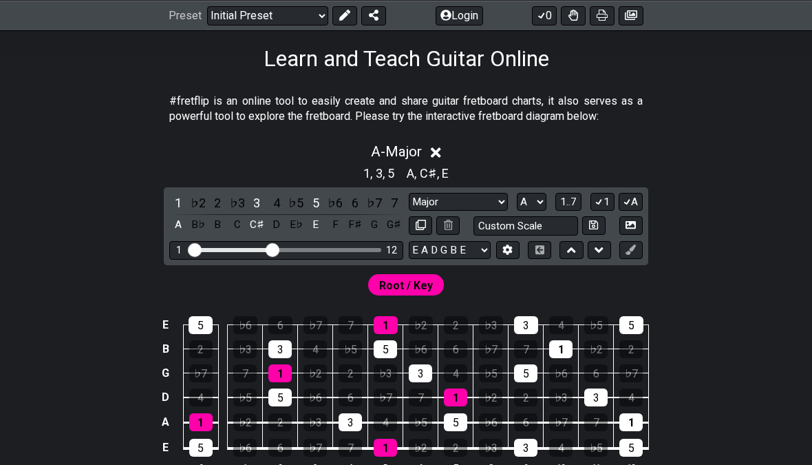
click at [543, 200] on select "A♭ A A♯ B♭ B C C♯ D♭ D D♯ E♭ E F F♯ G♭ G G♯" at bounding box center [532, 202] width 30 height 19
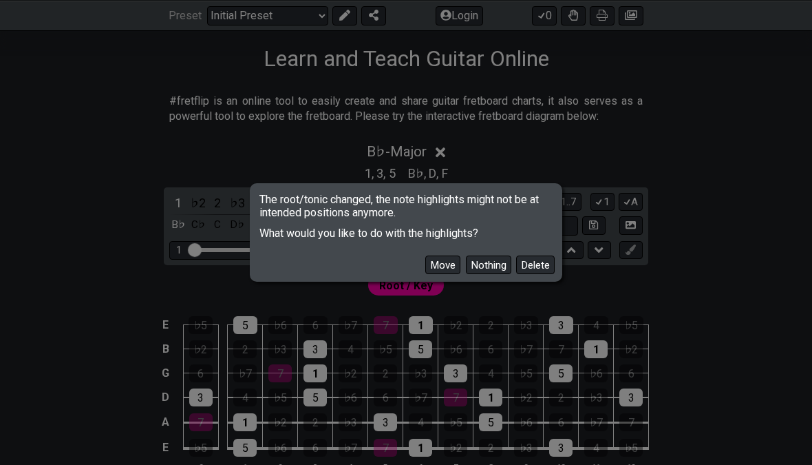
click at [456, 266] on button "Move" at bounding box center [442, 264] width 35 height 19
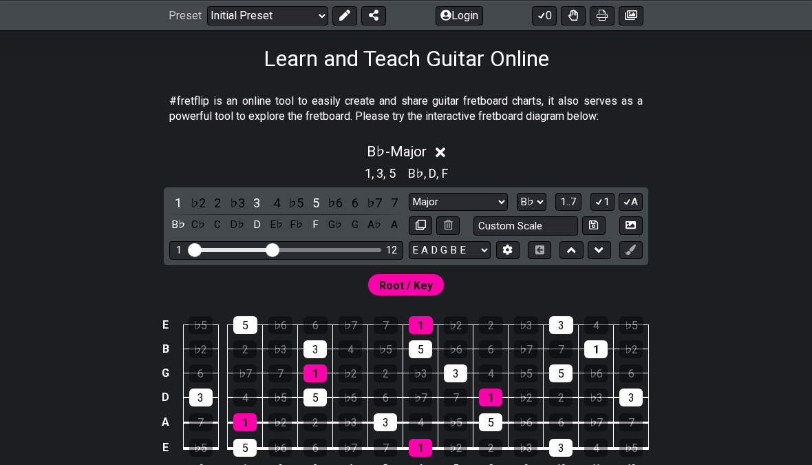
click at [538, 198] on select "A♭ A A♯ B♭ B C C♯ D♭ D D♯ E♭ E F F♯ G♭ G G♯" at bounding box center [532, 202] width 30 height 19
select select "B"
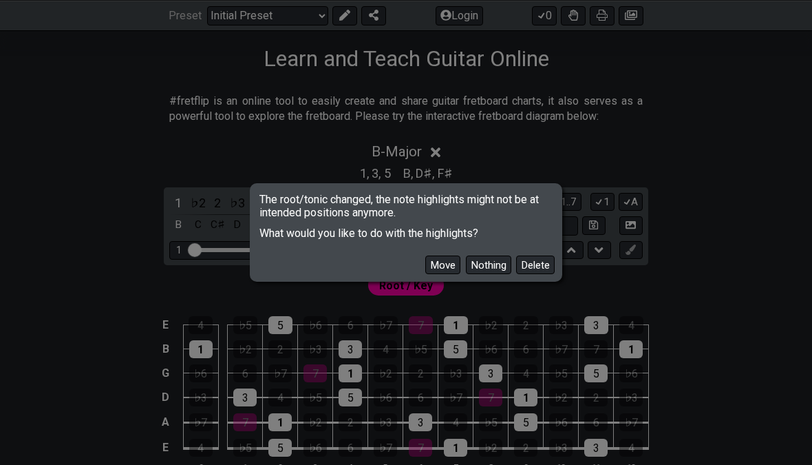
click at [450, 267] on button "Move" at bounding box center [442, 264] width 35 height 19
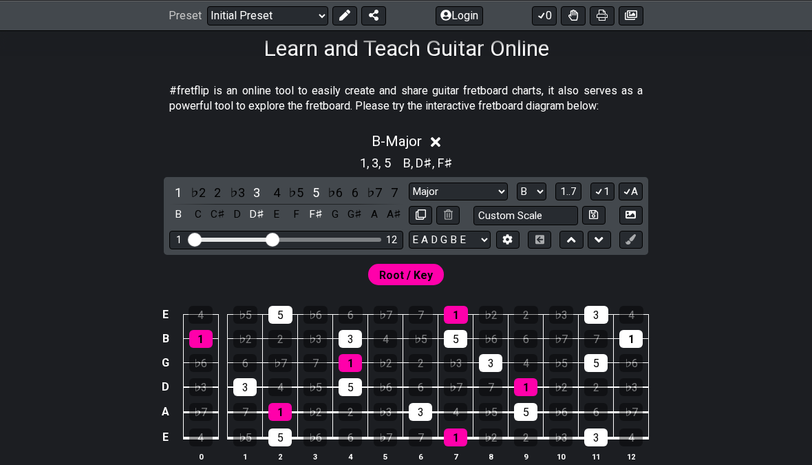
scroll to position [229, 0]
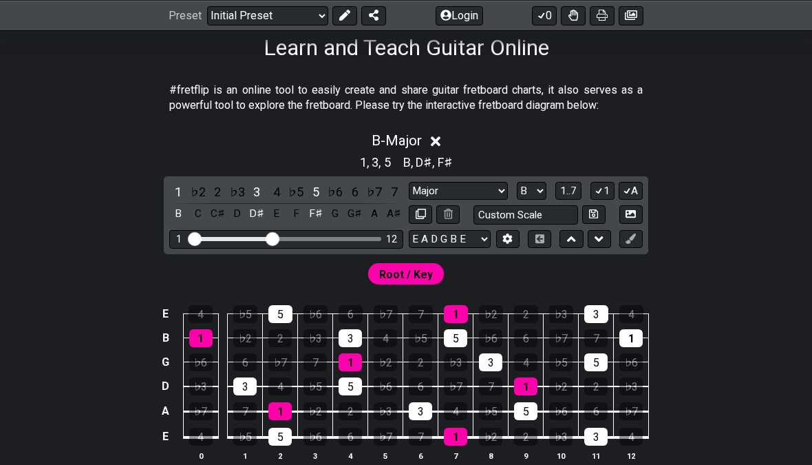
click at [537, 209] on input "Custom Scale" at bounding box center [526, 214] width 105 height 19
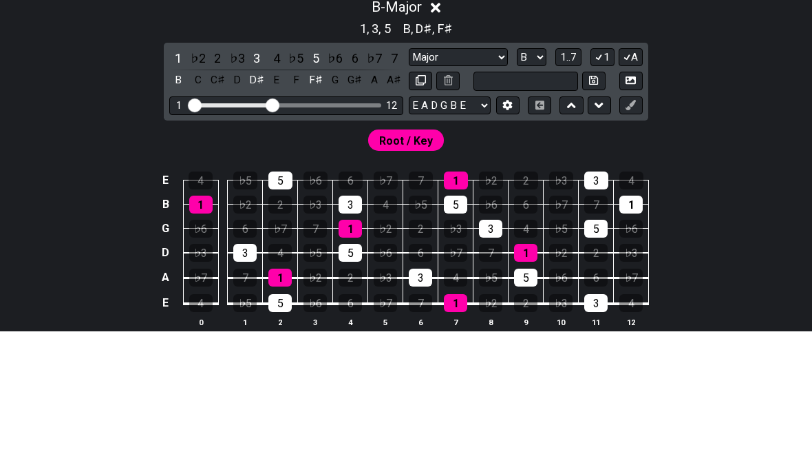
scroll to position [362, 0]
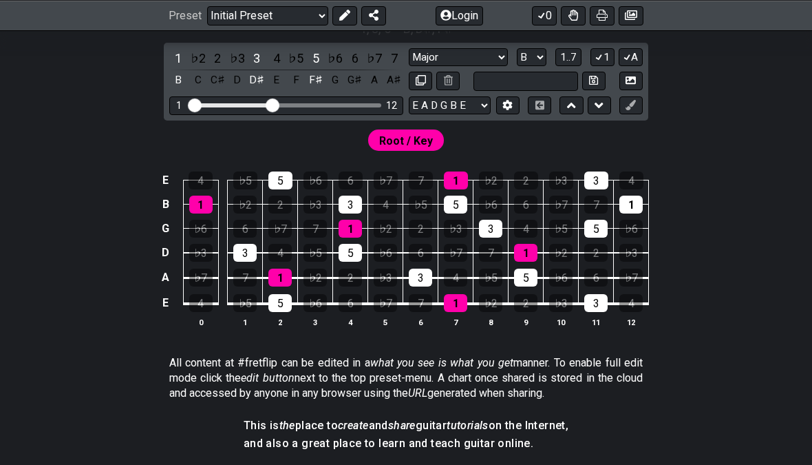
click at [547, 77] on input "text" at bounding box center [526, 81] width 105 height 19
click at [498, 48] on select "Minor Pentatonic Click to edit Minor Pentatonic Major Pentatonic Minor Blues Ma…" at bounding box center [458, 57] width 99 height 19
type input "Custom Scale"
select select "Major Pentatonic"
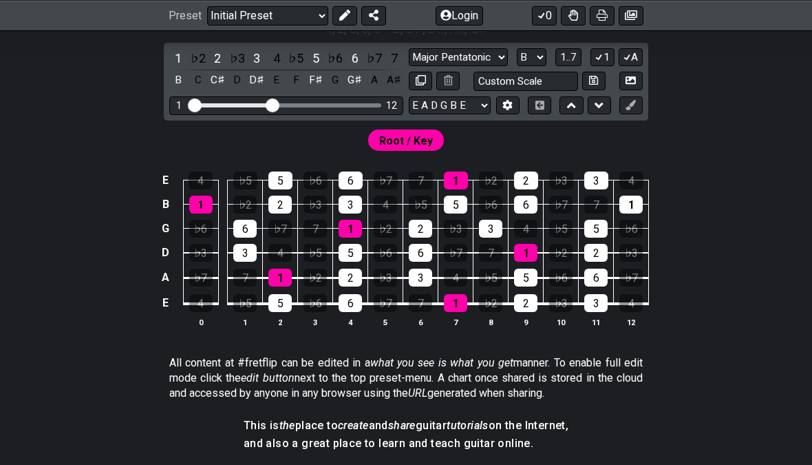
click at [486, 64] on select "Minor Pentatonic Click to edit Minor Pentatonic Major Pentatonic Minor Blues Ma…" at bounding box center [458, 57] width 99 height 19
click at [547, 63] on select "A♭ A A♯ B♭ B C C♯ D♭ D D♯ E♭ E F F♯ G♭ G G♯" at bounding box center [532, 57] width 30 height 19
select select "G"
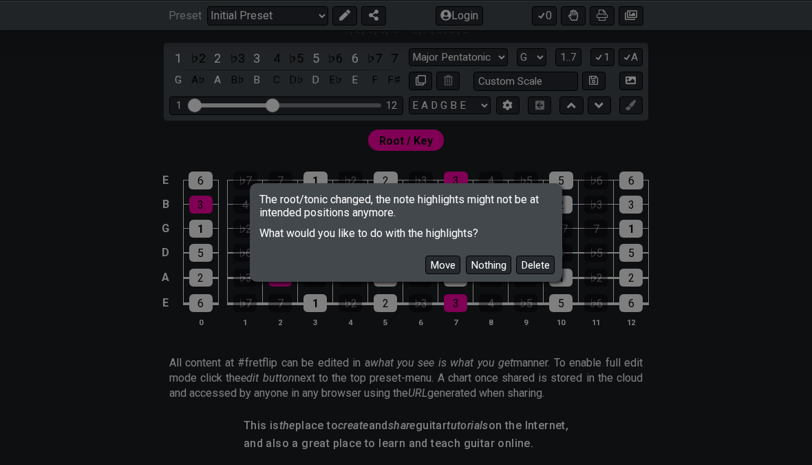
click at [452, 269] on button "Move" at bounding box center [442, 264] width 35 height 19
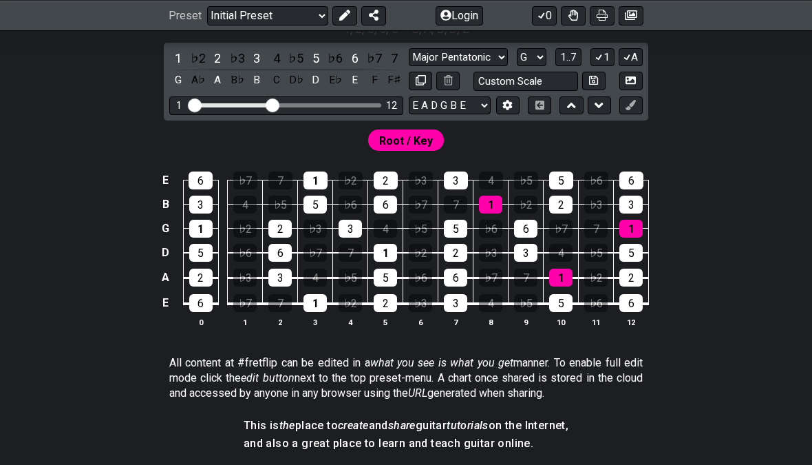
click at [739, 134] on div "Root / Key" at bounding box center [406, 136] width 812 height 33
click at [427, 145] on span "Root / Key" at bounding box center [406, 141] width 54 height 20
click at [424, 138] on span "Root / Key" at bounding box center [406, 141] width 54 height 20
click at [416, 138] on span "Root / Key" at bounding box center [406, 141] width 54 height 20
click at [416, 137] on span "Root / Key" at bounding box center [406, 141] width 54 height 20
